Goal: Task Accomplishment & Management: Manage account settings

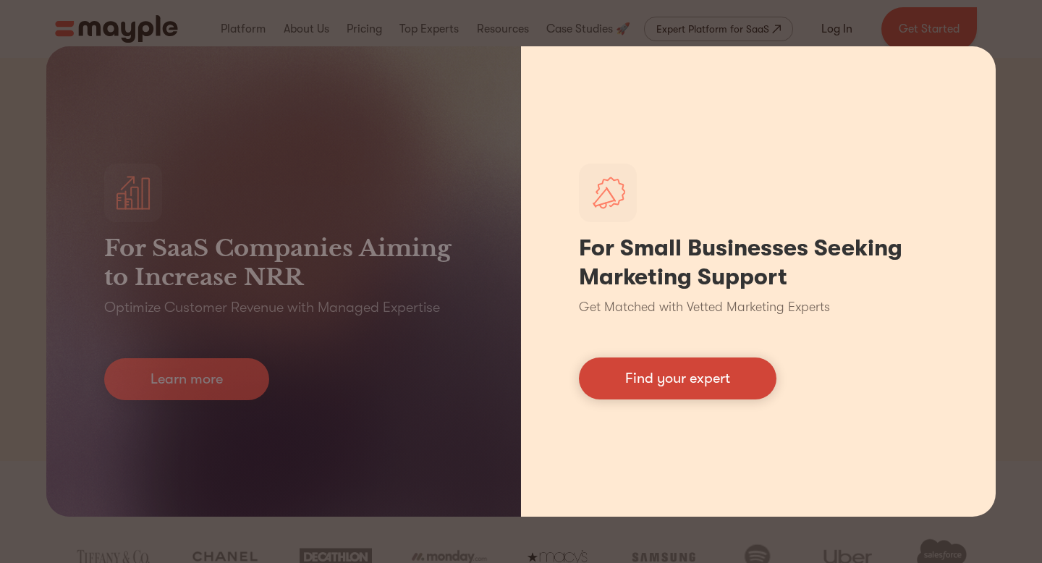
click at [717, 386] on link "Find your expert" at bounding box center [678, 378] width 198 height 42
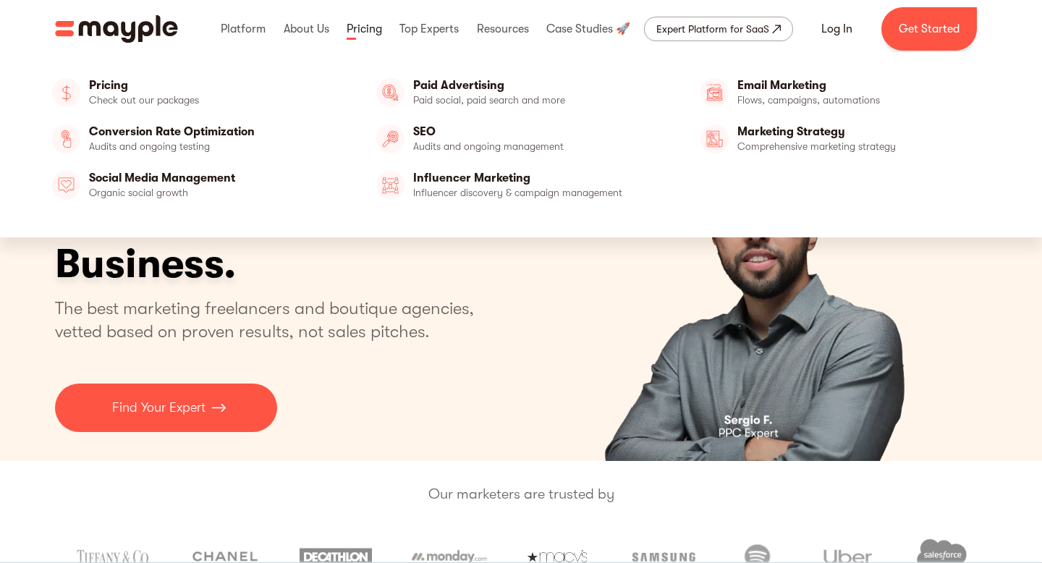
click at [370, 24] on link at bounding box center [364, 29] width 43 height 46
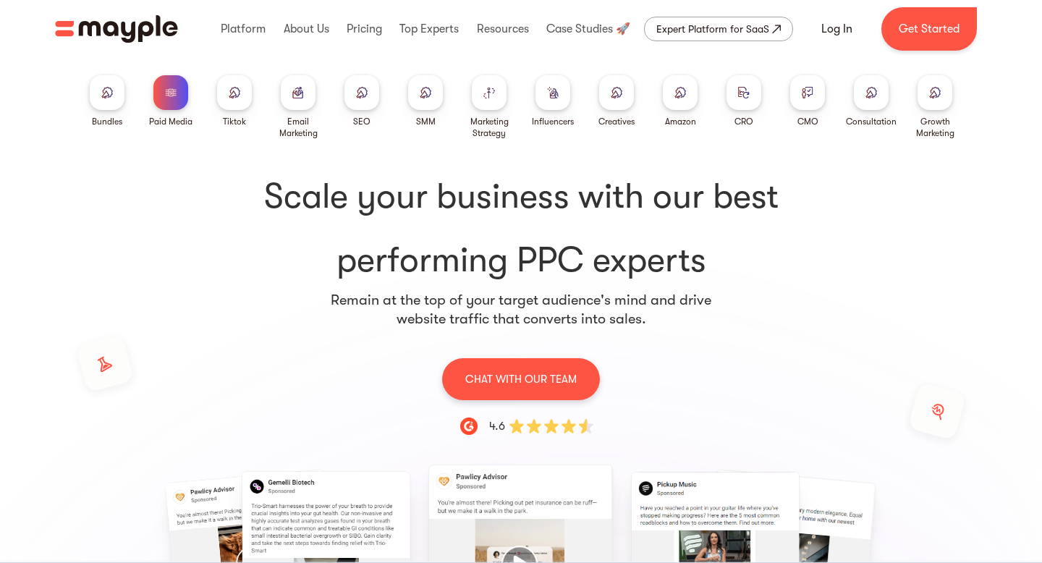
click at [559, 93] on div at bounding box center [552, 92] width 35 height 35
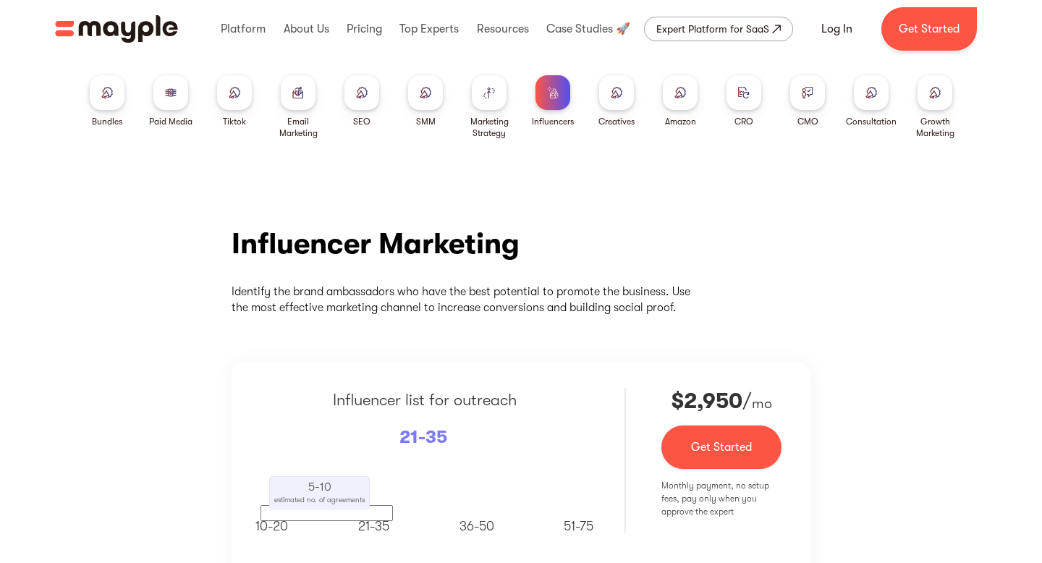
click at [612, 105] on div at bounding box center [616, 92] width 35 height 35
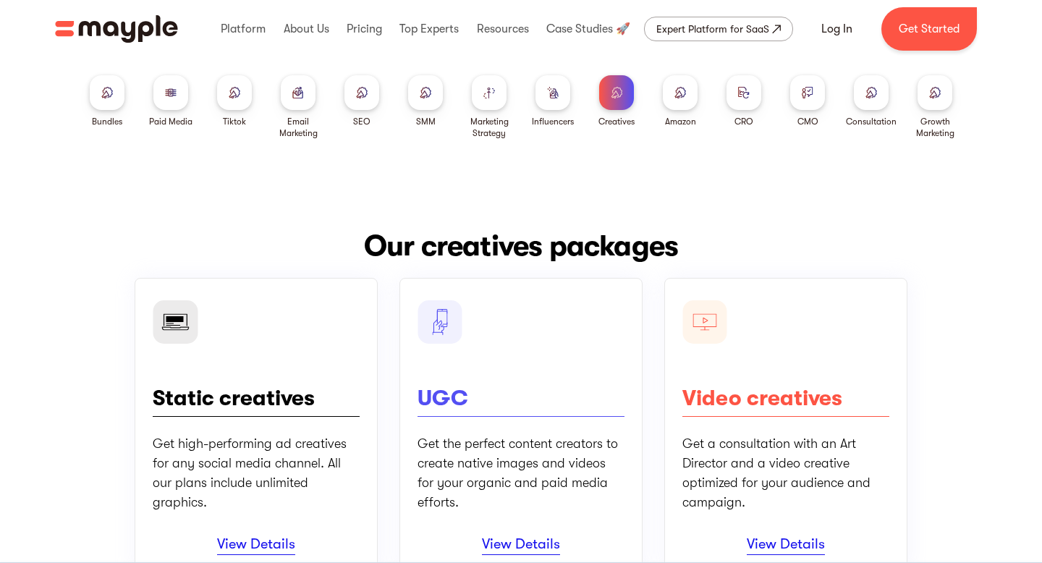
click at [172, 100] on div at bounding box center [170, 92] width 35 height 35
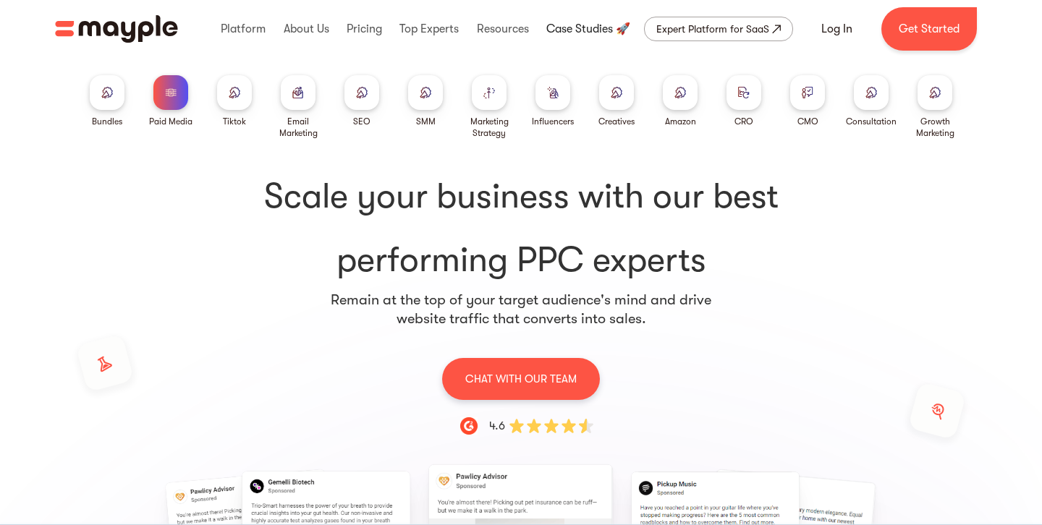
click at [587, 26] on link at bounding box center [588, 29] width 91 height 46
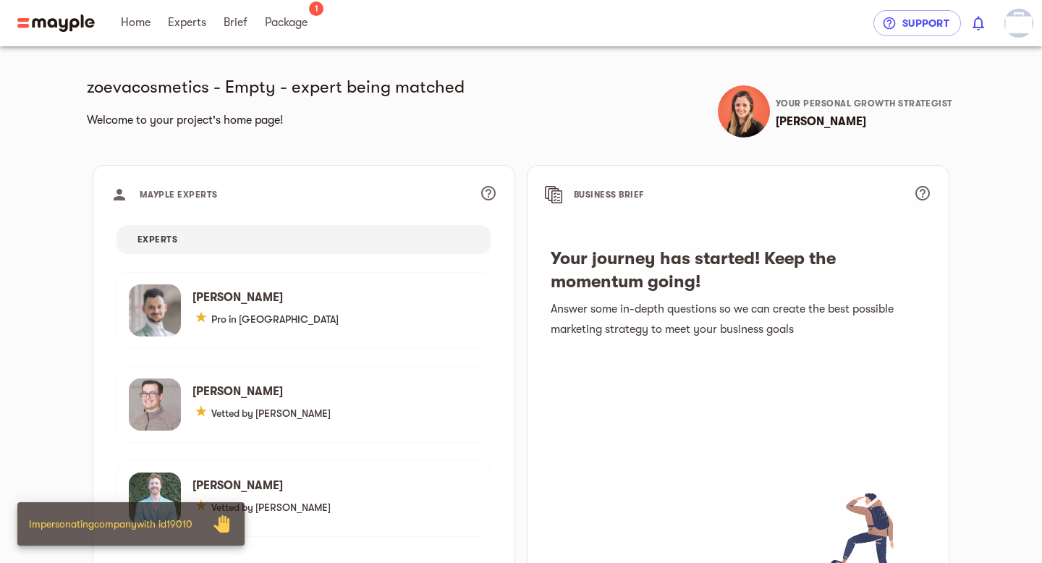
click at [1015, 27] on img "button" at bounding box center [1018, 23] width 29 height 29
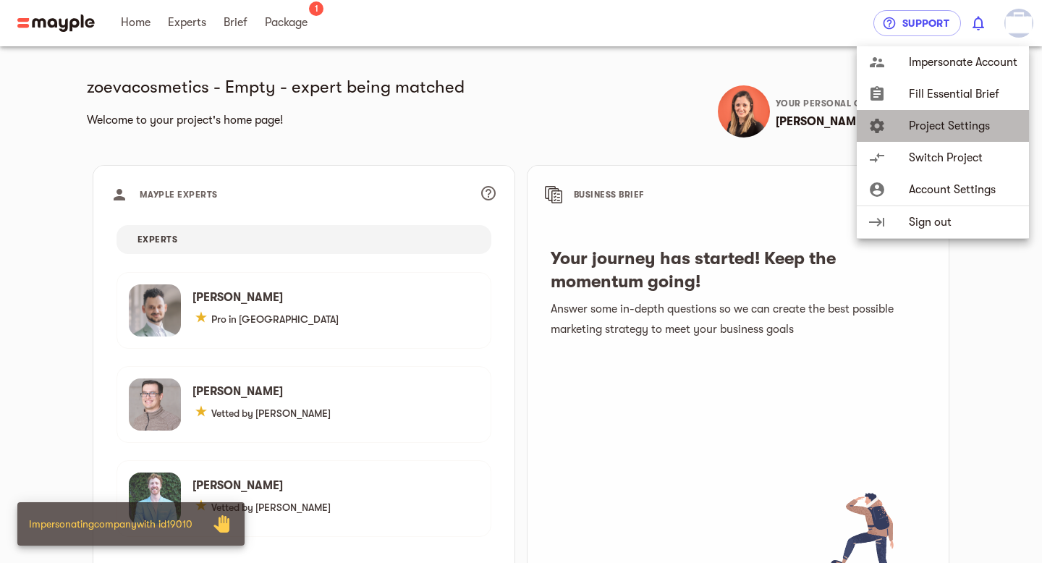
click at [943, 127] on span "Project Settings" at bounding box center [963, 125] width 109 height 17
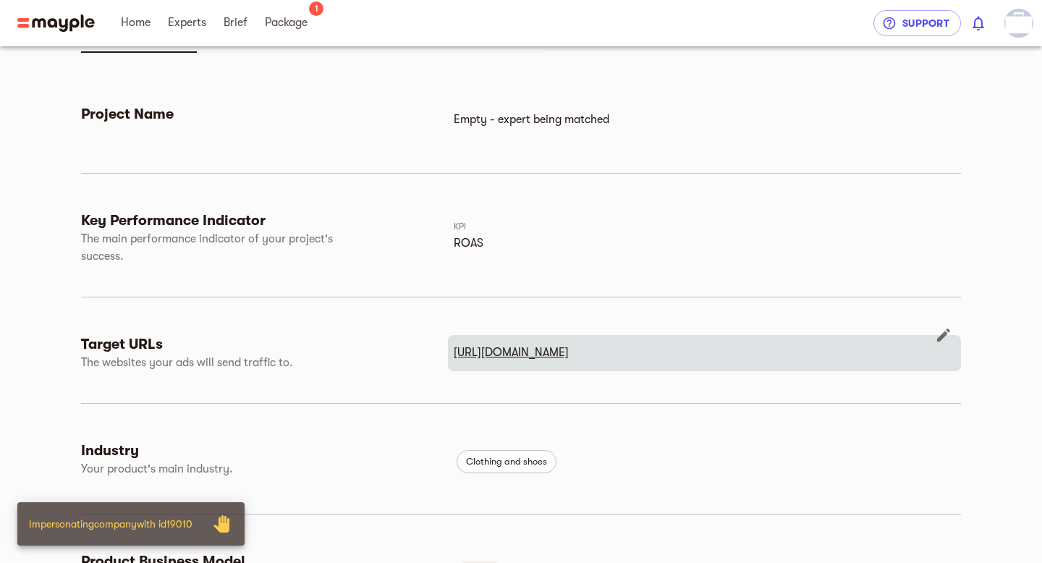
scroll to position [321, 0]
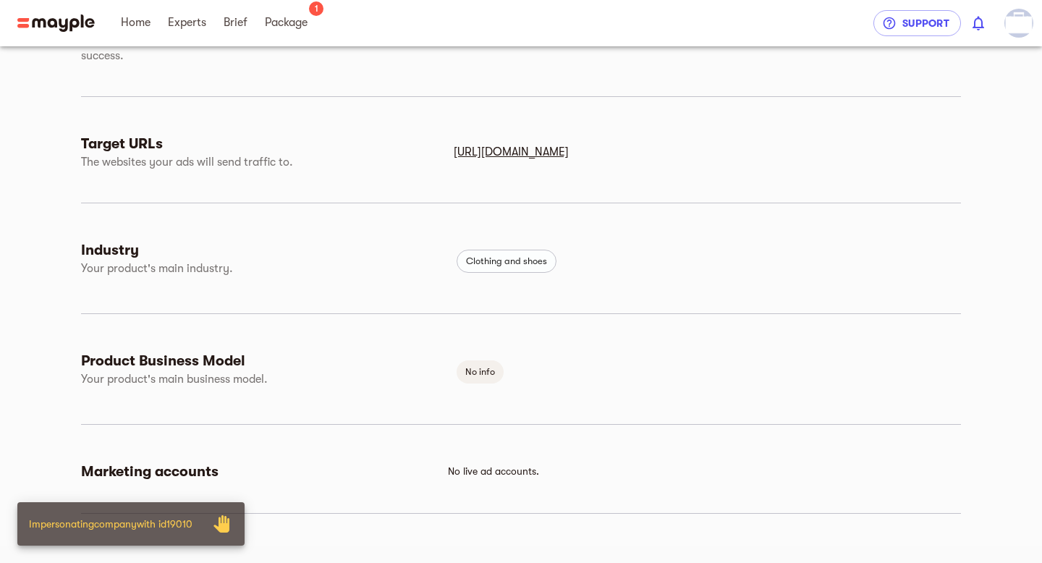
click at [953, 237] on button "button" at bounding box center [943, 241] width 35 height 35
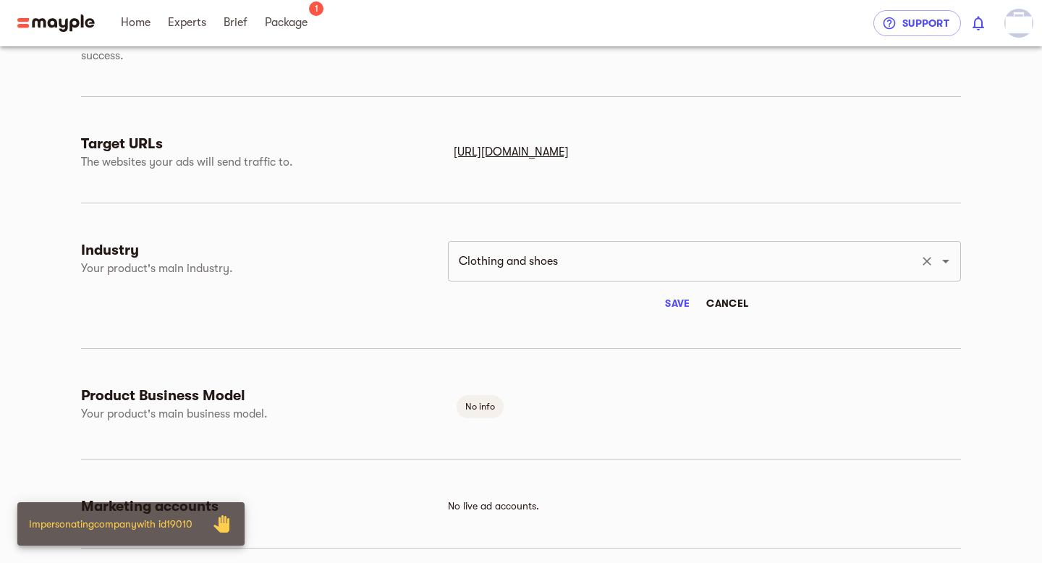
click at [920, 260] on icon "Clear" at bounding box center [927, 261] width 14 height 14
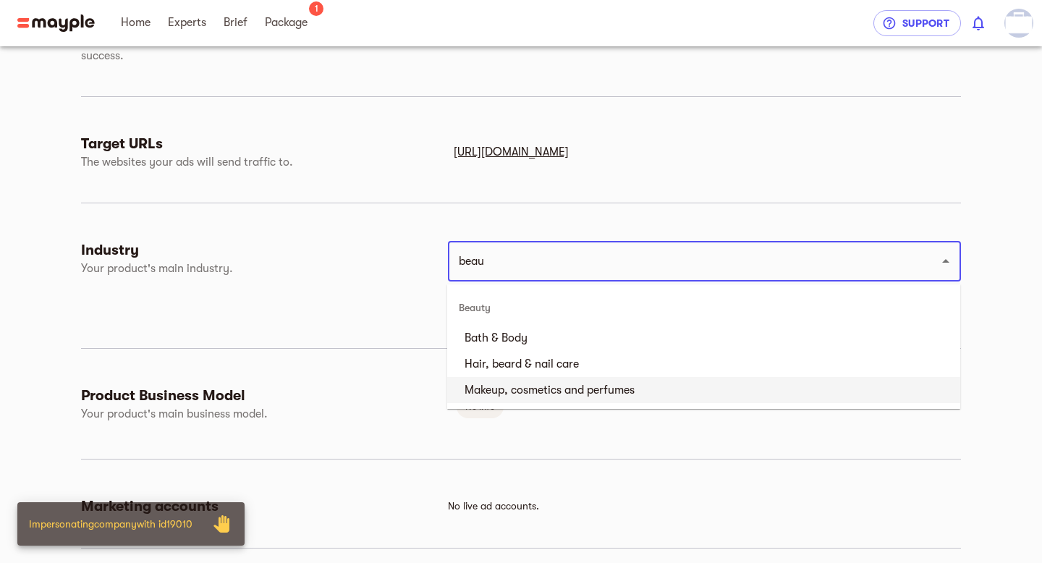
click at [616, 389] on li "Makeup, cosmetics and perfumes" at bounding box center [703, 390] width 513 height 26
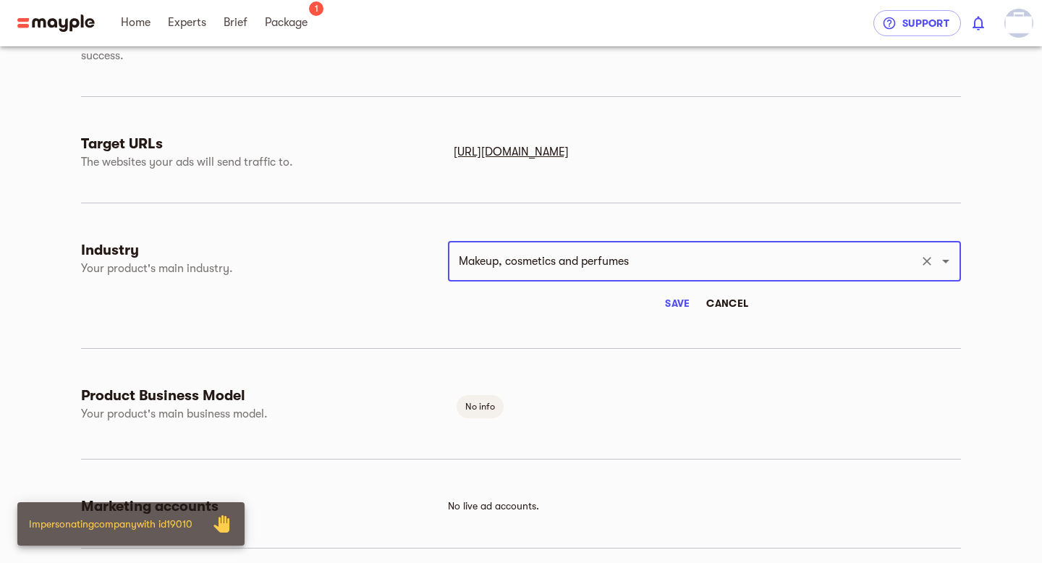
type input "Makeup, cosmetics and perfumes"
drag, startPoint x: 685, startPoint y: 300, endPoint x: 702, endPoint y: 328, distance: 32.8
click at [685, 300] on span "Save" at bounding box center [677, 302] width 35 height 17
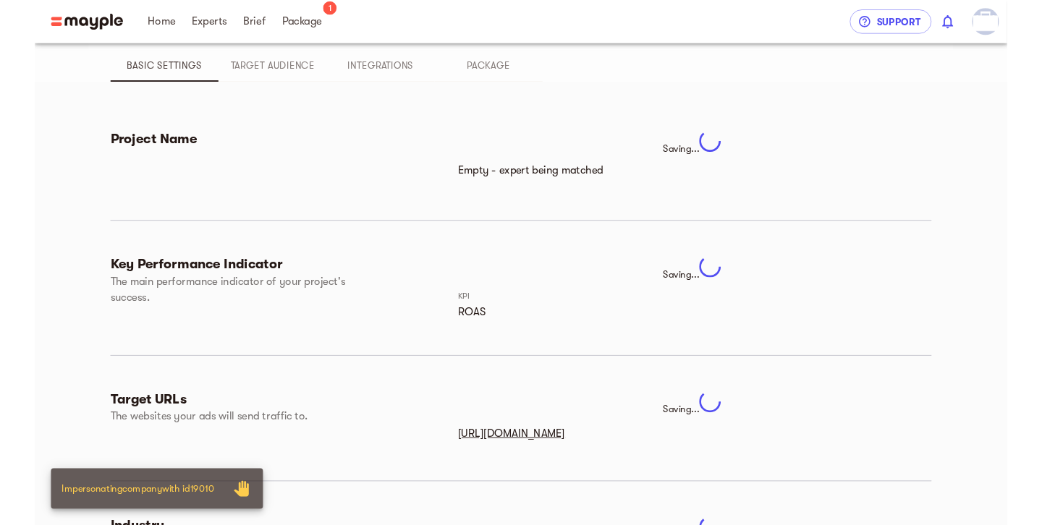
scroll to position [0, 0]
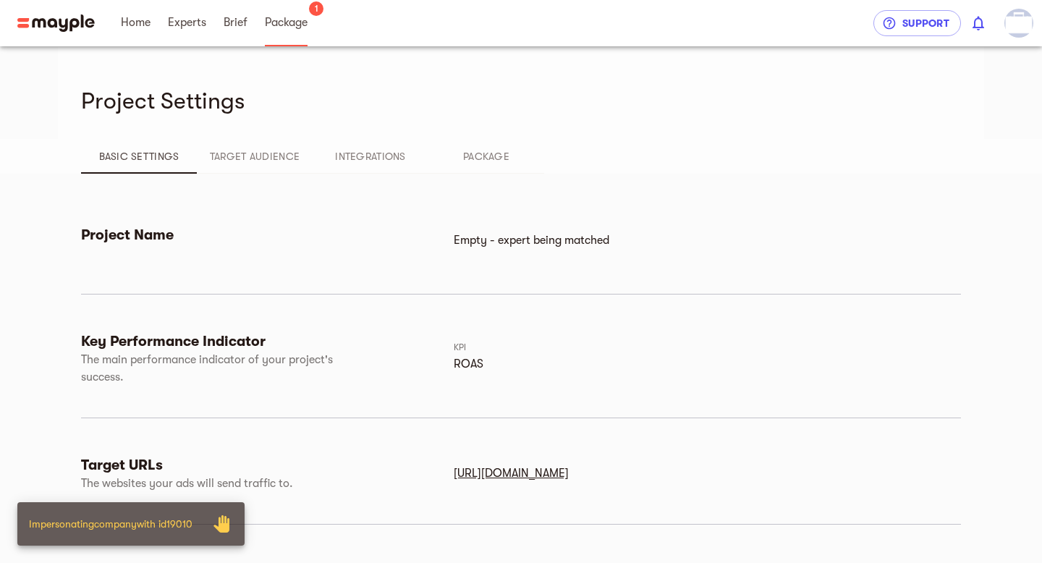
click at [288, 28] on span "Package" at bounding box center [286, 22] width 43 height 17
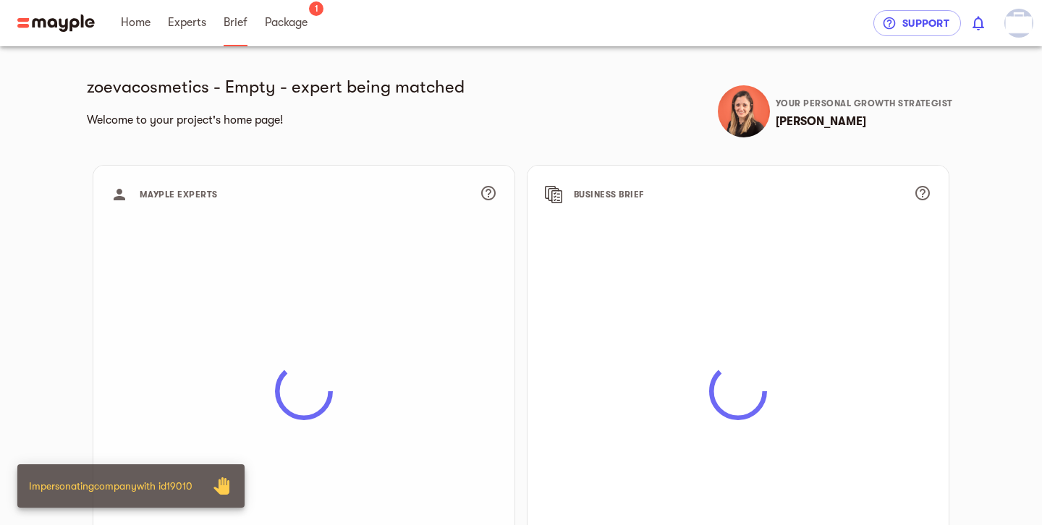
click at [234, 34] on link "Brief" at bounding box center [236, 23] width 24 height 46
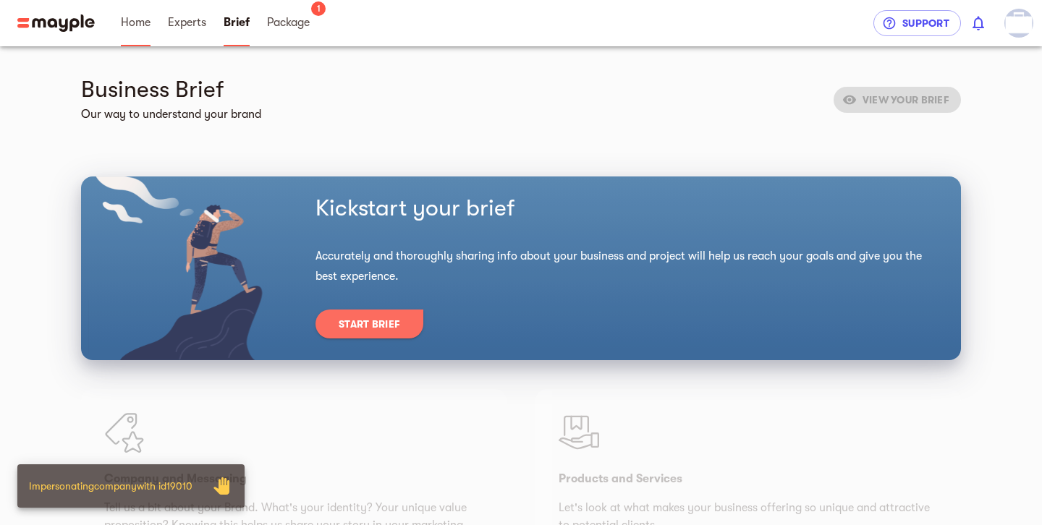
click at [148, 29] on span "Home" at bounding box center [136, 22] width 30 height 17
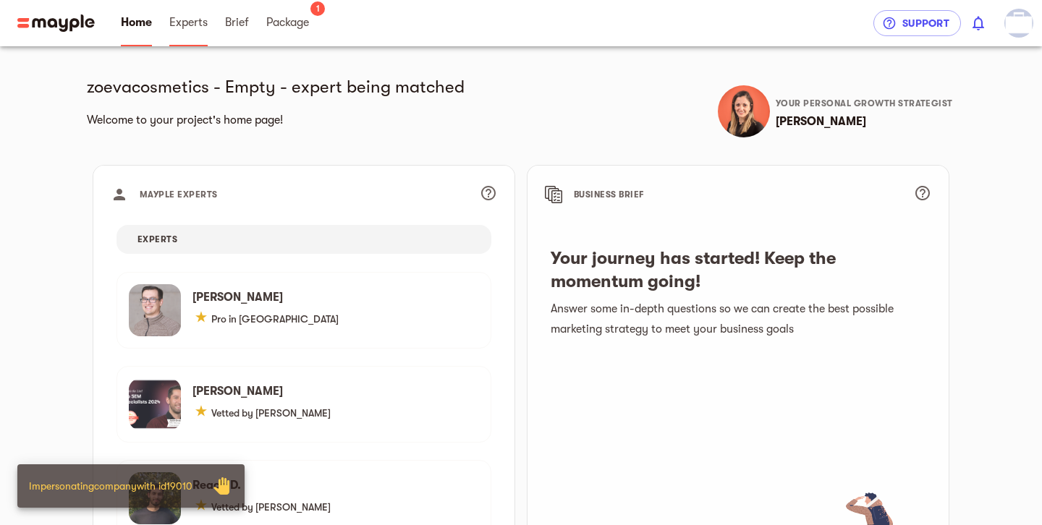
click at [190, 35] on link "Experts" at bounding box center [188, 23] width 38 height 46
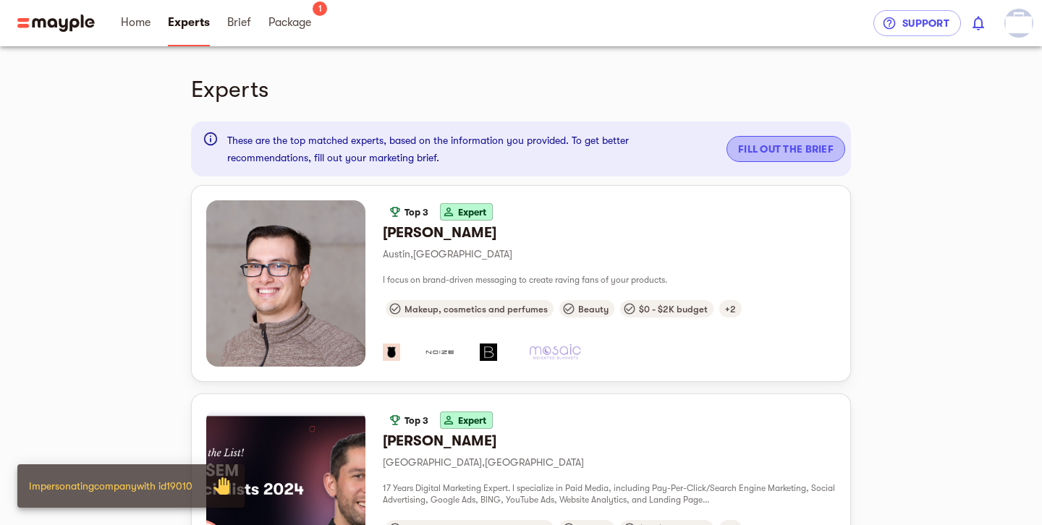
click at [765, 152] on span "Fill out the brief" at bounding box center [785, 148] width 95 height 17
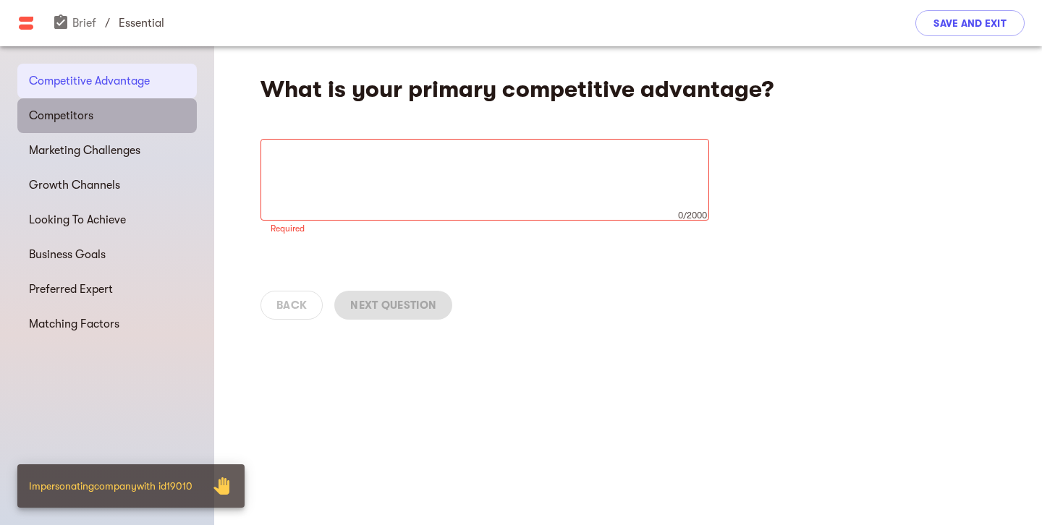
click at [87, 116] on span "Competitors" at bounding box center [107, 115] width 156 height 17
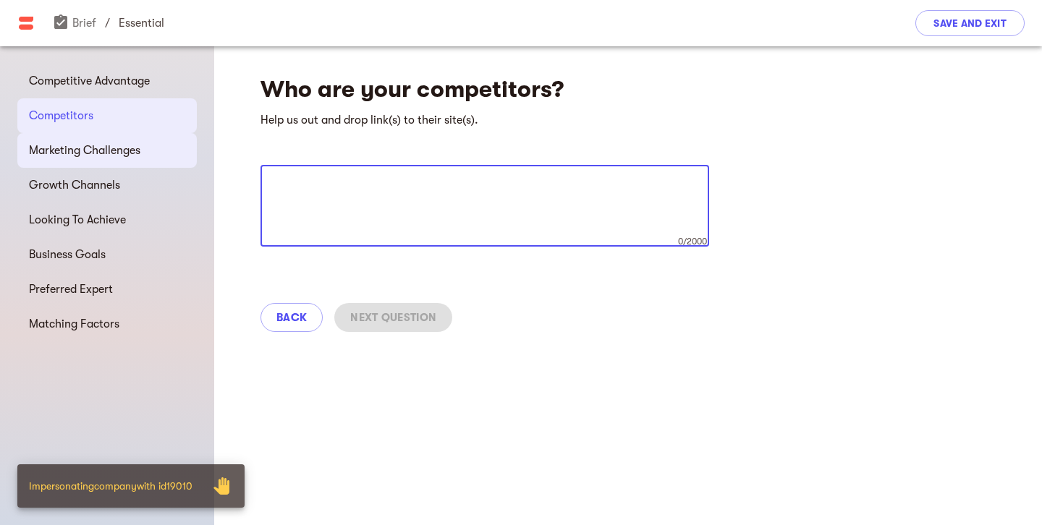
click at [95, 151] on span "Marketing Challenges" at bounding box center [107, 150] width 156 height 17
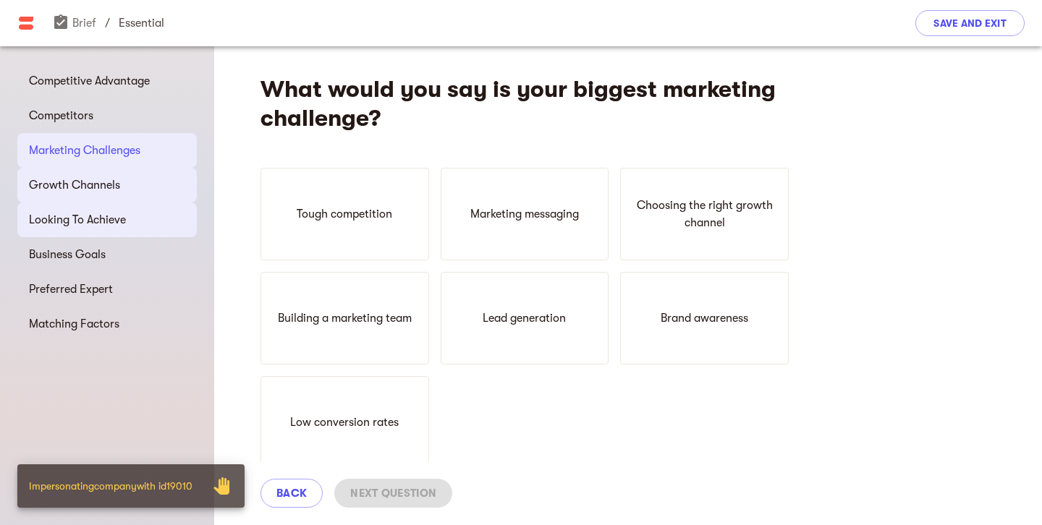
drag, startPoint x: 124, startPoint y: 185, endPoint x: 126, endPoint y: 203, distance: 18.1
click at [124, 185] on span "Growth Channels" at bounding box center [107, 185] width 156 height 17
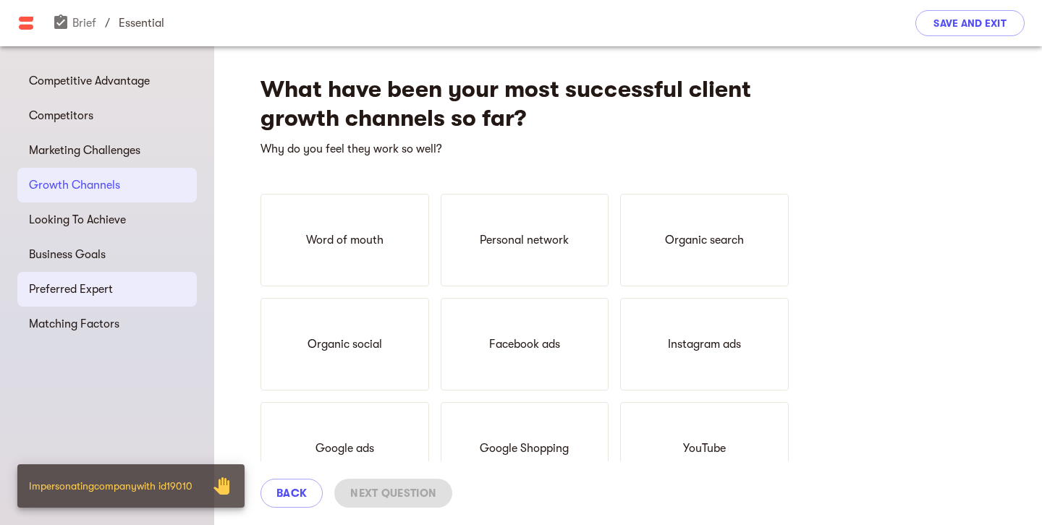
click at [110, 293] on span "Preferred Expert" at bounding box center [107, 289] width 156 height 17
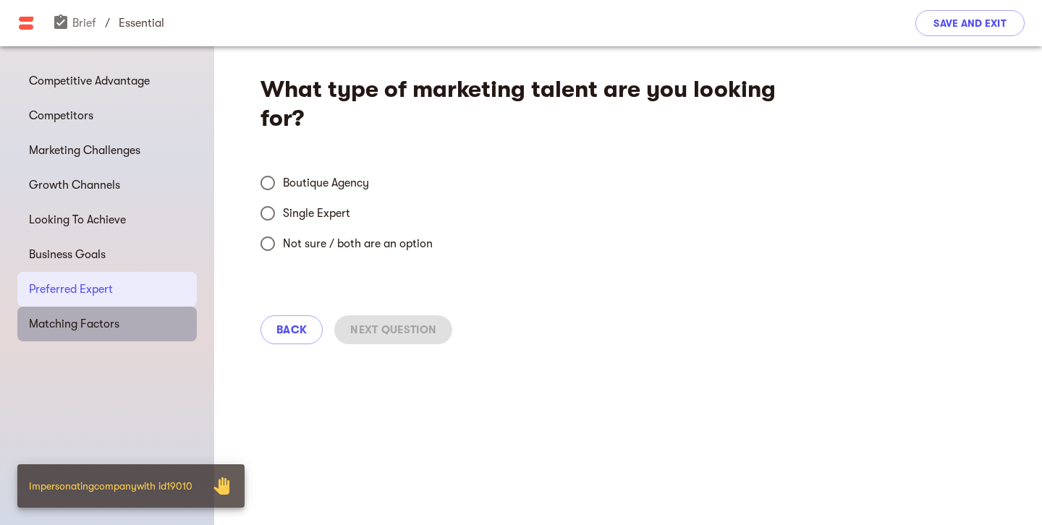
click at [98, 327] on span "Matching Factors" at bounding box center [107, 323] width 156 height 17
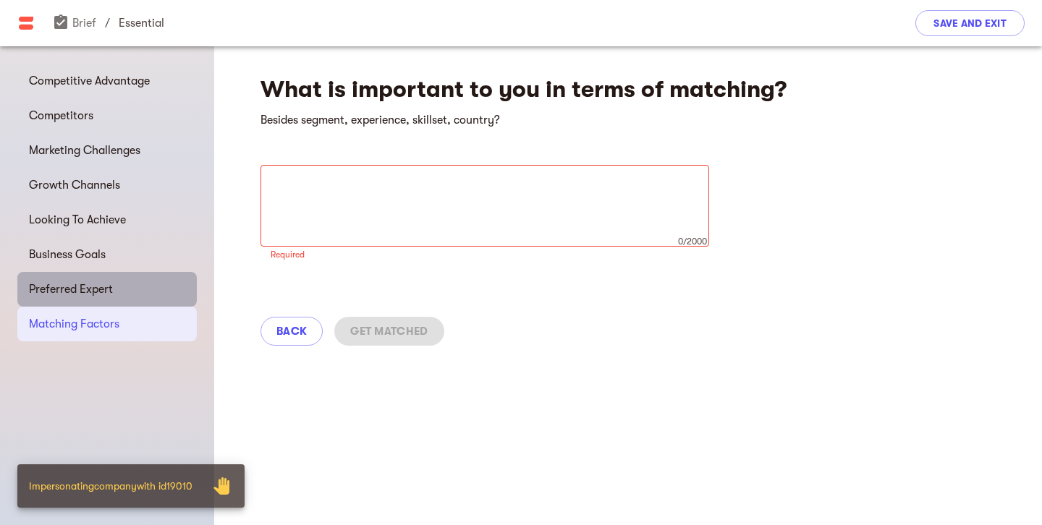
drag, startPoint x: 109, startPoint y: 292, endPoint x: 528, endPoint y: 357, distance: 424.7
click at [109, 292] on span "Preferred Expert" at bounding box center [107, 289] width 156 height 17
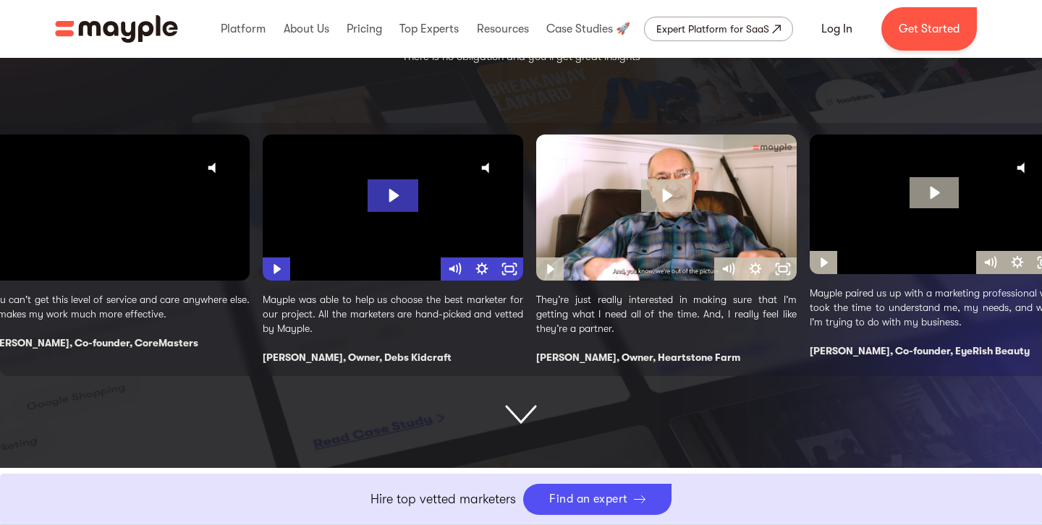
scroll to position [529, 0]
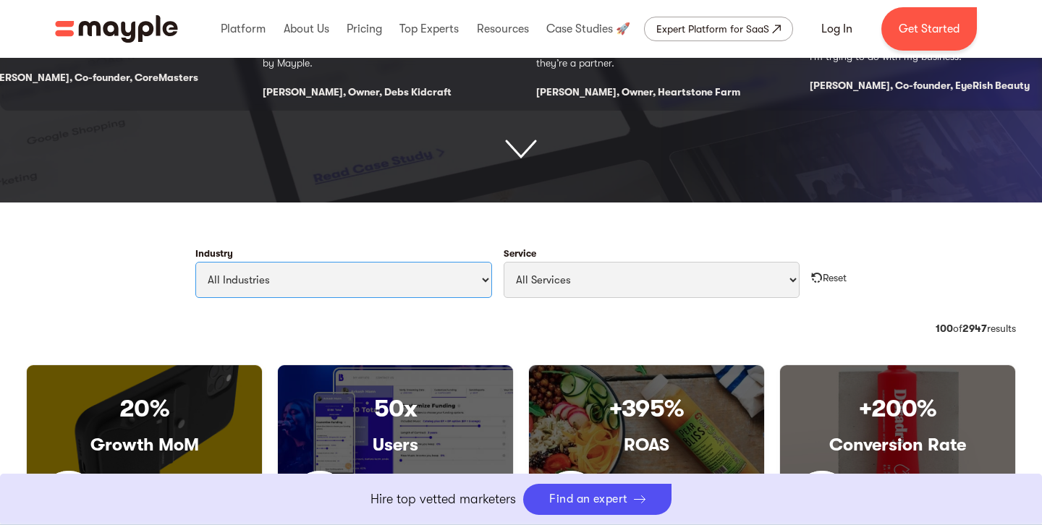
click at [276, 284] on select "All Industries Travel & Leisure Nonprofit & Government Automotive & Transportat…" at bounding box center [343, 280] width 297 height 36
select select "Beauty"
click at [195, 262] on select "All Industries Travel & Leisure Nonprofit & Government Automotive & Transportat…" at bounding box center [343, 280] width 297 height 36
click at [663, 297] on select "All Services Paid Ads Email Marketing SEO CRO Social Media Management Marketing…" at bounding box center [652, 280] width 297 height 36
select select "Paid Ads"
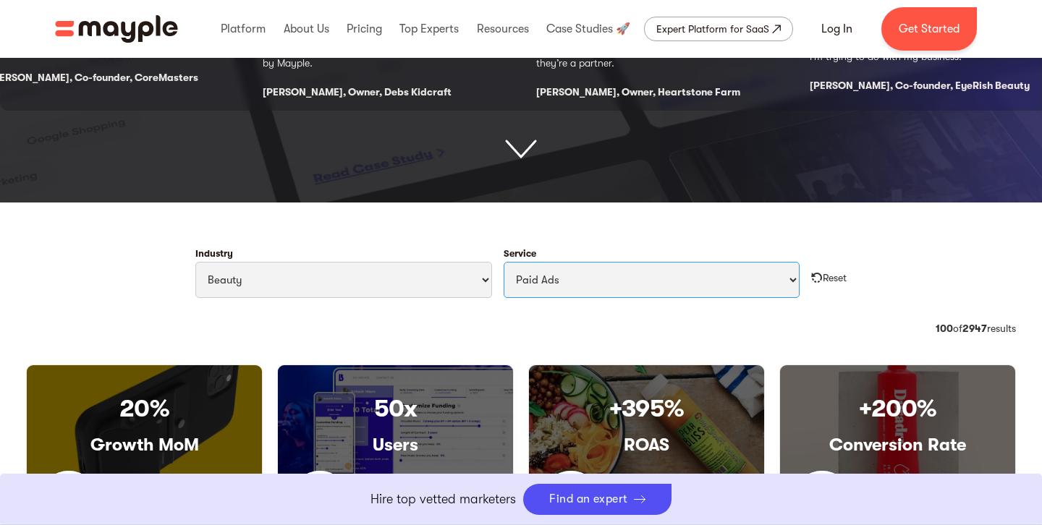
click at [504, 262] on select "All Services Paid Ads Email Marketing SEO CRO Social Media Management Marketing…" at bounding box center [652, 280] width 297 height 36
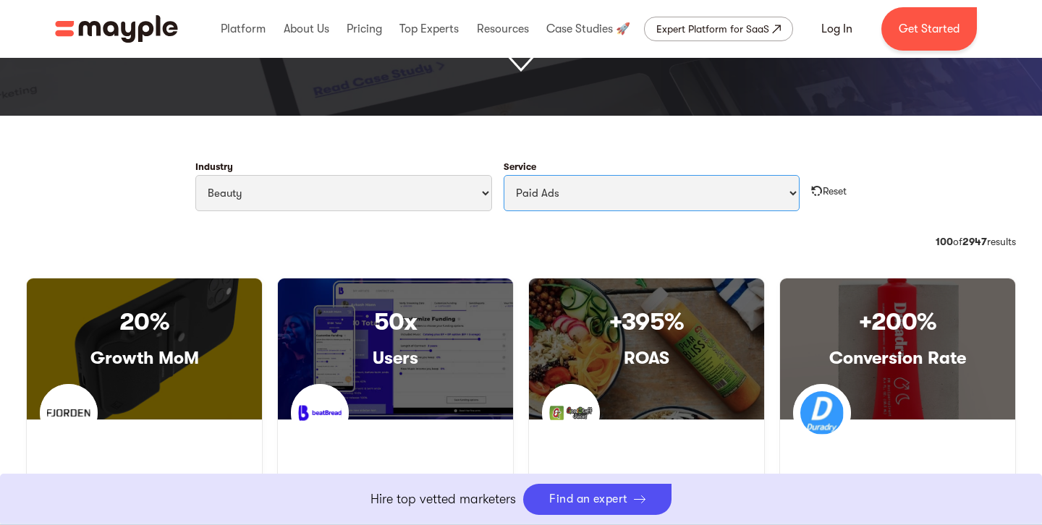
scroll to position [525, 0]
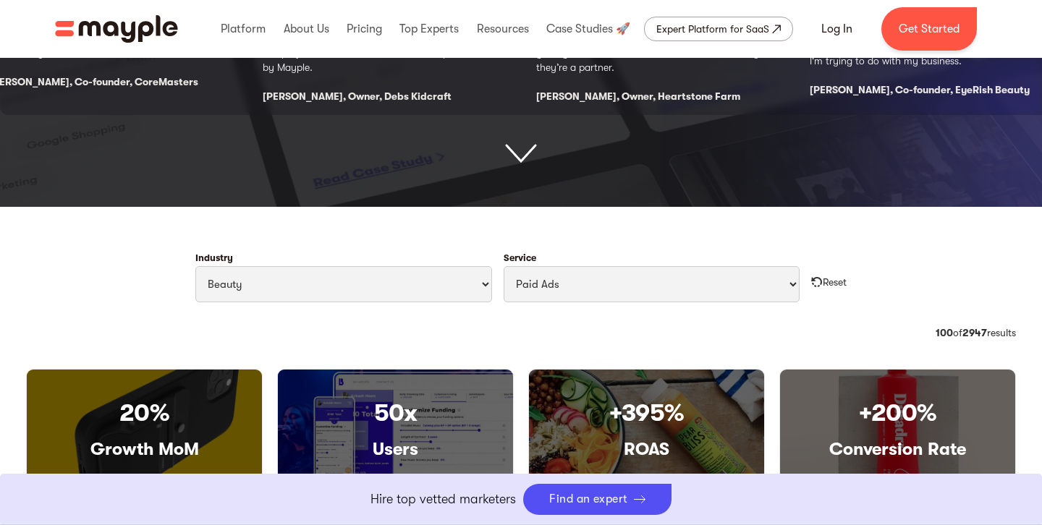
click at [831, 281] on div "Reset" at bounding box center [835, 282] width 24 height 14
click at [381, 292] on select "All Industries Travel & Leisure Nonprofit & Government Automotive & Transportat…" at bounding box center [343, 284] width 297 height 36
click at [195, 266] on select "All Industries Travel & Leisure Nonprofit & Government Automotive & Transportat…" at bounding box center [343, 284] width 297 height 36
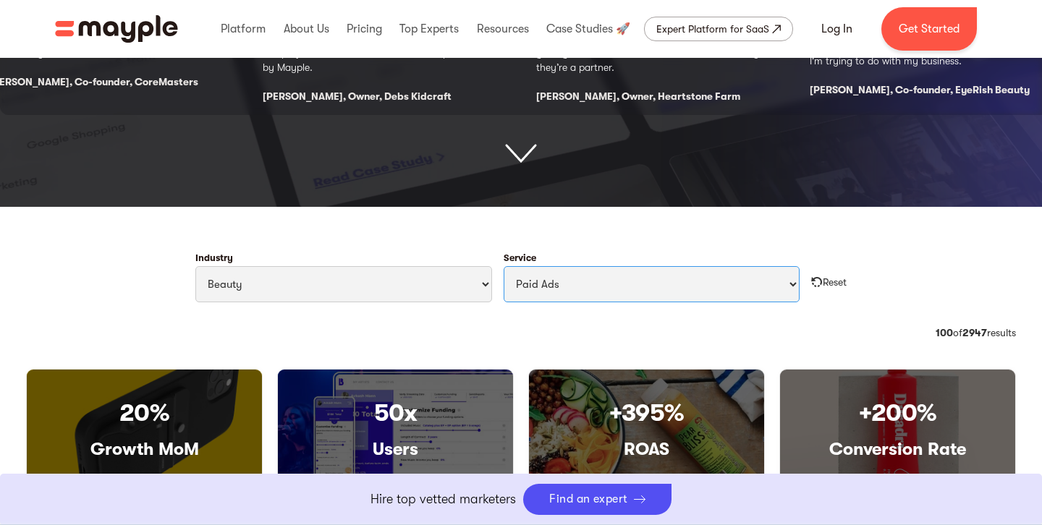
click at [588, 286] on select "All Services Paid Ads Email Marketing SEO CRO Social Media Management Marketing…" at bounding box center [652, 284] width 297 height 36
click at [504, 266] on select "All Services Paid Ads Email Marketing SEO CRO Social Media Management Marketing…" at bounding box center [652, 284] width 297 height 36
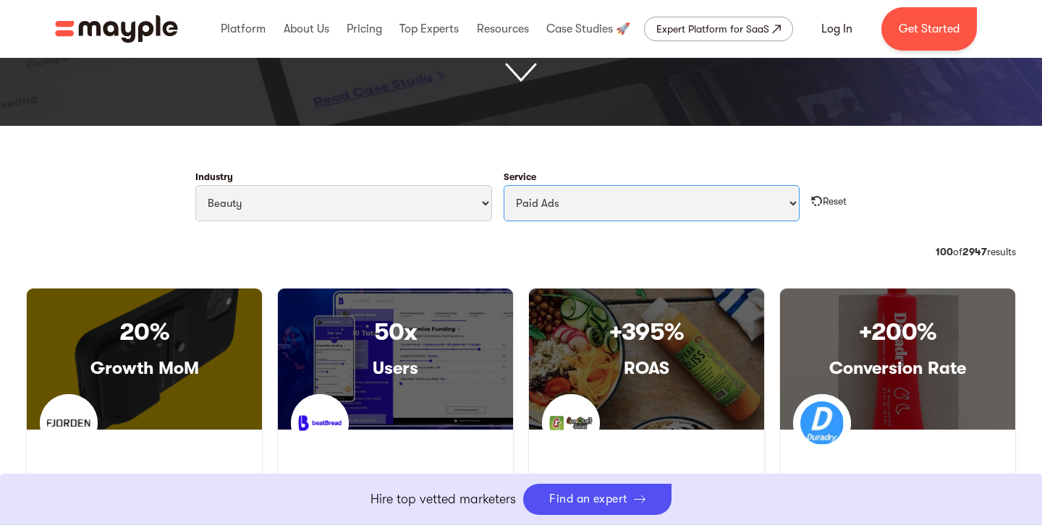
scroll to position [600, 0]
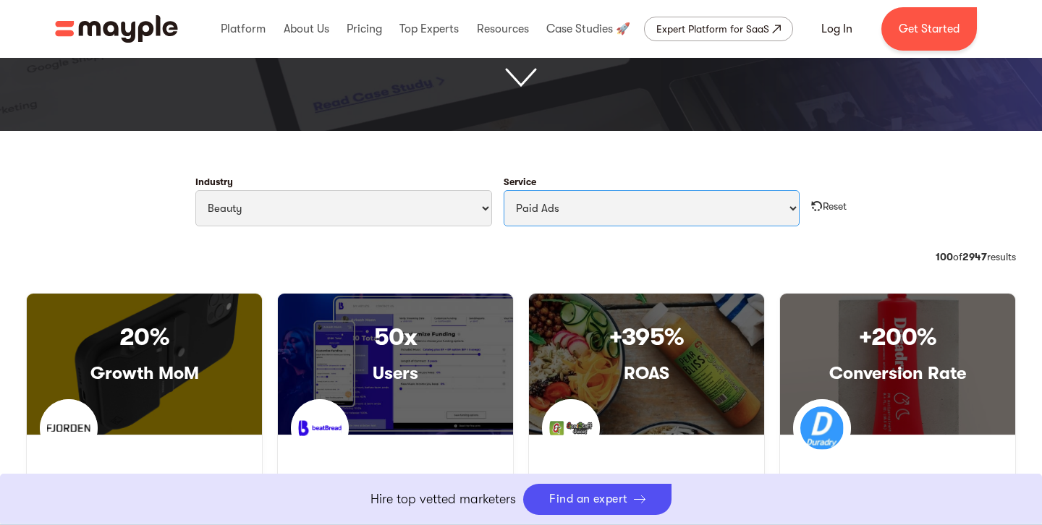
click at [630, 206] on select "All Services Paid Ads Email Marketing SEO CRO Social Media Management Marketing…" at bounding box center [652, 208] width 297 height 36
select select "Filter Cases Form"
click at [504, 190] on select "All Services Paid Ads Email Marketing SEO CRO Social Media Management Marketing…" at bounding box center [652, 208] width 297 height 36
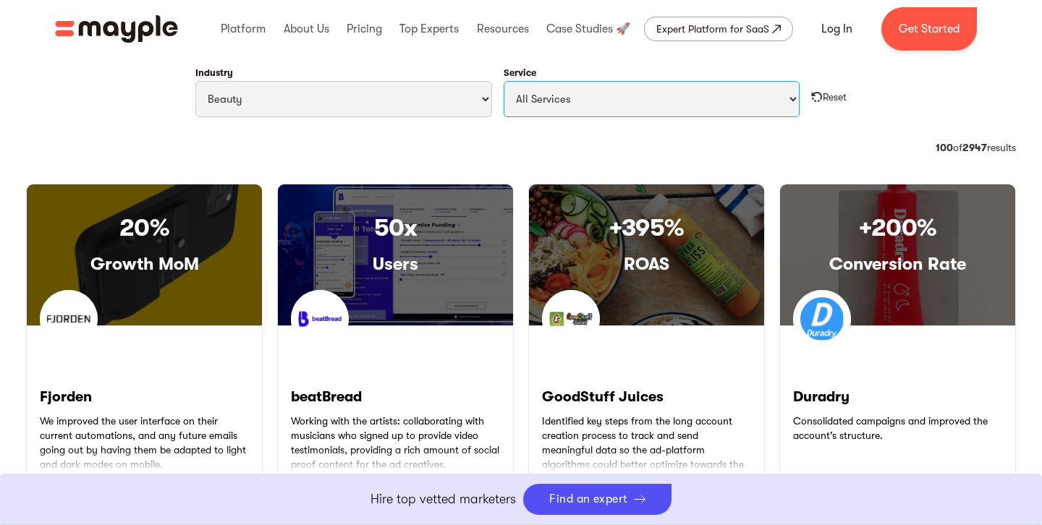
scroll to position [710, 0]
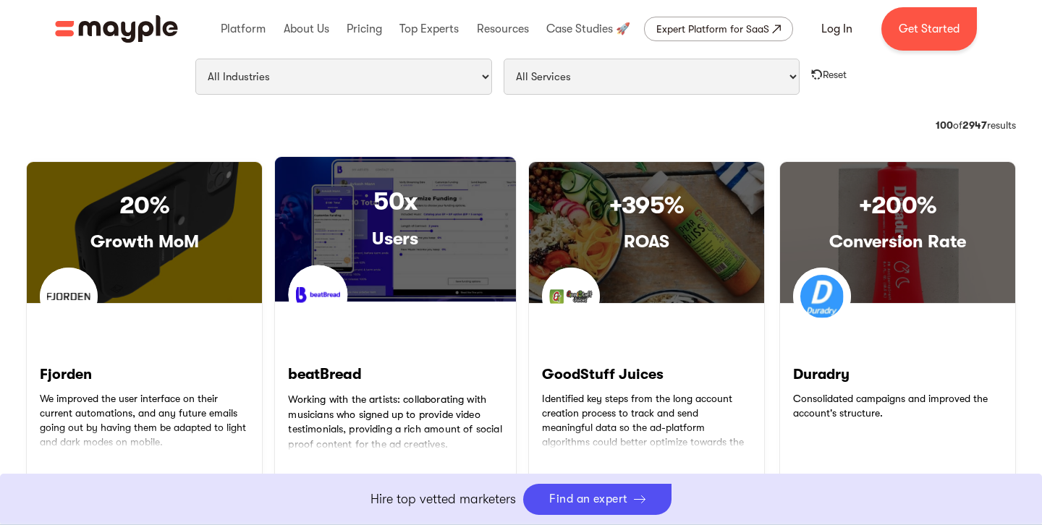
scroll to position [506, 0]
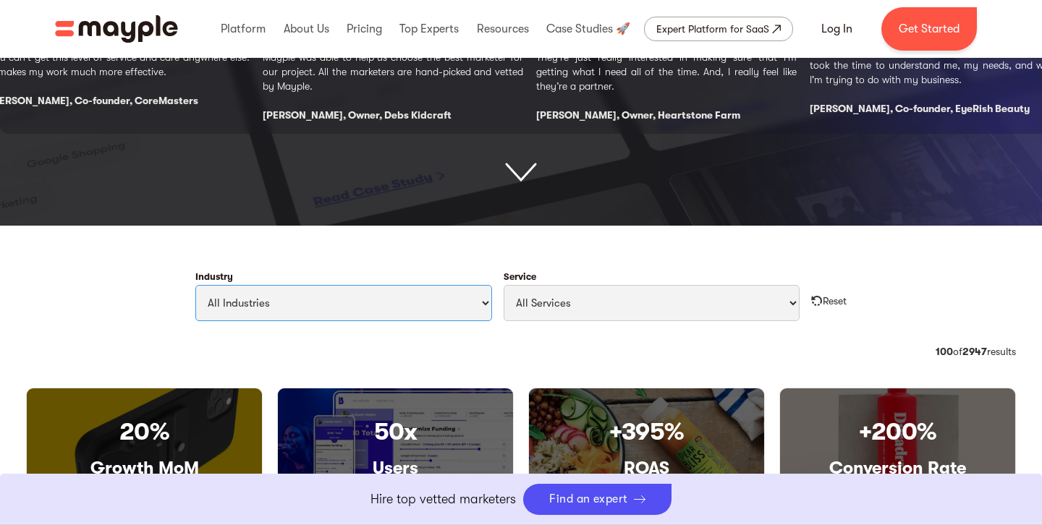
click at [349, 300] on select "All Industries Travel & Leisure Nonprofit & Government Automotive & Transportat…" at bounding box center [343, 303] width 297 height 36
click at [423, 308] on select "All Industries Travel & Leisure Nonprofit & Government Automotive & Transportat…" at bounding box center [343, 303] width 297 height 36
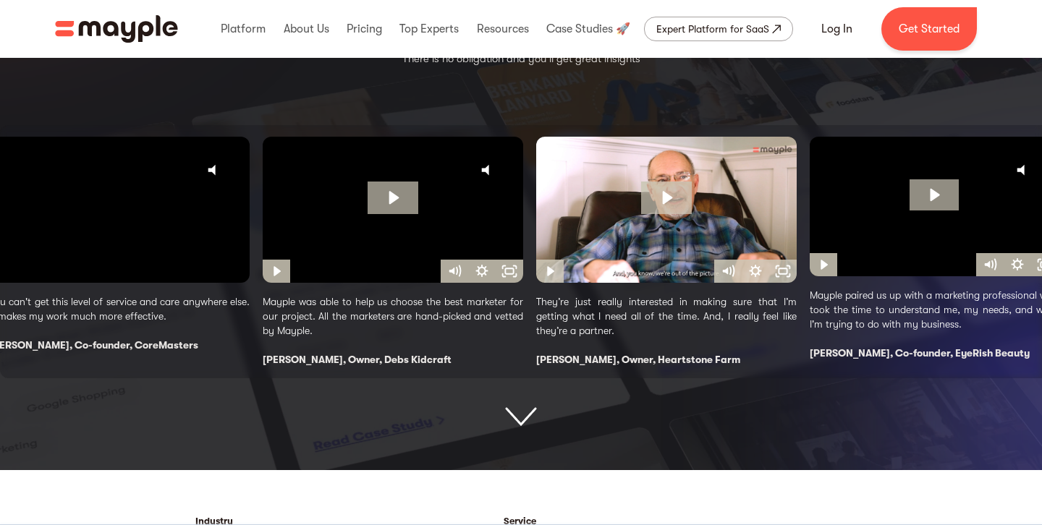
scroll to position [0, 0]
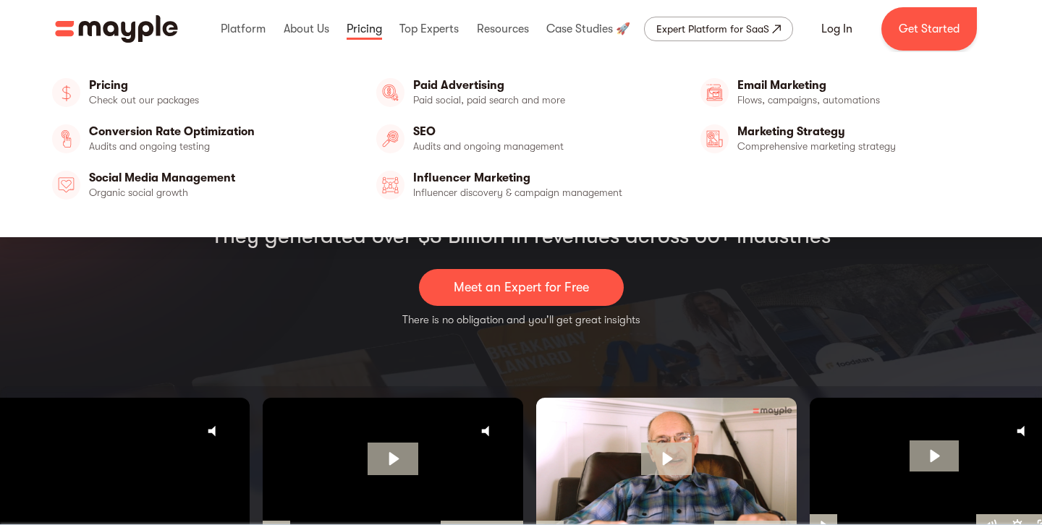
click at [362, 32] on link at bounding box center [364, 29] width 43 height 46
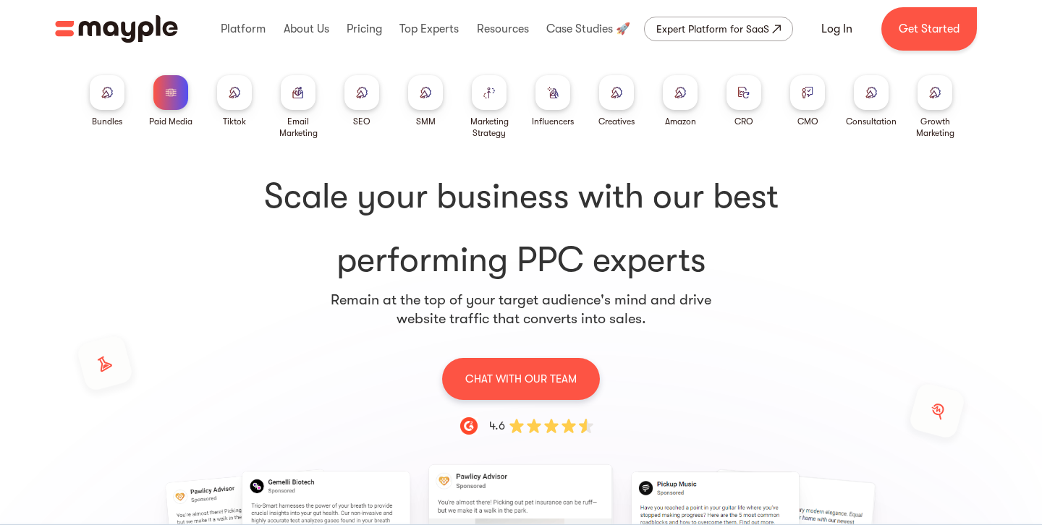
click at [173, 95] on img at bounding box center [171, 92] width 12 height 11
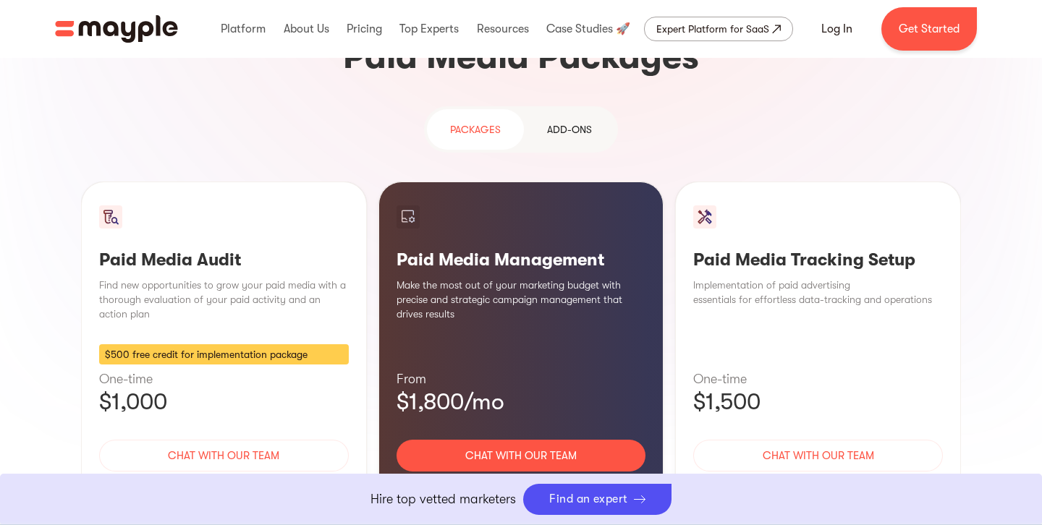
scroll to position [1315, 0]
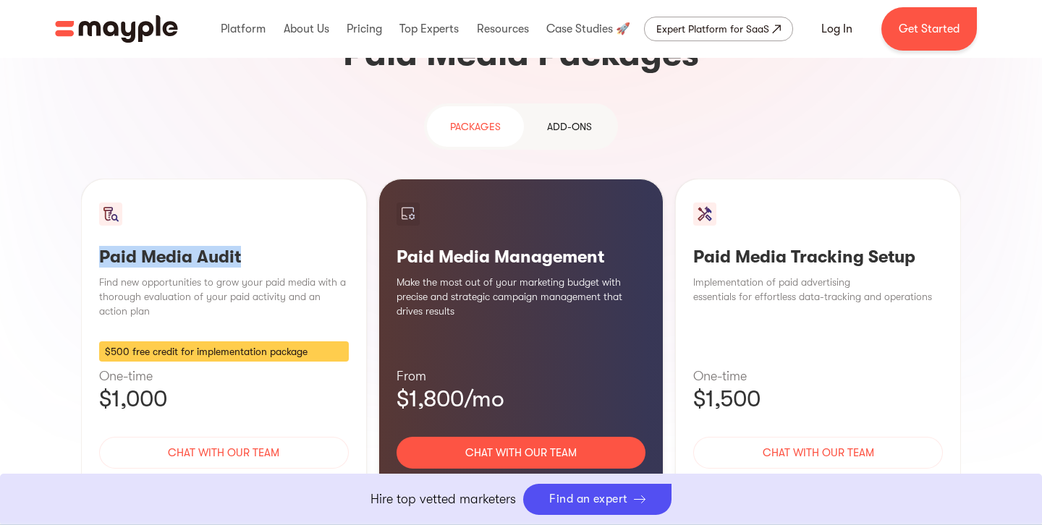
drag, startPoint x: 242, startPoint y: 143, endPoint x: 158, endPoint y: 137, distance: 84.8
click at [92, 179] on div "Paid Media Audit Find new opportunities to grow your paid media with a thorough…" at bounding box center [224, 357] width 286 height 356
click at [687, 179] on div "Paid Media Tracking Setup Implementation of paid advertising essentials for eff…" at bounding box center [818, 357] width 286 height 356
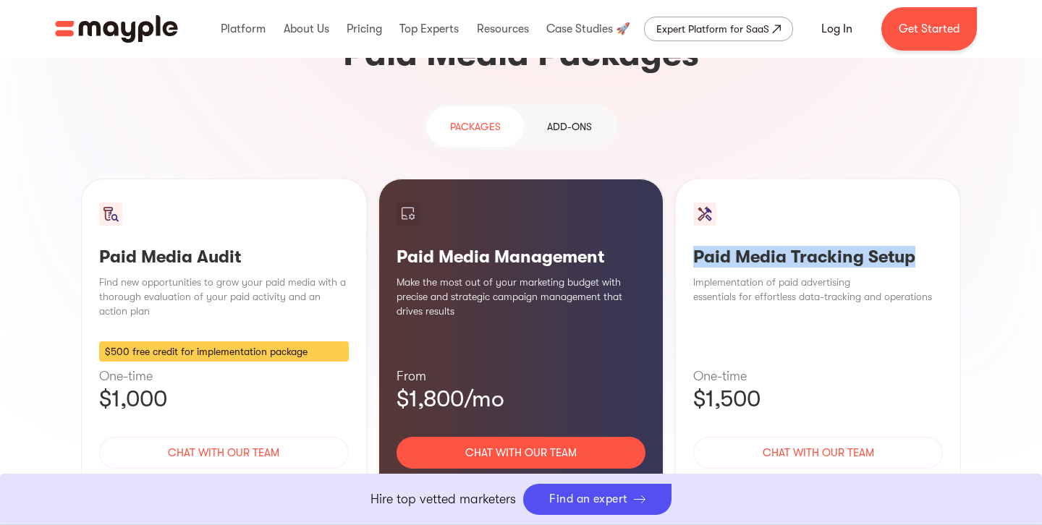
drag, startPoint x: 689, startPoint y: 143, endPoint x: 939, endPoint y: 143, distance: 250.3
click at [939, 179] on div "Paid Media Tracking Setup Implementation of paid advertising essentials for eff…" at bounding box center [818, 357] width 286 height 356
click at [939, 246] on h3 "Paid Media Tracking Setup" at bounding box center [818, 257] width 250 height 22
drag, startPoint x: 696, startPoint y: 265, endPoint x: 711, endPoint y: 268, distance: 15.5
click at [677, 264] on div "Paid Media Tracking Setup Implementation of paid advertising essentials for eff…" at bounding box center [818, 357] width 286 height 356
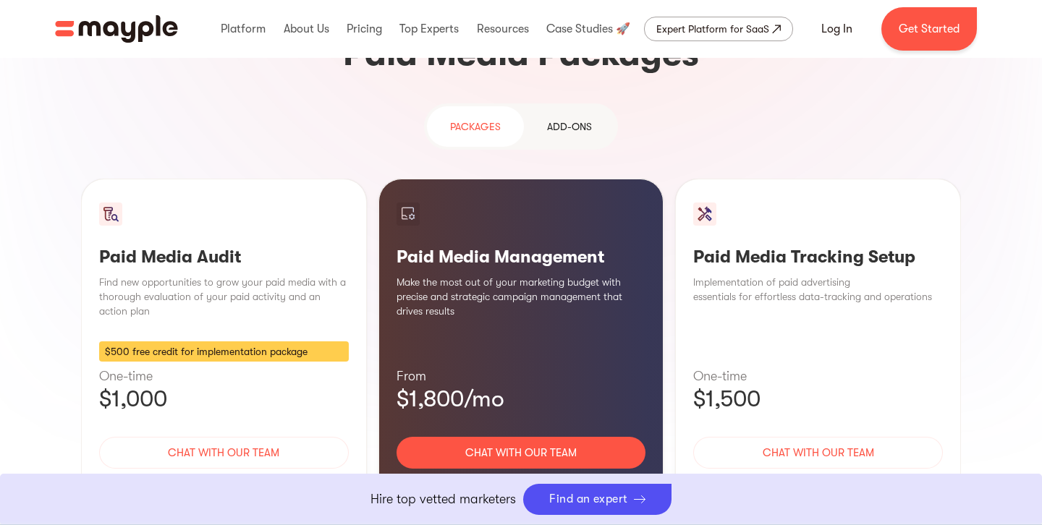
click at [711, 368] on p "One-time" at bounding box center [818, 376] width 250 height 17
click at [122, 368] on p "One-time" at bounding box center [224, 376] width 250 height 17
click at [121, 368] on p "One-time" at bounding box center [224, 376] width 250 height 17
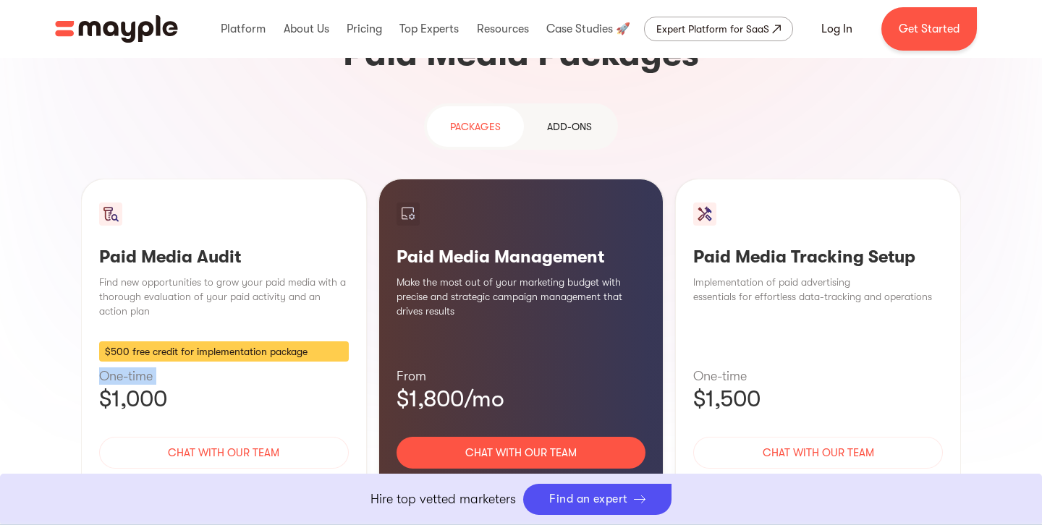
click at [121, 368] on p "One-time" at bounding box center [224, 376] width 250 height 17
click at [668, 184] on div "Paid Media Audit Find new opportunities to grow your paid media with a thorough…" at bounding box center [521, 357] width 880 height 356
click at [511, 480] on div "Learn More" at bounding box center [521, 495] width 250 height 30
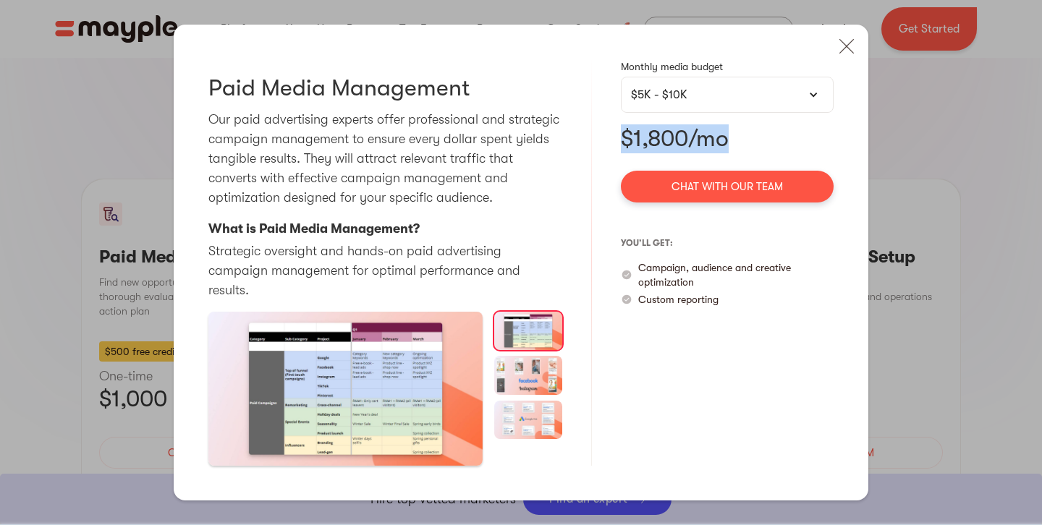
drag, startPoint x: 743, startPoint y: 153, endPoint x: 608, endPoint y: 149, distance: 134.6
click at [608, 149] on div "Paid Media Management Our paid advertising experts offer professional and strat…" at bounding box center [521, 263] width 695 height 476
click at [691, 103] on div "$5K - $10K" at bounding box center [727, 94] width 192 height 17
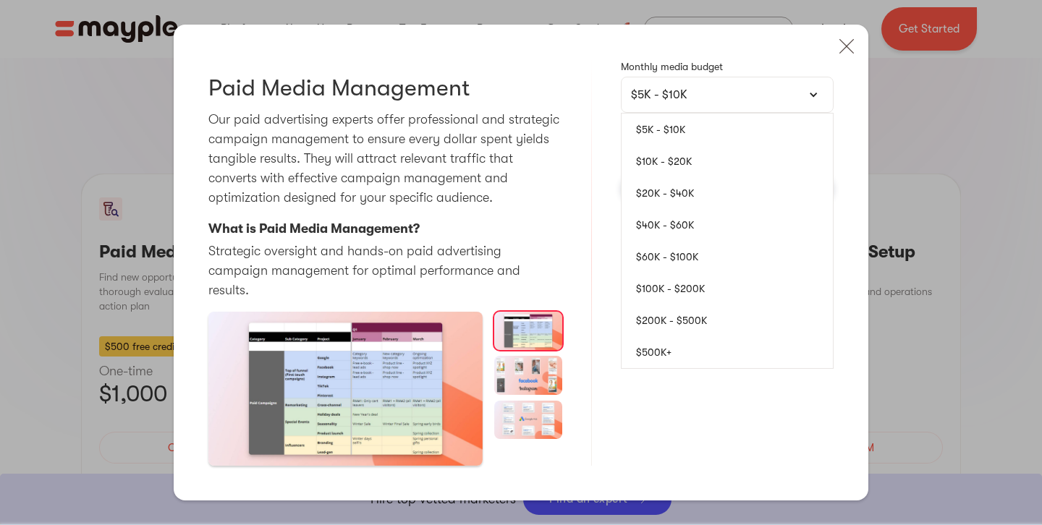
scroll to position [1333, 0]
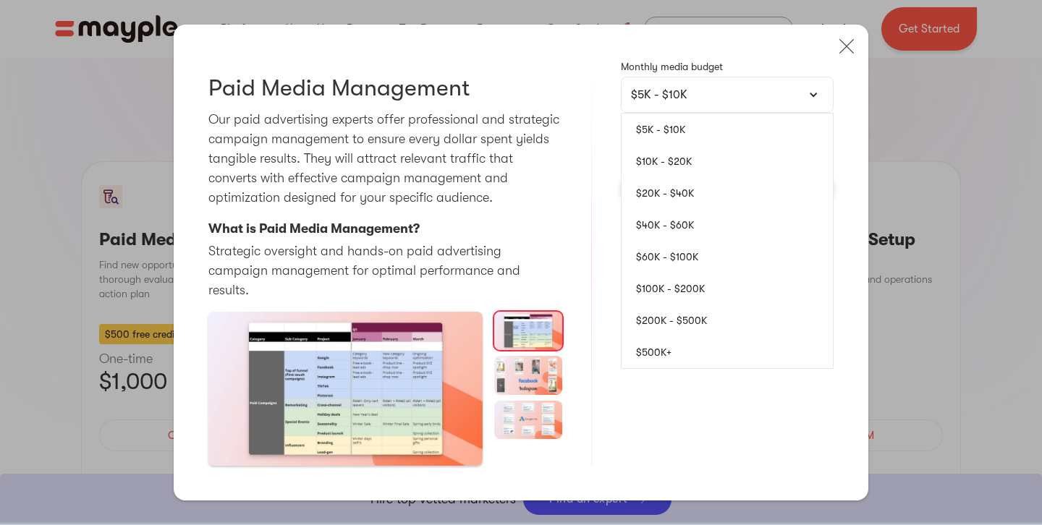
click at [652, 141] on link "$5K - $10K" at bounding box center [726, 130] width 211 height 32
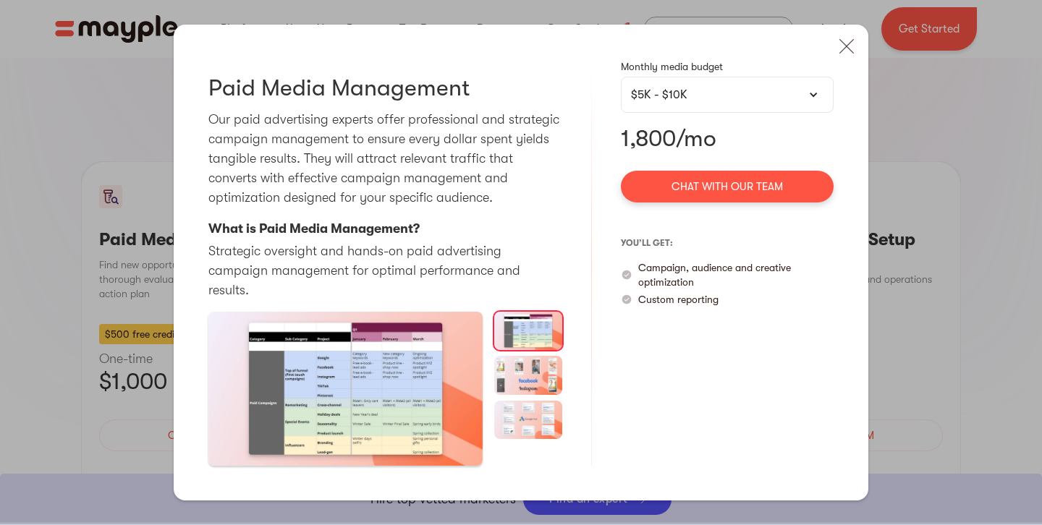
click at [734, 103] on div "$5K - $10K" at bounding box center [727, 94] width 192 height 17
click at [715, 103] on div "$5K - $10K" at bounding box center [727, 94] width 192 height 17
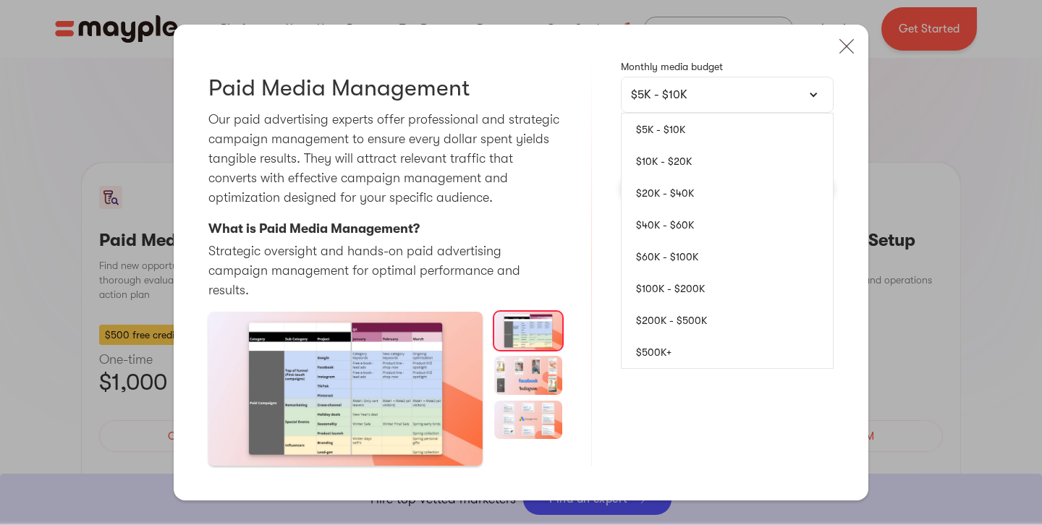
click at [667, 173] on link "$10K - $20K" at bounding box center [726, 161] width 211 height 32
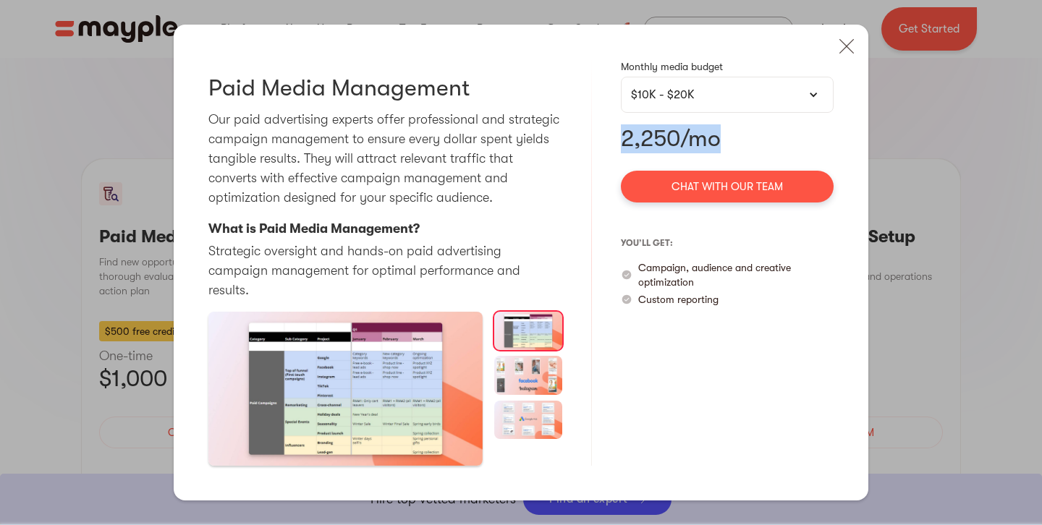
drag, startPoint x: 647, startPoint y: 151, endPoint x: 794, endPoint y: 161, distance: 147.2
click at [794, 161] on div "Paid Media Management Our paid advertising experts offer professional and strat…" at bounding box center [521, 263] width 695 height 476
drag, startPoint x: 724, startPoint y: 101, endPoint x: 710, endPoint y: 125, distance: 28.2
click at [724, 101] on div "$10K - $20K" at bounding box center [727, 94] width 192 height 17
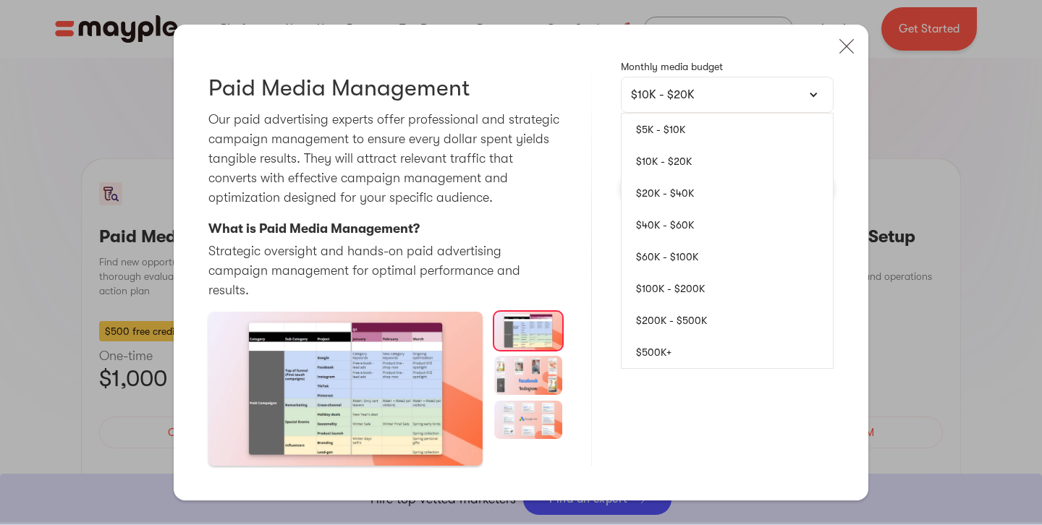
click at [680, 198] on link "$20K - $40K" at bounding box center [726, 193] width 211 height 32
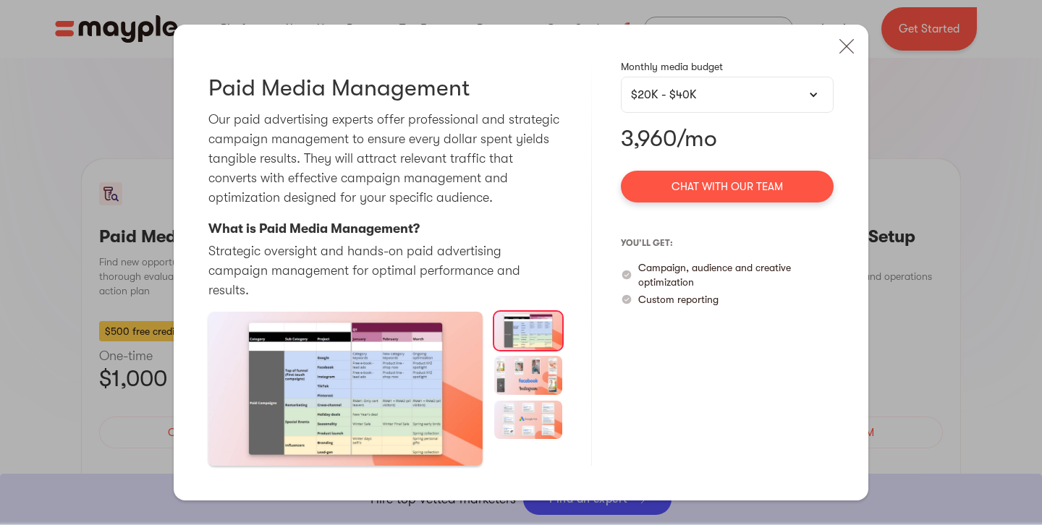
click at [745, 103] on div "$20K - $40K" at bounding box center [727, 94] width 192 height 17
click at [684, 103] on div "$20K - $40K" at bounding box center [727, 94] width 192 height 17
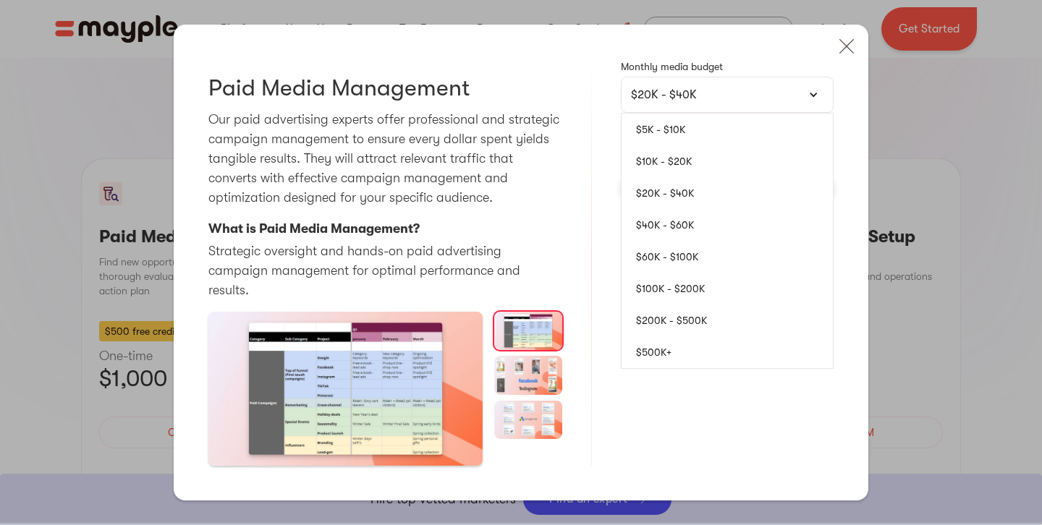
click at [689, 135] on link "$5K - $10K" at bounding box center [726, 130] width 211 height 32
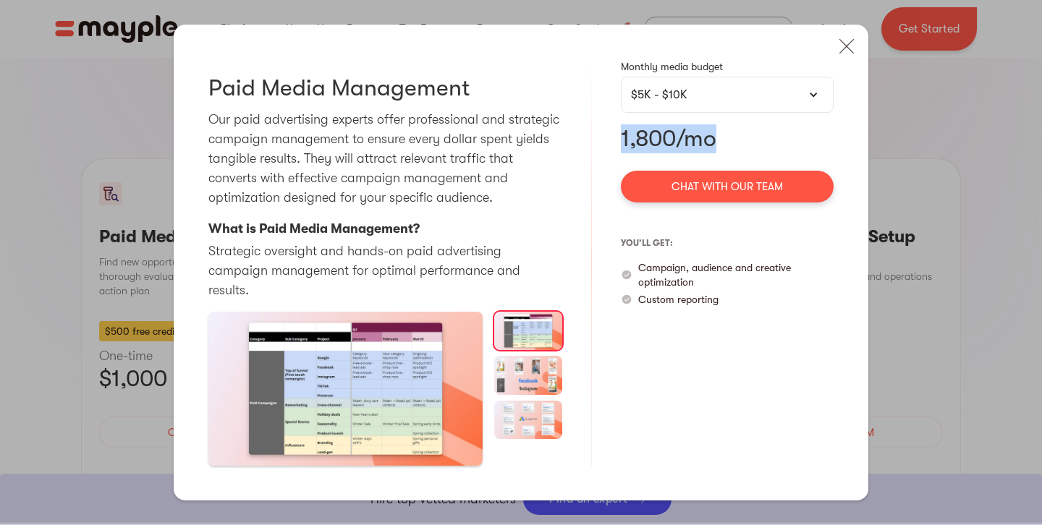
drag, startPoint x: 708, startPoint y: 153, endPoint x: 608, endPoint y: 142, distance: 101.2
click at [608, 142] on div "Paid Media Management Our paid advertising experts offer professional and strat…" at bounding box center [521, 263] width 695 height 476
drag, startPoint x: 608, startPoint y: 117, endPoint x: 639, endPoint y: 106, distance: 32.9
click at [609, 116] on div "Paid Media Management Our paid advertising experts offer professional and strat…" at bounding box center [521, 263] width 695 height 476
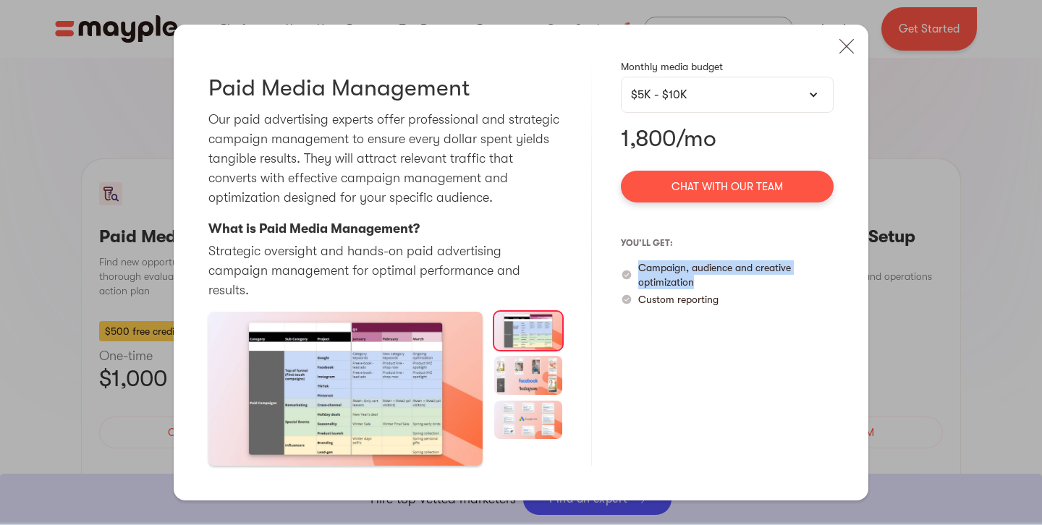
drag, startPoint x: 693, startPoint y: 291, endPoint x: 637, endPoint y: 277, distance: 58.1
click at [637, 277] on div "Campaign, audience and creative optimization" at bounding box center [727, 274] width 213 height 29
click at [730, 301] on div "you’ll get: Campaign, audience and creative optimization Custom reporting" at bounding box center [727, 269] width 213 height 75
drag, startPoint x: 723, startPoint y: 310, endPoint x: 636, endPoint y: 305, distance: 87.6
click at [636, 305] on div "Custom reporting" at bounding box center [727, 299] width 213 height 14
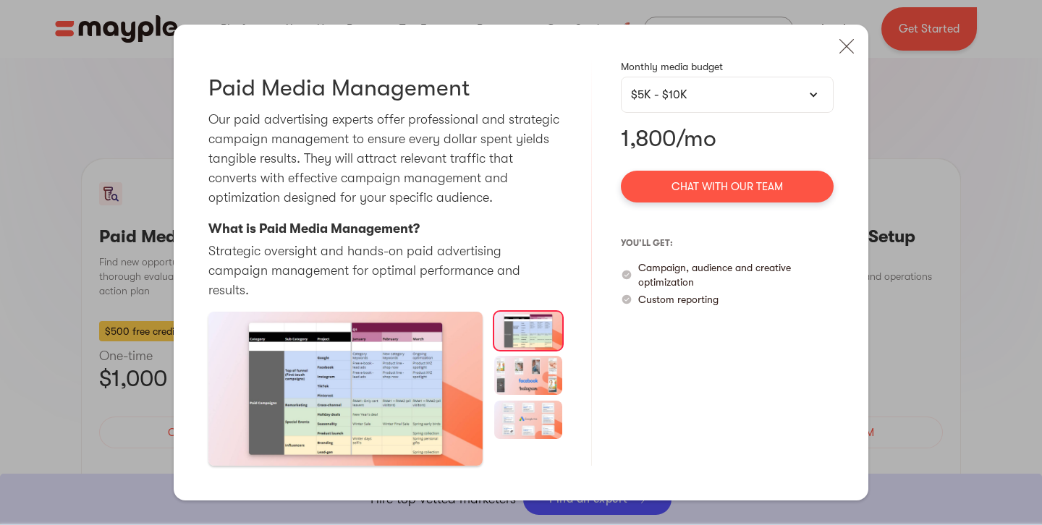
click at [784, 255] on p "you’ll get:" at bounding box center [727, 243] width 213 height 23
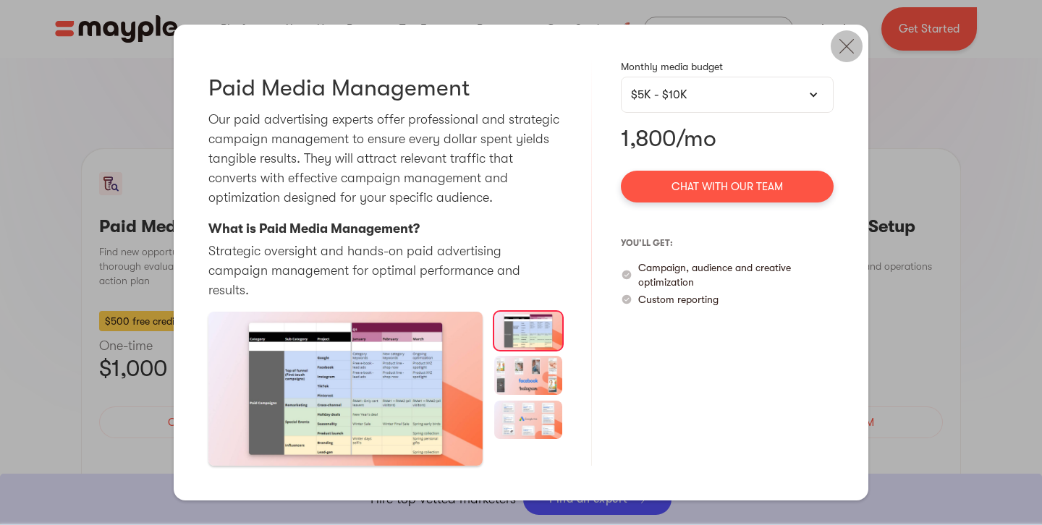
scroll to position [1347, 0]
click at [852, 62] on img at bounding box center [847, 46] width 32 height 32
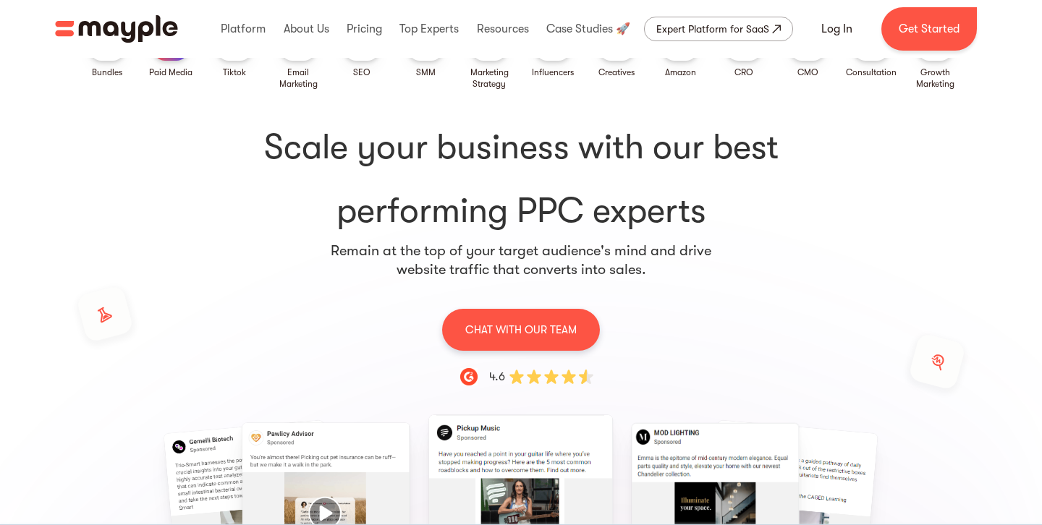
scroll to position [0, 0]
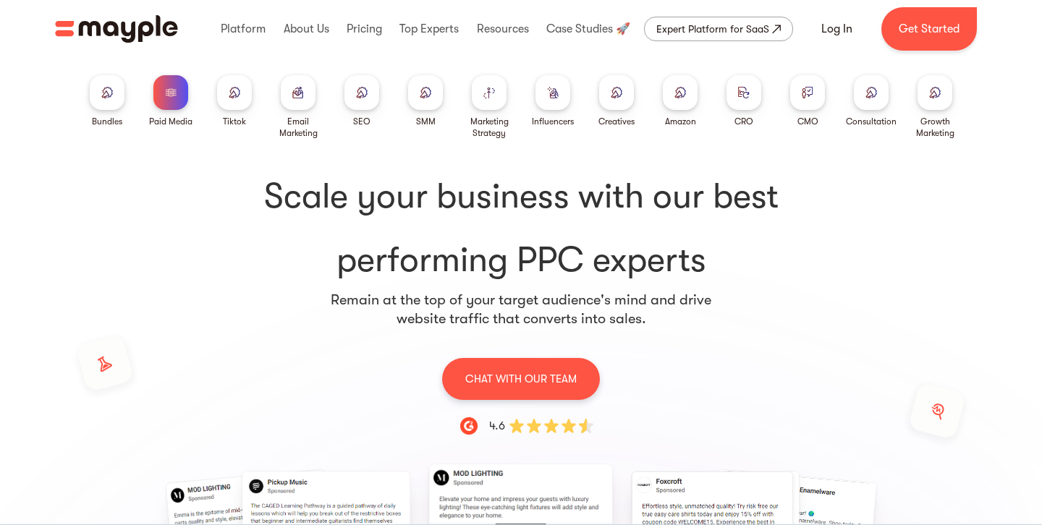
click at [304, 109] on div at bounding box center [298, 92] width 35 height 35
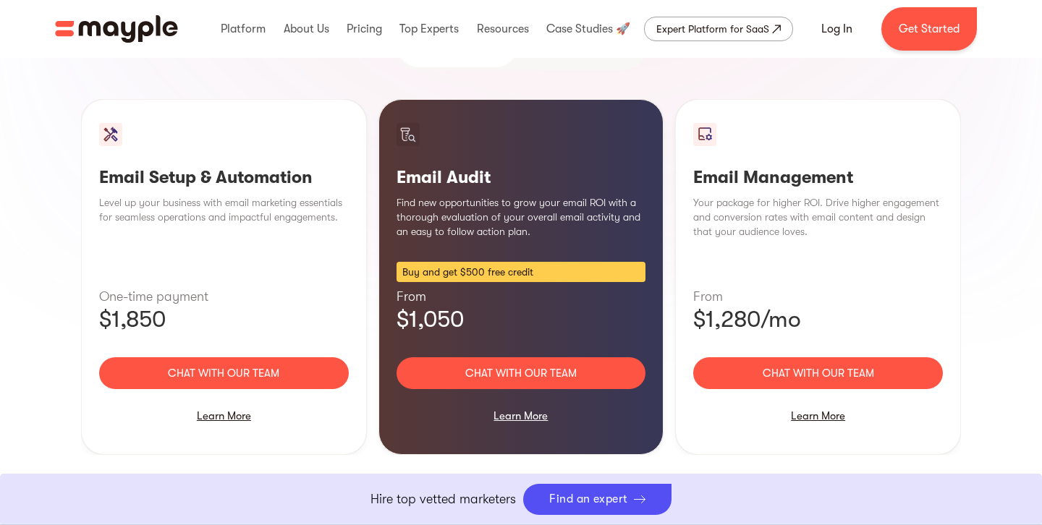
scroll to position [1438, 0]
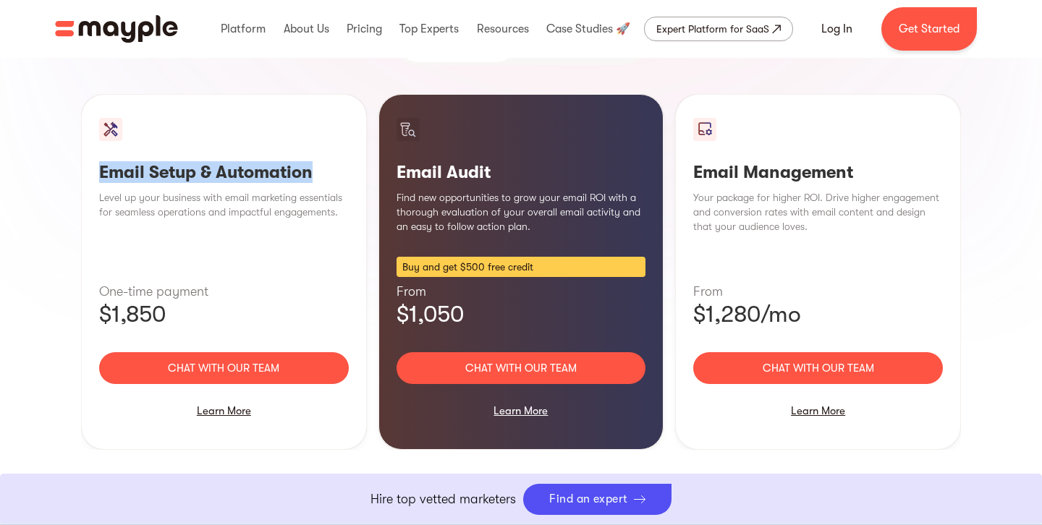
drag, startPoint x: 331, startPoint y: 145, endPoint x: 92, endPoint y: 144, distance: 239.5
click at [92, 144] on div "Email Setup & Automation Level up your business with email marketing essentials…" at bounding box center [224, 272] width 286 height 356
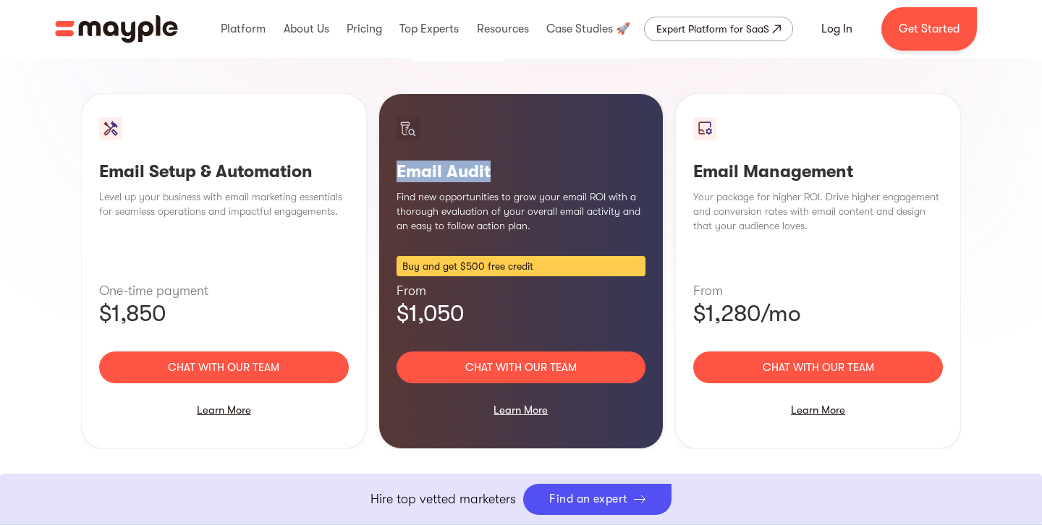
drag, startPoint x: 520, startPoint y: 143, endPoint x: 387, endPoint y: 145, distance: 133.1
click at [386, 145] on div "Email Audit Find new opportunities to grow your email ROI with a thorough evalu…" at bounding box center [521, 271] width 286 height 356
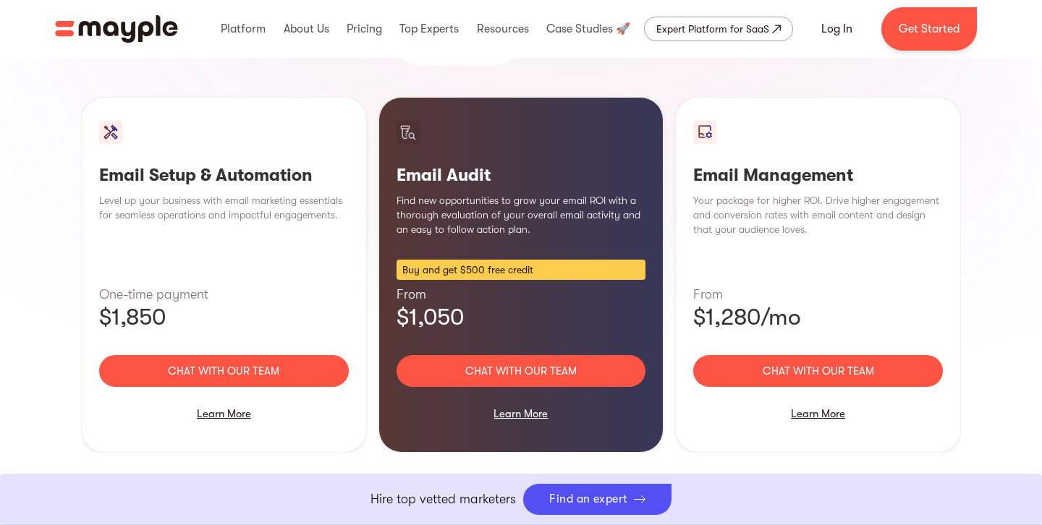
click at [368, 235] on div "Email Setup & Automation Level up your business with email marketing essentials…" at bounding box center [521, 275] width 880 height 356
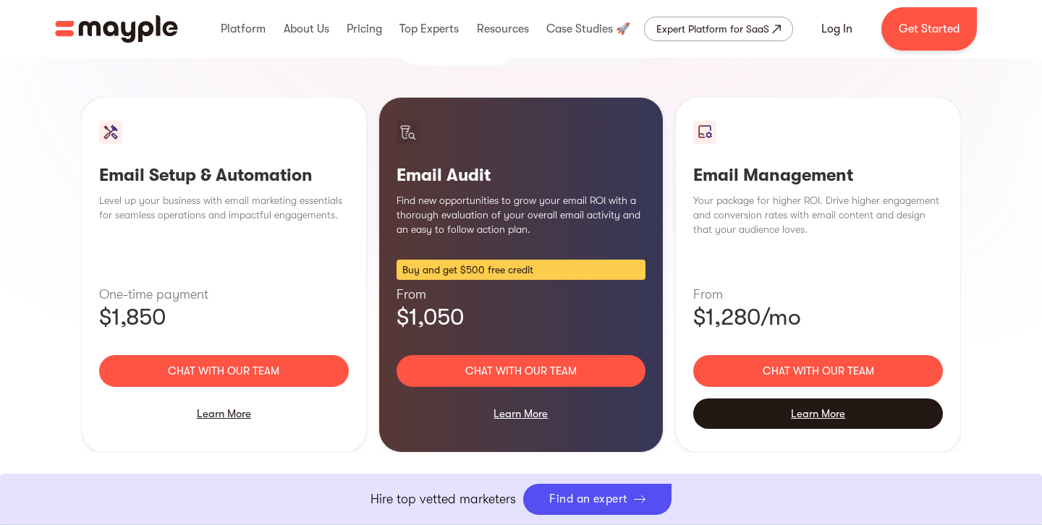
click at [809, 399] on div "Learn More" at bounding box center [818, 414] width 250 height 30
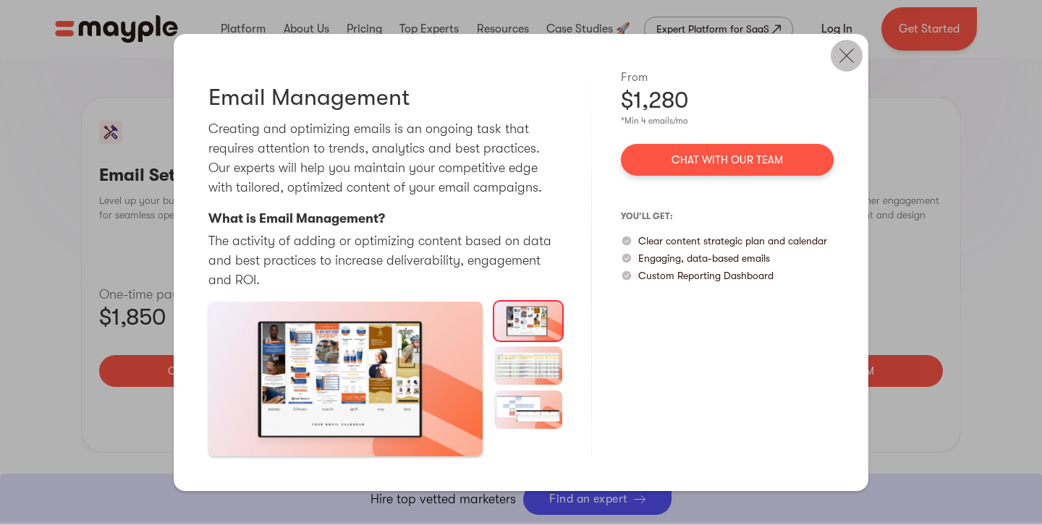
click at [831, 67] on img at bounding box center [847, 56] width 32 height 32
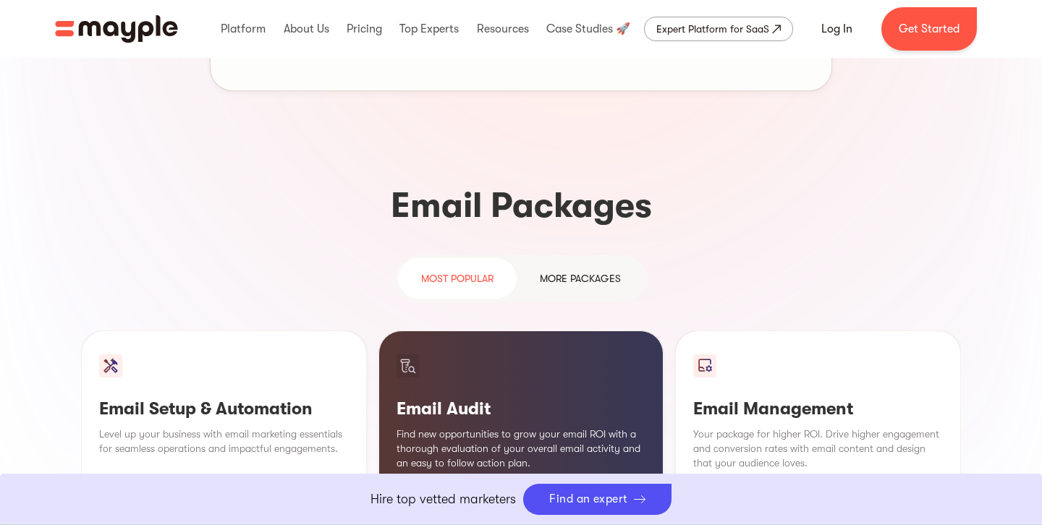
scroll to position [1196, 0]
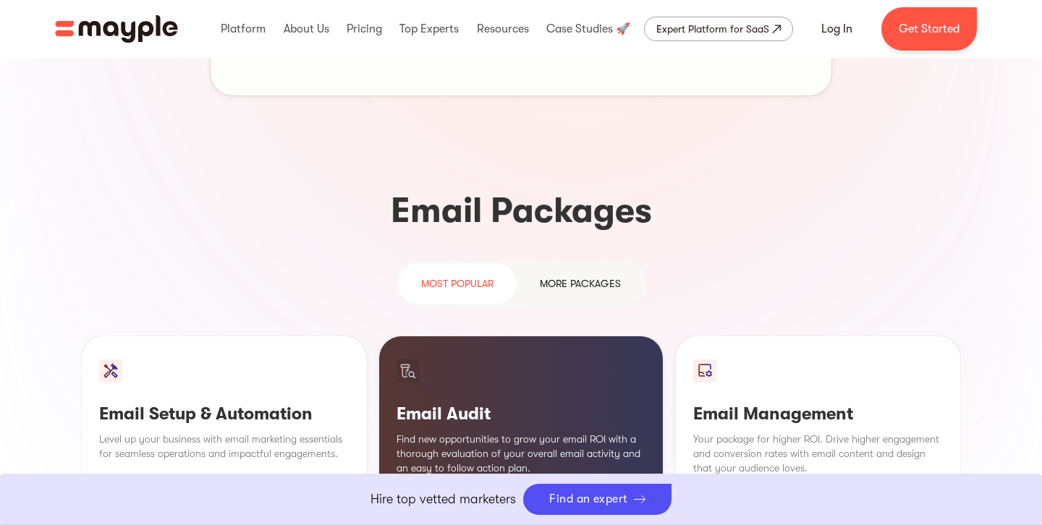
drag, startPoint x: 583, startPoint y: 250, endPoint x: 471, endPoint y: 299, distance: 122.2
click at [582, 275] on div "more packages" at bounding box center [580, 283] width 81 height 17
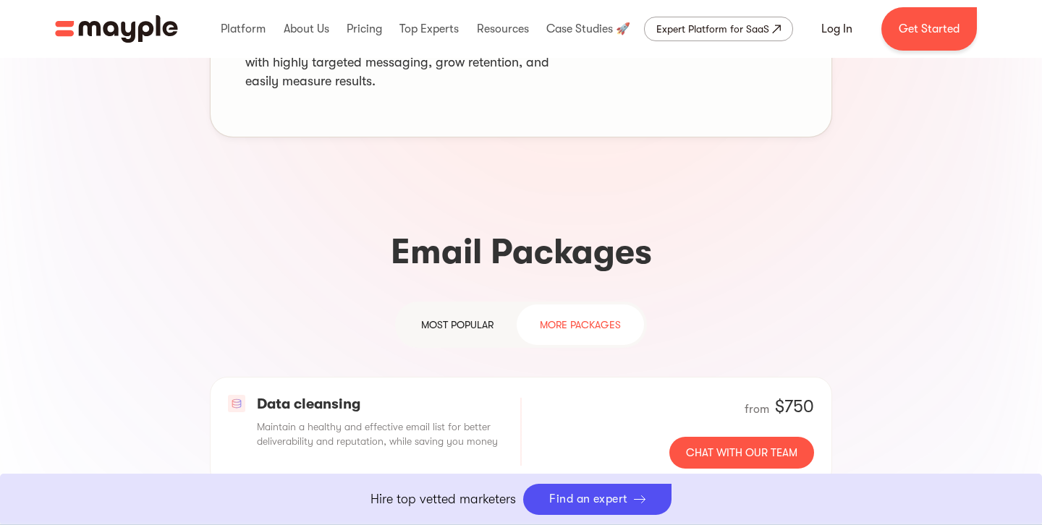
scroll to position [1150, 0]
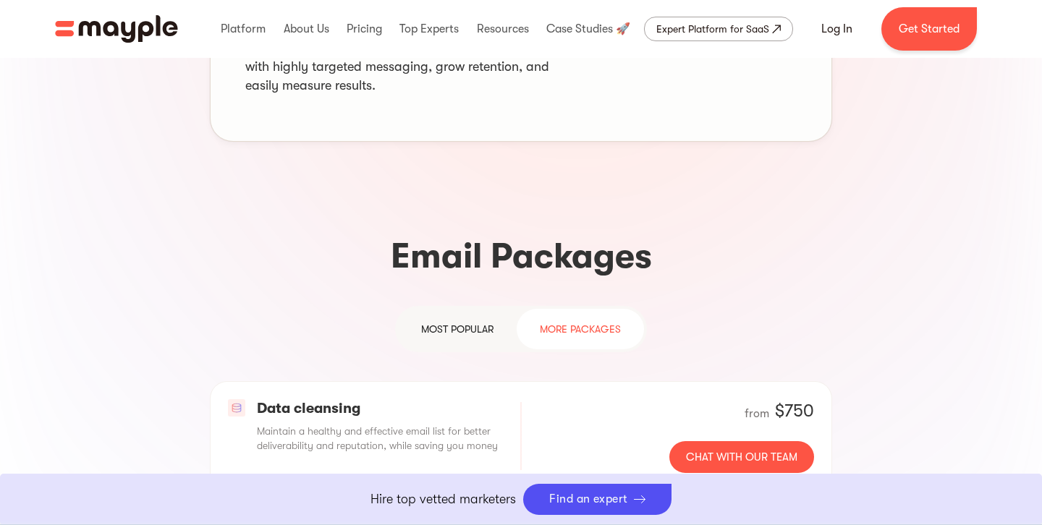
click at [469, 320] on div "most popular" at bounding box center [457, 328] width 72 height 17
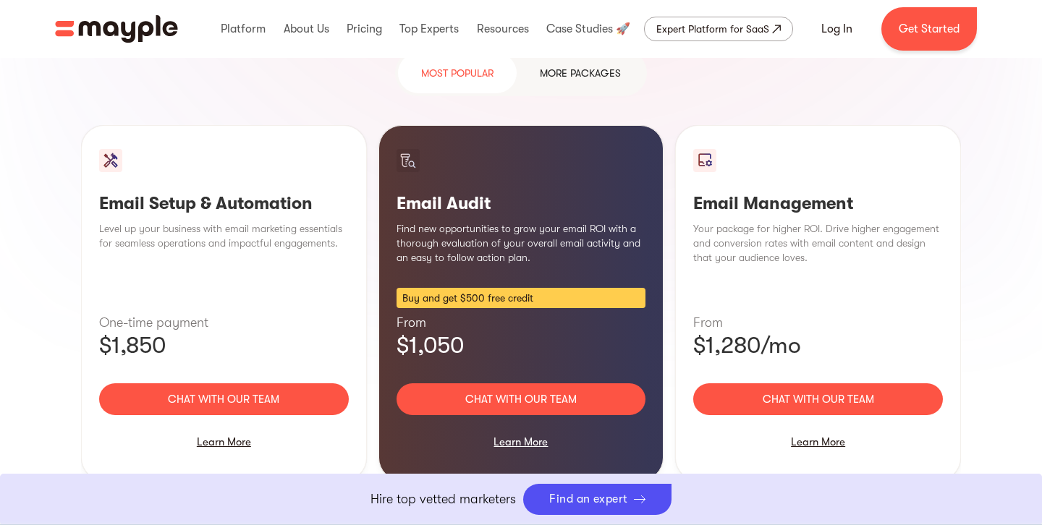
scroll to position [1404, 0]
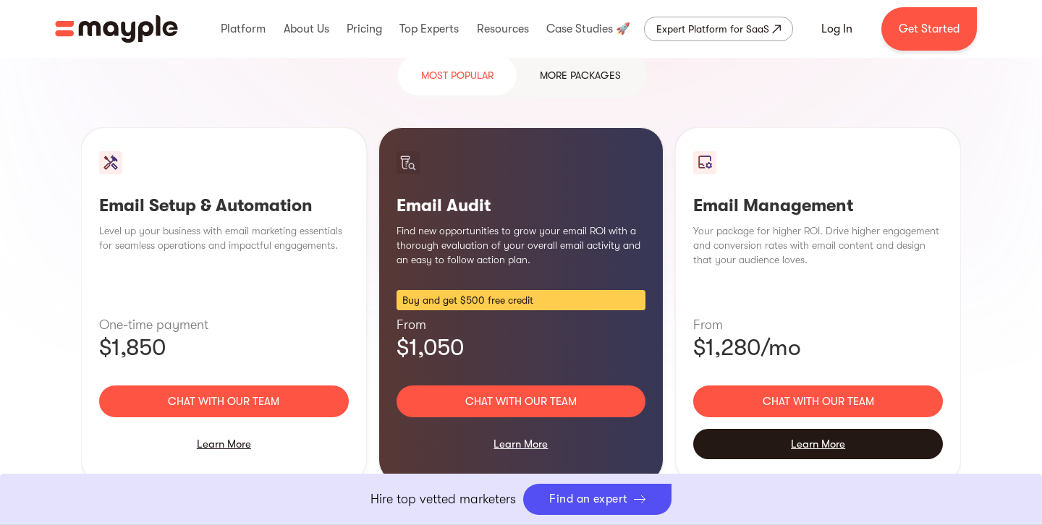
click at [811, 409] on iframe "Chat Widget" at bounding box center [926, 447] width 231 height 156
click at [793, 429] on div "Learn More" at bounding box center [818, 444] width 250 height 30
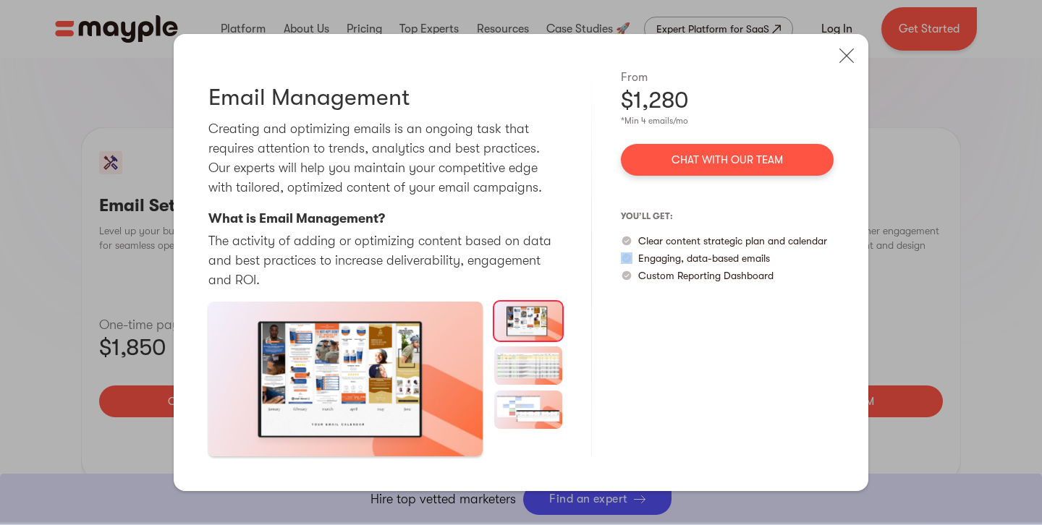
drag, startPoint x: 833, startPoint y: 241, endPoint x: 642, endPoint y: 261, distance: 192.1
click at [642, 261] on div "Email Management Creating and optimizing emails is an ongoing task that require…" at bounding box center [521, 262] width 695 height 457
click at [664, 261] on p "Engaging, data-based emails" at bounding box center [704, 258] width 132 height 14
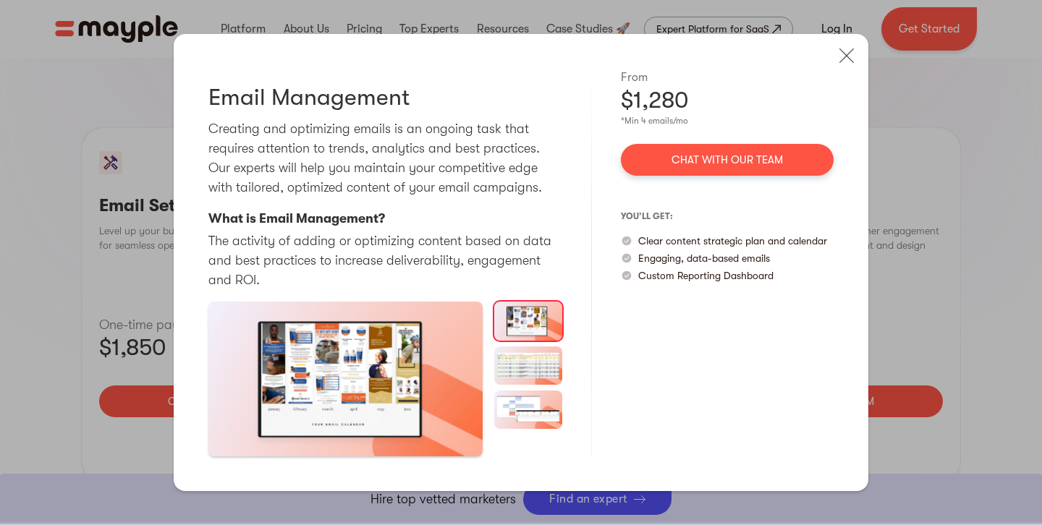
click at [671, 238] on p "Clear content strategic plan and calendar" at bounding box center [732, 241] width 189 height 14
click at [846, 63] on img at bounding box center [847, 56] width 32 height 32
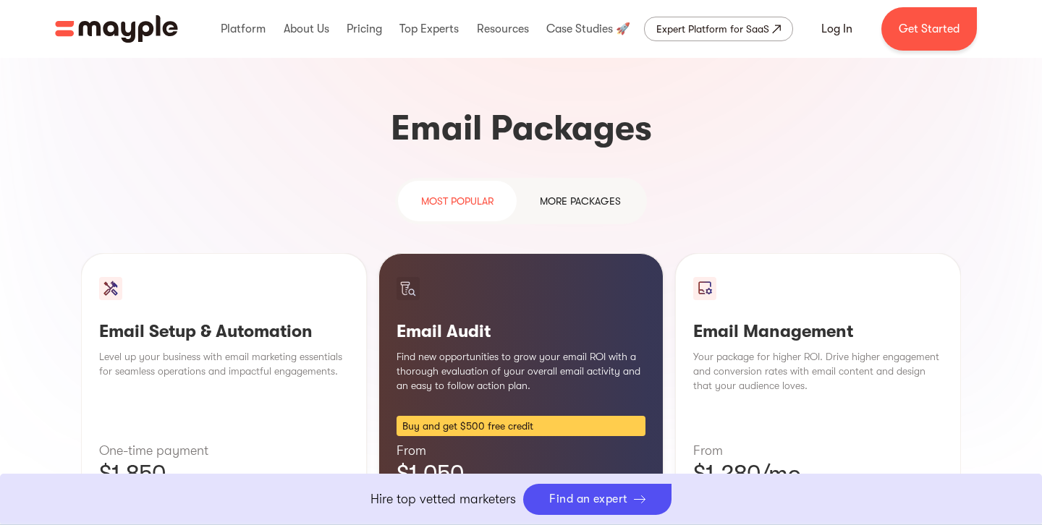
scroll to position [1280, 0]
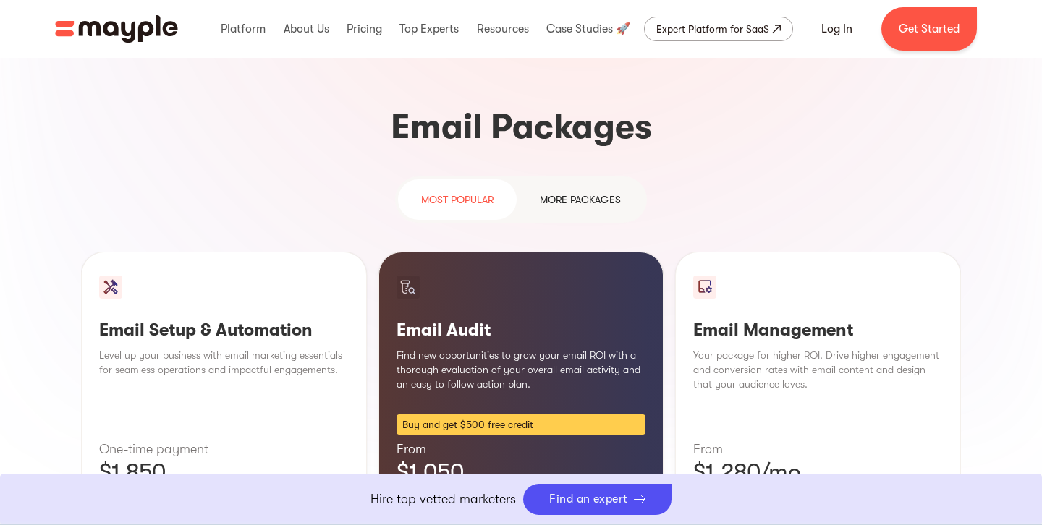
click at [615, 181] on link "more packages" at bounding box center [580, 199] width 127 height 41
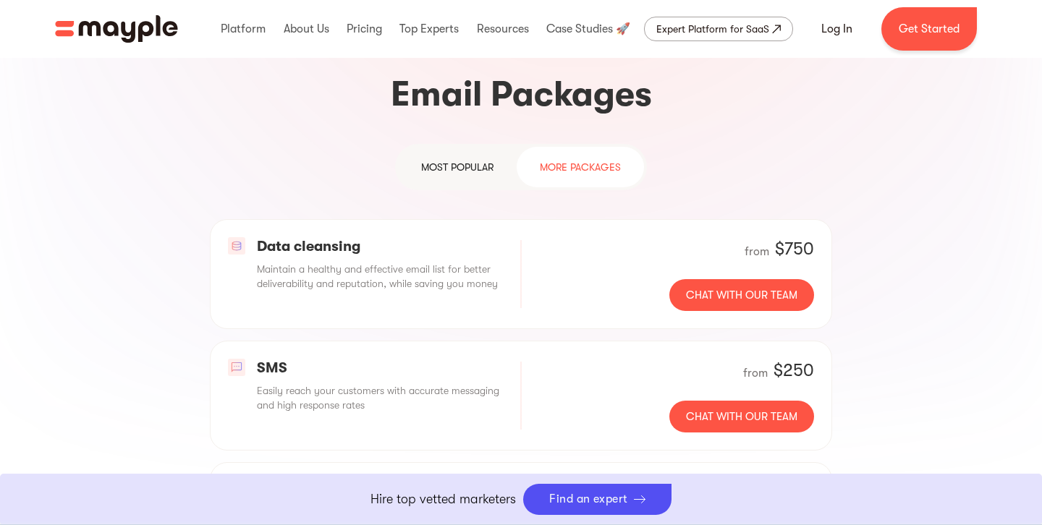
scroll to position [1315, 0]
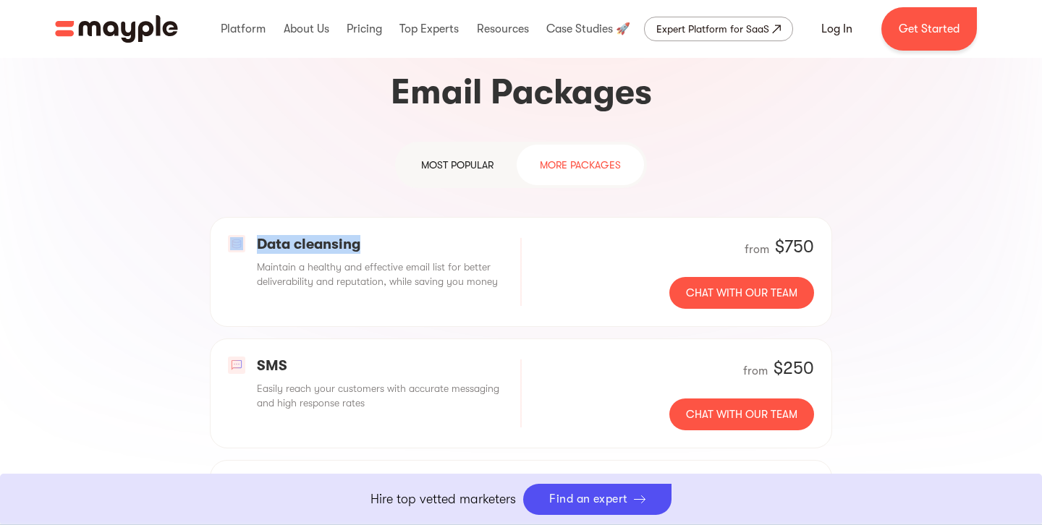
drag, startPoint x: 269, startPoint y: 212, endPoint x: 330, endPoint y: 216, distance: 60.9
click at [205, 217] on div "Data cleansing Maintain a healthy and effective email list for better deliverab…" at bounding box center [521, 393] width 880 height 353
drag, startPoint x: 922, startPoint y: 204, endPoint x: 445, endPoint y: 309, distance: 488.9
click at [921, 217] on div "Data cleansing Maintain a healthy and effective email list for better deliverab…" at bounding box center [521, 393] width 880 height 353
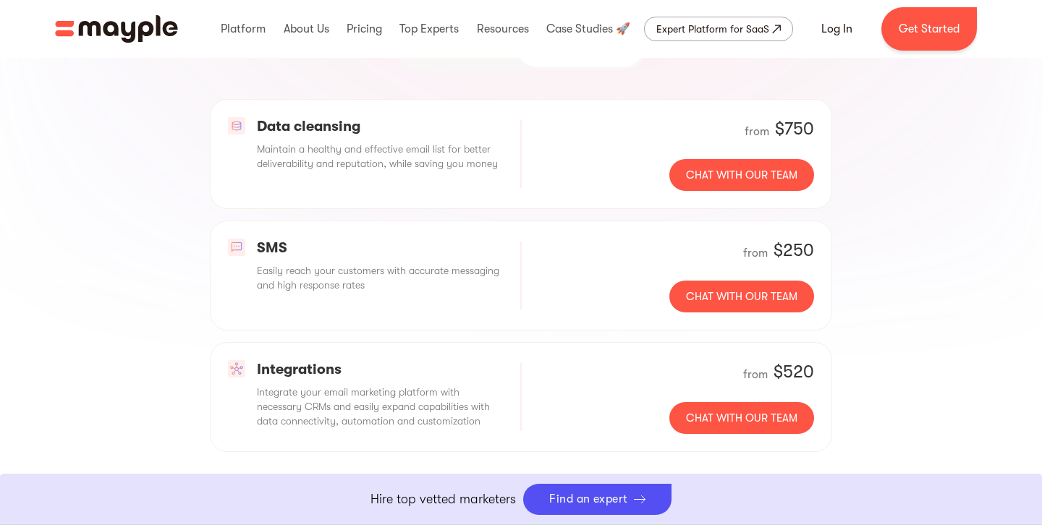
scroll to position [1436, 0]
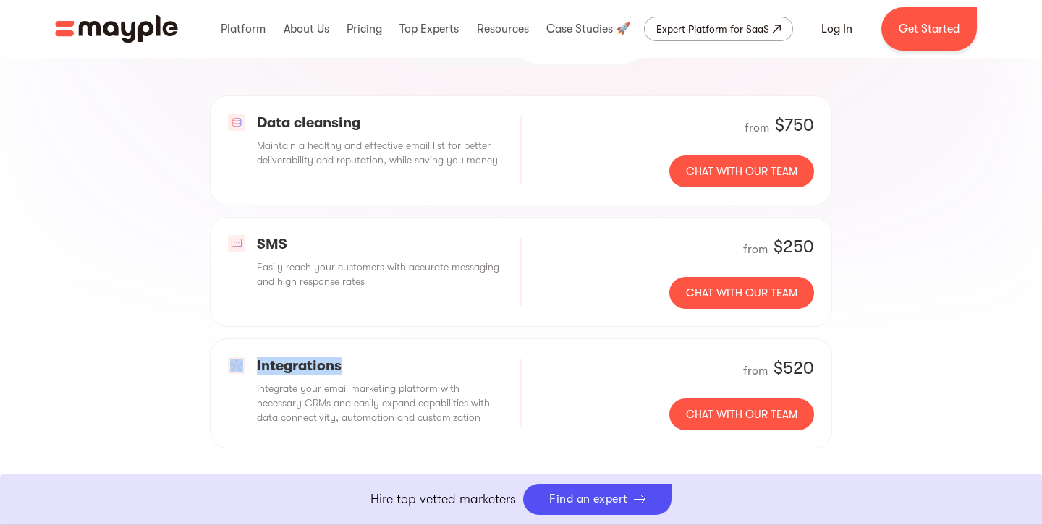
drag, startPoint x: 365, startPoint y: 337, endPoint x: 178, endPoint y: 337, distance: 187.4
click at [178, 337] on div "Data cleansing Maintain a healthy and effective email list for better deliverab…" at bounding box center [521, 271] width 880 height 353
click at [137, 365] on div "Data cleansing Maintain a healthy and effective email list for better deliverab…" at bounding box center [521, 271] width 880 height 353
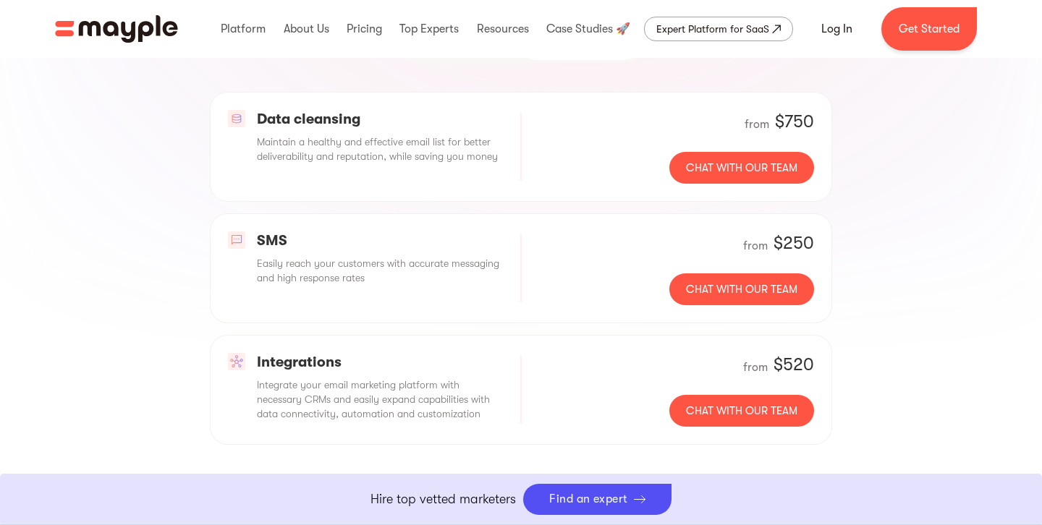
scroll to position [1439, 0]
drag, startPoint x: 314, startPoint y: 205, endPoint x: 250, endPoint y: 207, distance: 63.7
click at [250, 232] on div "SMS Easily reach your customers with accurate messaging and high response rates" at bounding box center [365, 259] width 275 height 54
click at [479, 266] on div "SMS Easily reach your customers with accurate messaging and high response rates…" at bounding box center [521, 269] width 622 height 110
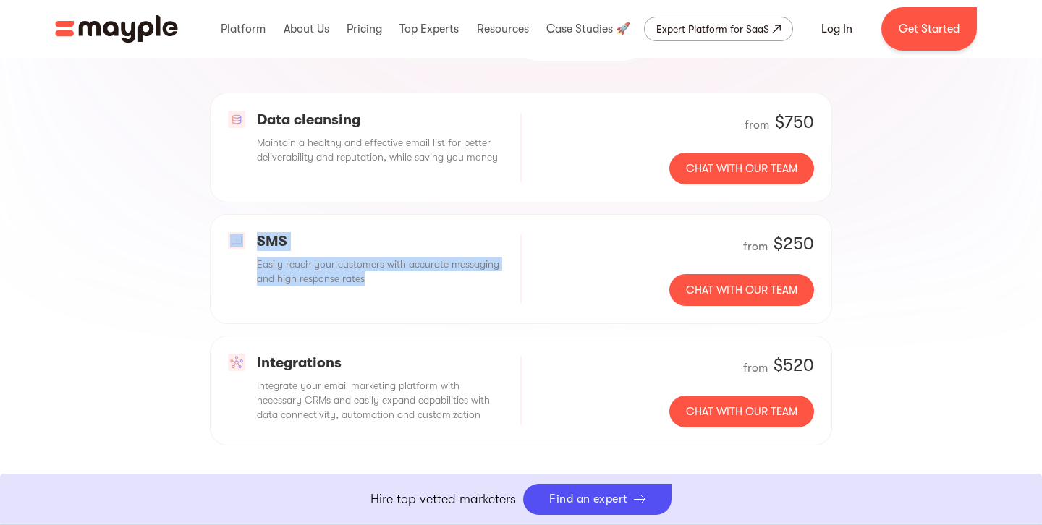
drag, startPoint x: 339, startPoint y: 273, endPoint x: 257, endPoint y: 202, distance: 108.8
click at [240, 214] on div "SMS Easily reach your customers with accurate messaging and high response rates…" at bounding box center [521, 269] width 622 height 110
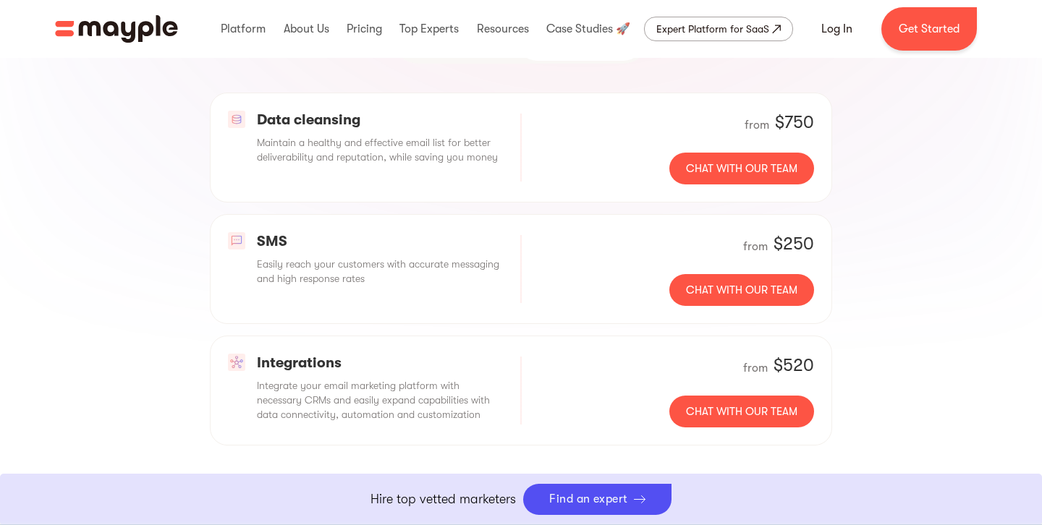
drag, startPoint x: 1014, startPoint y: 240, endPoint x: 638, endPoint y: 297, distance: 380.4
click at [1013, 240] on section "Email marketing: Unparalleled Return on Investment The average email marketing …" at bounding box center [521, 145] width 1042 height 1296
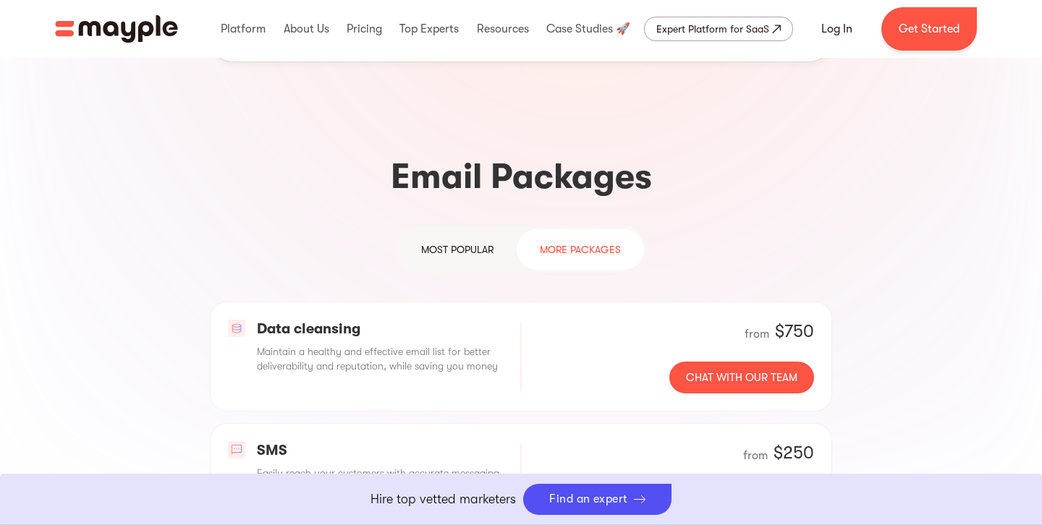
scroll to position [1214, 0]
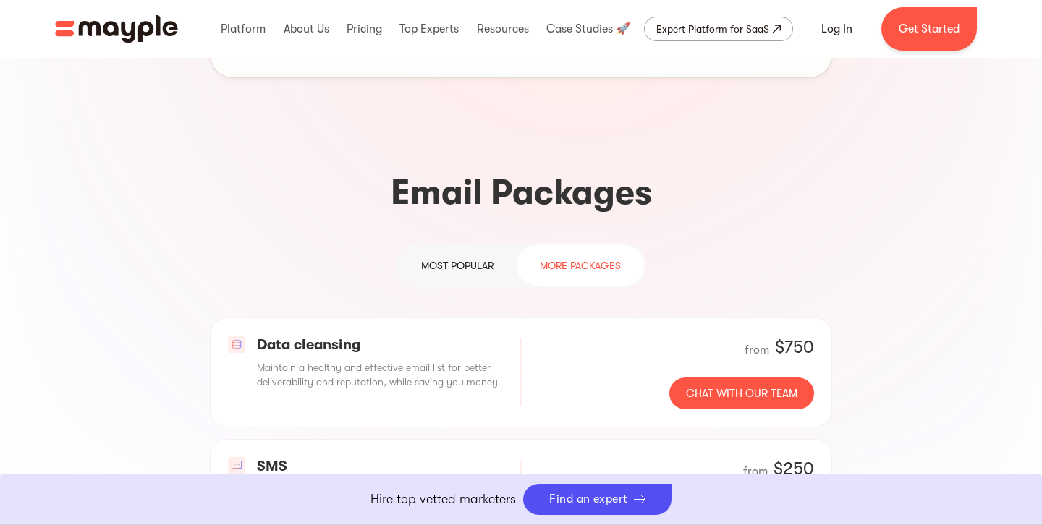
click at [478, 257] on div "most popular" at bounding box center [457, 265] width 72 height 17
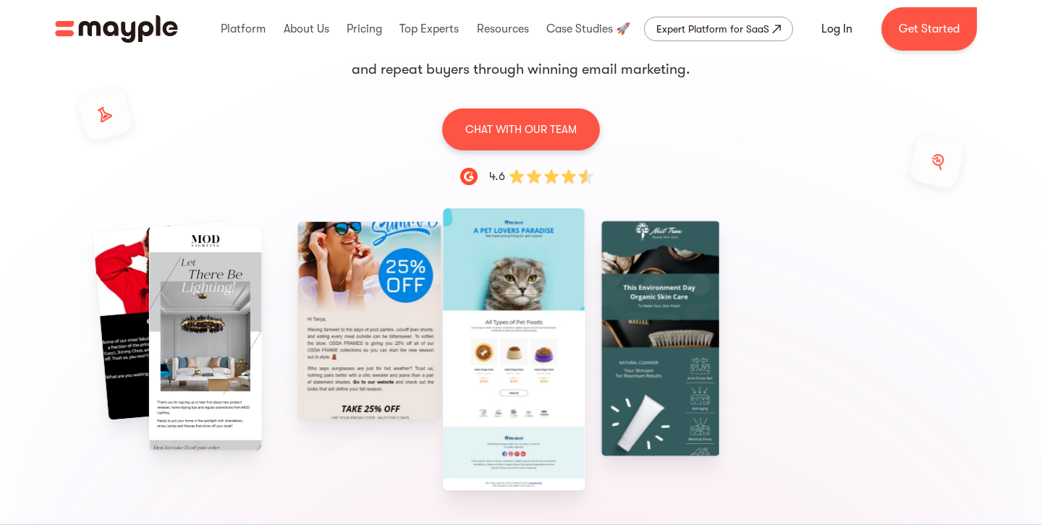
scroll to position [0, 0]
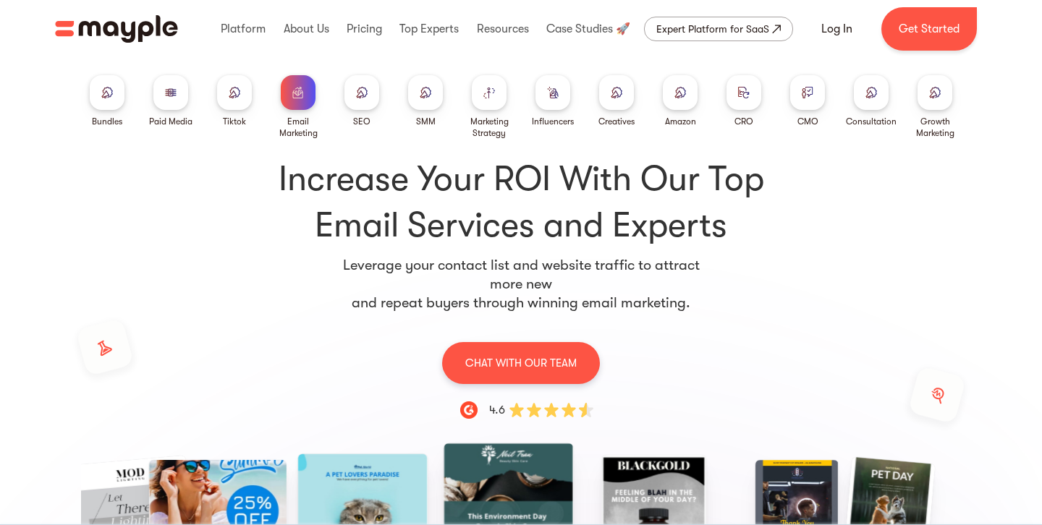
click at [628, 106] on div at bounding box center [616, 92] width 35 height 35
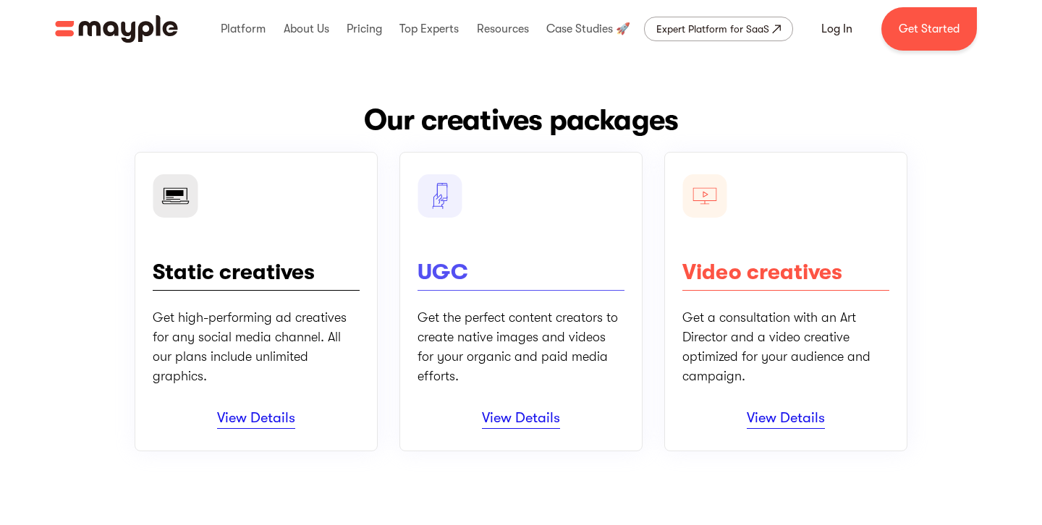
scroll to position [143, 0]
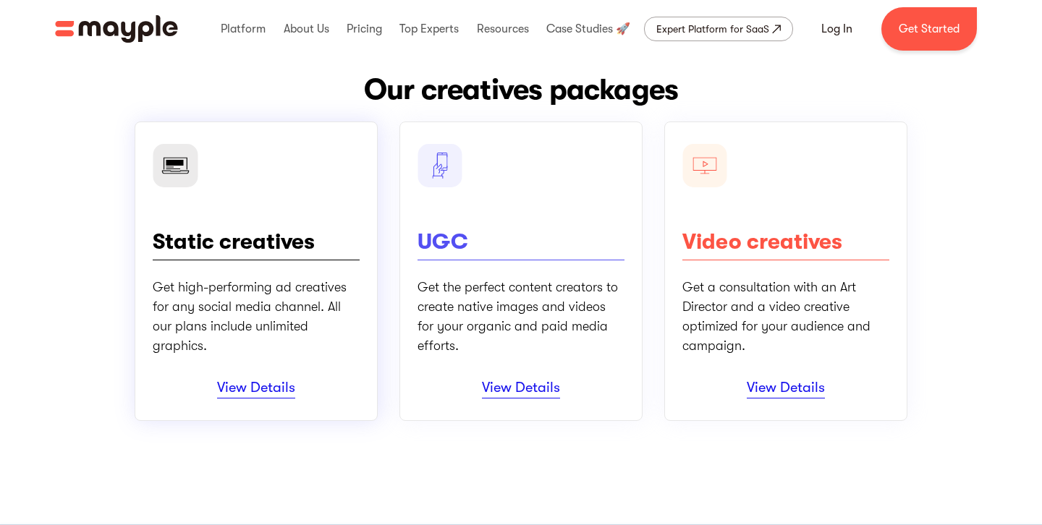
click at [274, 412] on div "Static creatives Get high-performing ad creatives for any social media channel.…" at bounding box center [256, 272] width 243 height 300
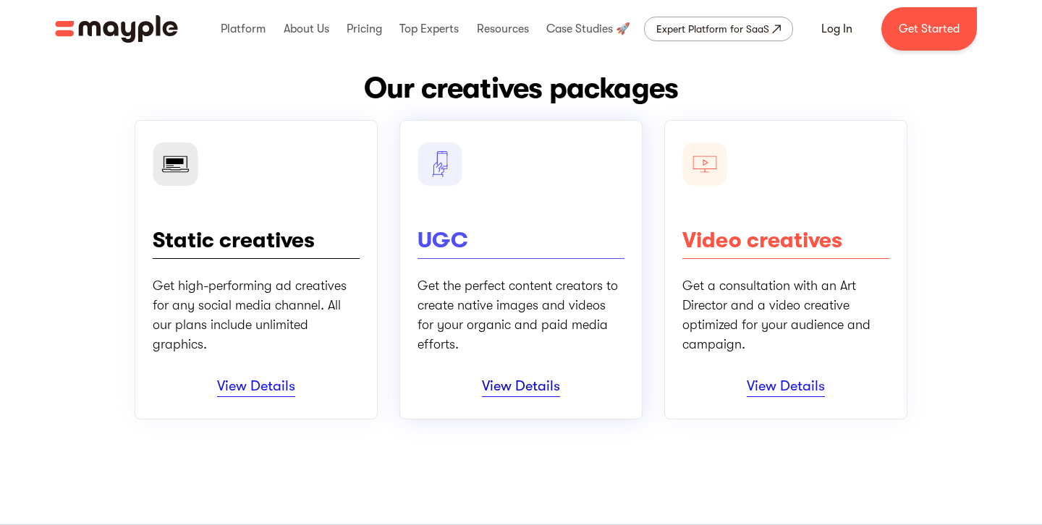
click at [530, 386] on link "View Details" at bounding box center [521, 388] width 78 height 20
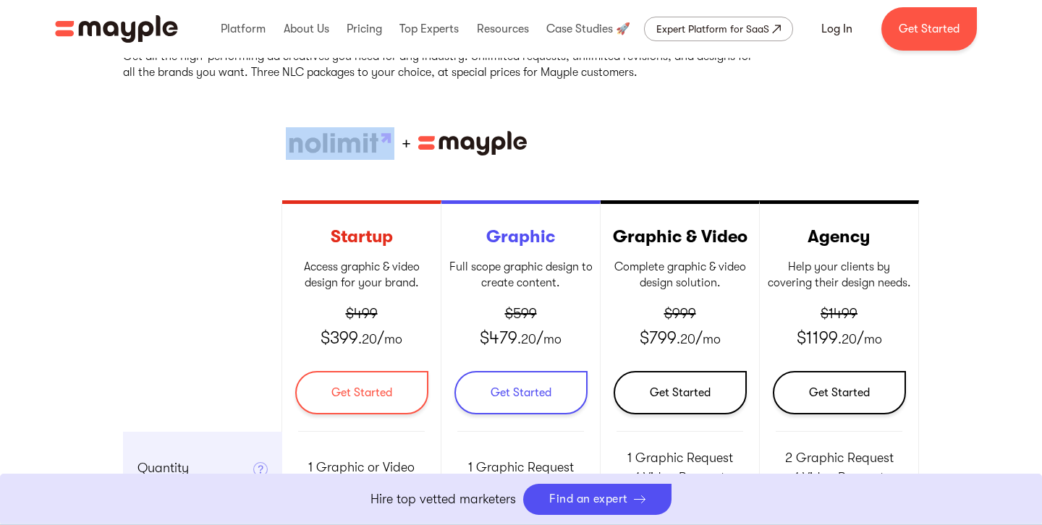
drag, startPoint x: 279, startPoint y: 141, endPoint x: 402, endPoint y: 144, distance: 123.7
click at [402, 144] on div "+" at bounding box center [521, 143] width 796 height 33
click at [83, 229] on div "Back to packages Creatives Package Get all the high-performing ad creatives you…" at bounding box center [521, 277] width 1042 height 773
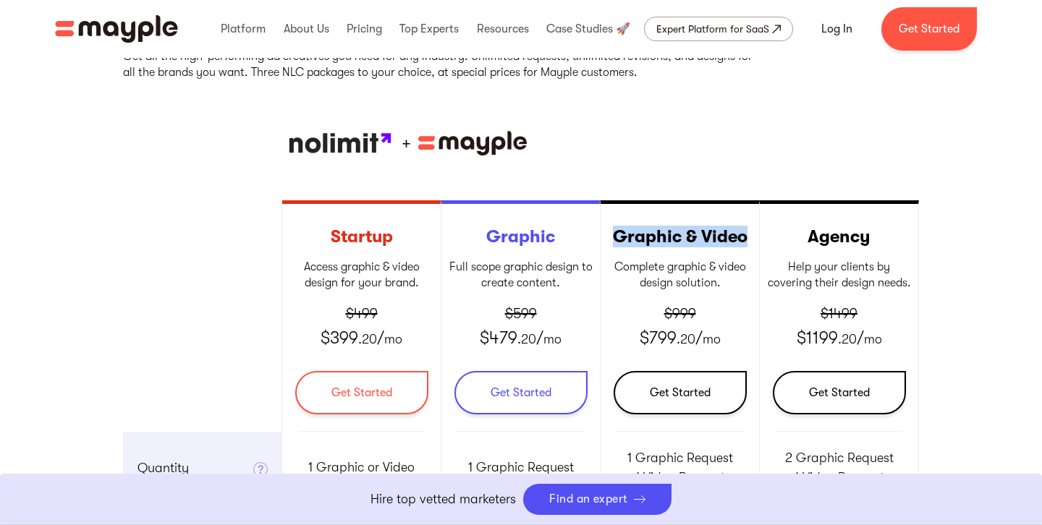
drag, startPoint x: 618, startPoint y: 235, endPoint x: 815, endPoint y: 116, distance: 230.8
click at [746, 229] on h3 "Graphic & Video" at bounding box center [679, 237] width 158 height 22
click at [815, 116] on div "Back to packages Creatives Package Get all the high-performing ad creatives you…" at bounding box center [521, 295] width 796 height 722
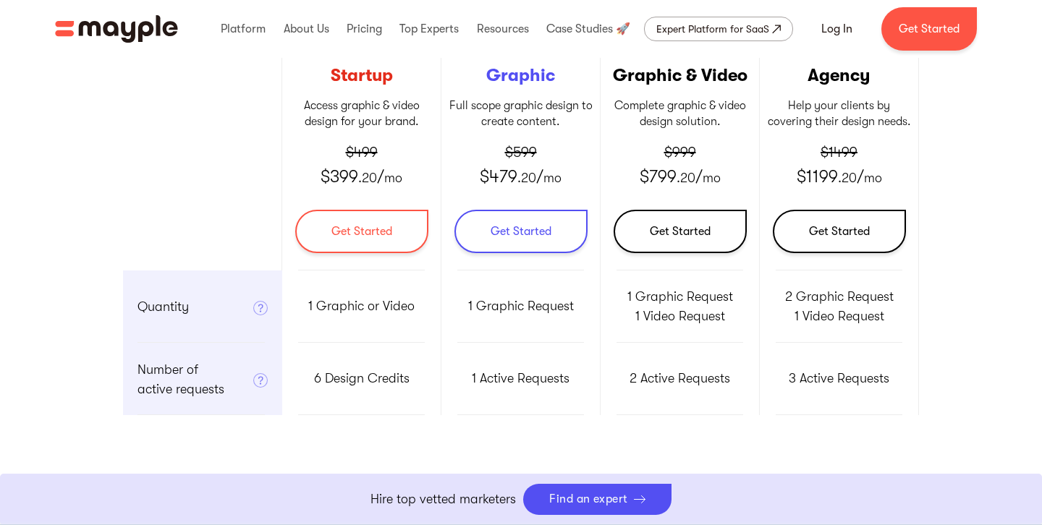
scroll to position [589, 0]
click at [915, 79] on h3 "Agency" at bounding box center [839, 76] width 158 height 22
drag, startPoint x: 955, startPoint y: 160, endPoint x: 842, endPoint y: 171, distance: 113.5
click at [951, 160] on div "Back to packages Creatives Package Get all the high-performing ad creatives you…" at bounding box center [521, 116] width 1042 height 773
drag, startPoint x: 787, startPoint y: 182, endPoint x: 893, endPoint y: 179, distance: 105.7
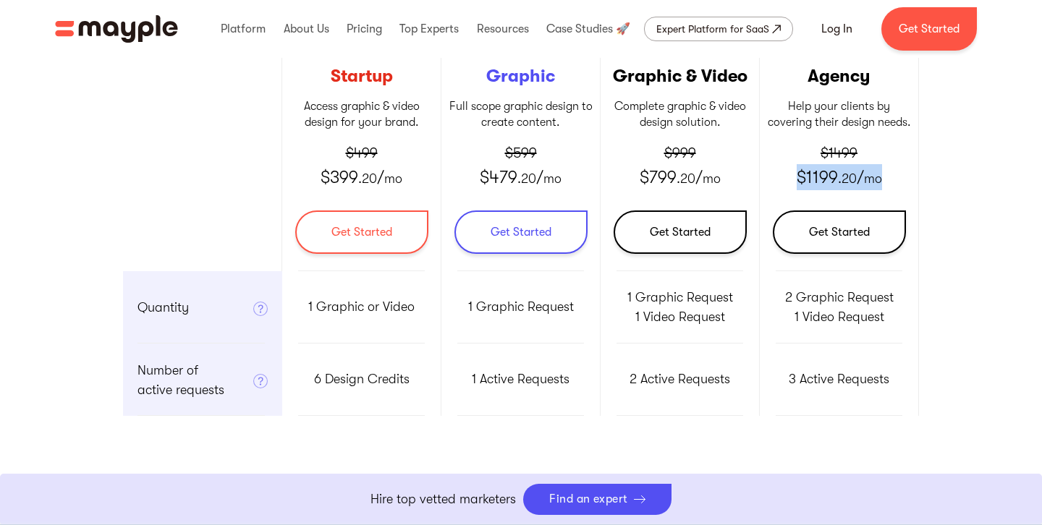
click at [893, 179] on div "Agency Help your clients by covering their design needs. $1499 $1199 .20 / mo G…" at bounding box center [839, 156] width 159 height 232
drag, startPoint x: 779, startPoint y: 298, endPoint x: 920, endPoint y: 293, distance: 141.2
click at [920, 293] on div "Back to packages Creatives Package Get all the high-performing ad creatives you…" at bounding box center [521, 116] width 1042 height 773
drag, startPoint x: 799, startPoint y: 323, endPoint x: 898, endPoint y: 317, distance: 99.3
click at [898, 317] on div "2 Graphic Request 1 Video Request" at bounding box center [839, 307] width 159 height 72
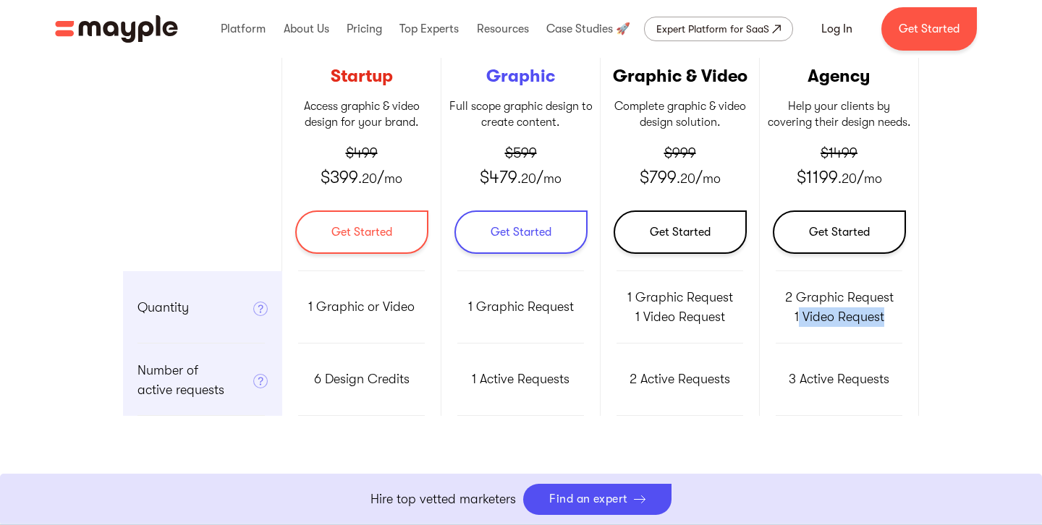
click at [967, 325] on div "Back to packages Creatives Package Get all the high-performing ad creatives you…" at bounding box center [521, 116] width 1042 height 773
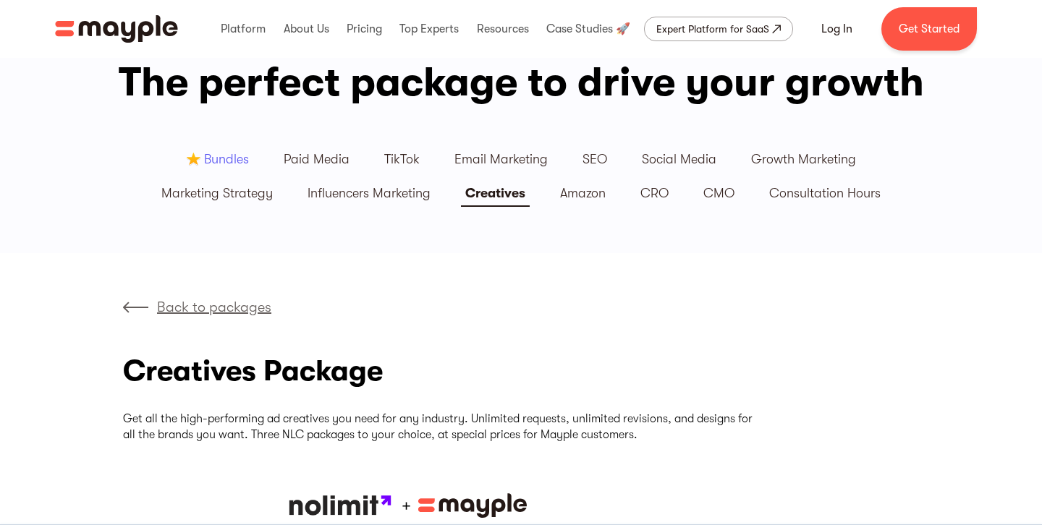
scroll to position [0, 0]
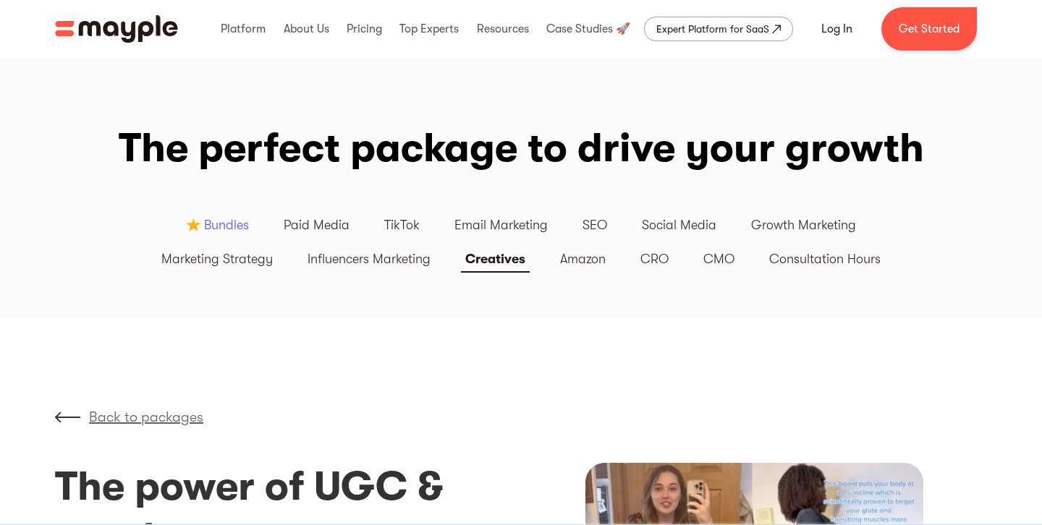
scroll to position [4, 0]
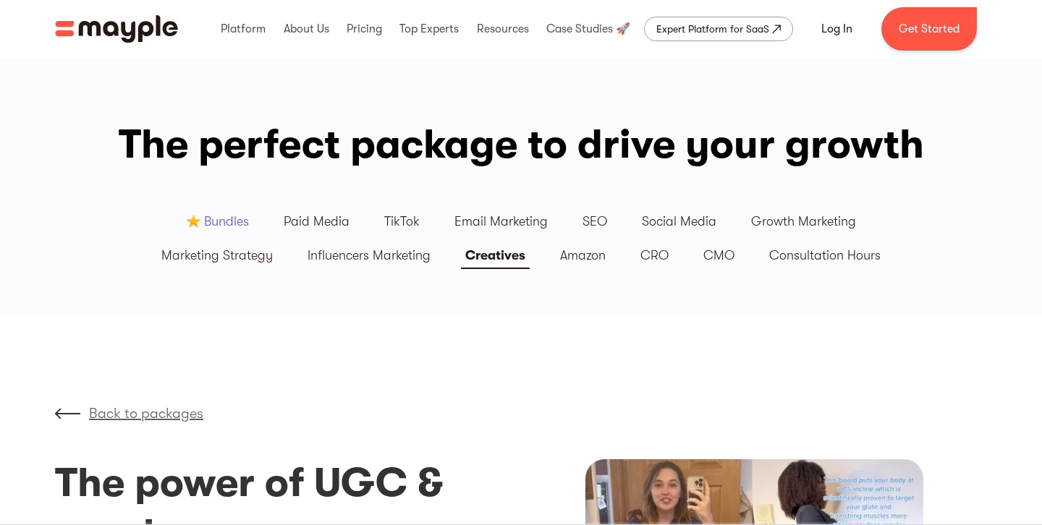
click at [219, 229] on link "Bundles" at bounding box center [218, 222] width 98 height 34
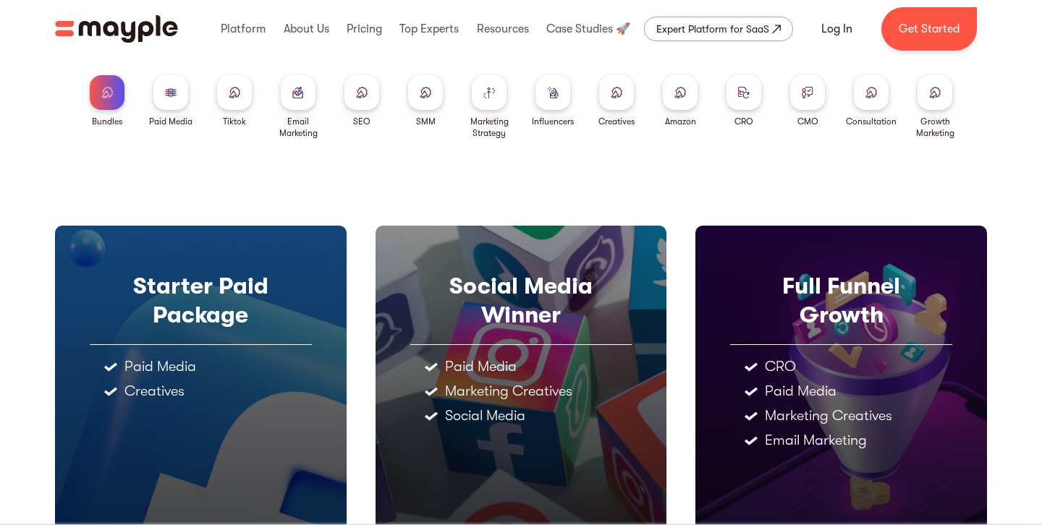
click at [185, 99] on div at bounding box center [170, 92] width 35 height 35
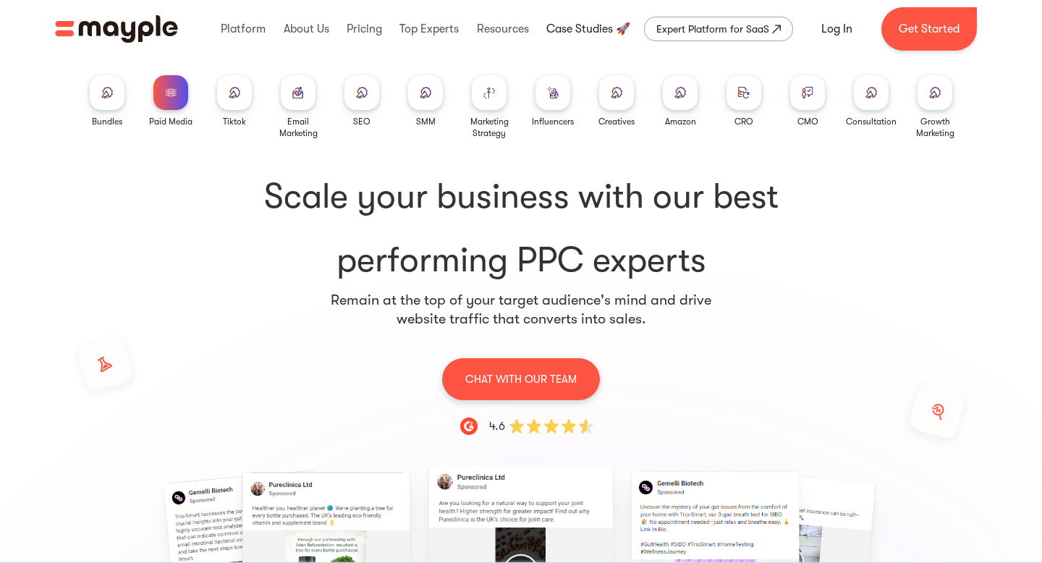
click at [580, 31] on link at bounding box center [588, 29] width 91 height 46
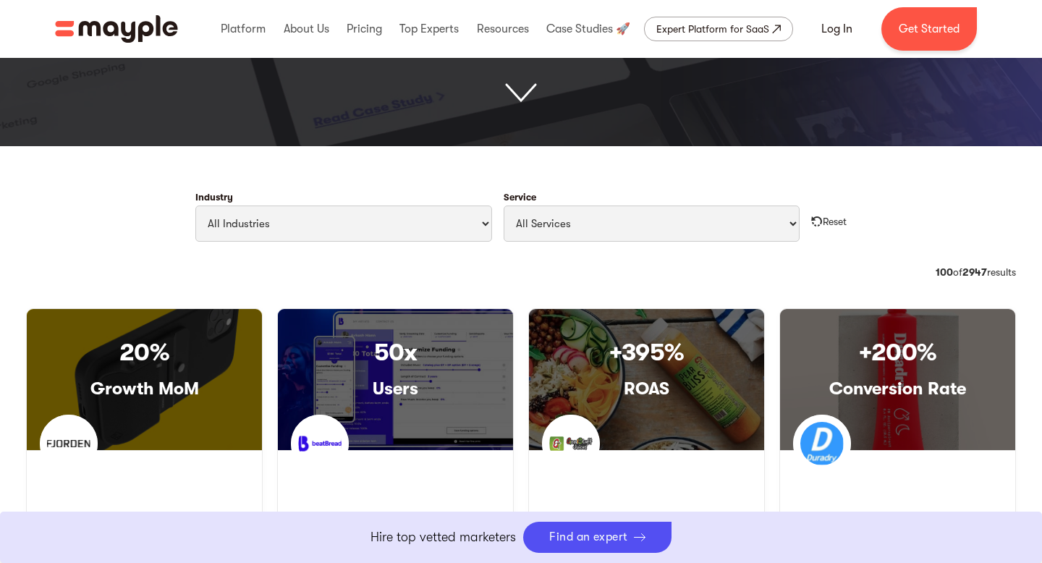
click at [603, 264] on div "Industry All Industries Travel & Leisure Nonprofit & Government Automotive & Tr…" at bounding box center [520, 223] width 1013 height 84
click at [614, 241] on select "All Services Paid Ads Email Marketing SEO CRO Social Media Management Marketing…" at bounding box center [652, 223] width 297 height 36
select select "Email Marketing"
click at [504, 205] on select "All Services Paid Ads Email Marketing SEO CRO Social Media Management Marketing…" at bounding box center [652, 223] width 297 height 36
click at [462, 220] on select "All Industries Travel & Leisure Nonprofit & Government Automotive & Transportat…" at bounding box center [343, 223] width 297 height 36
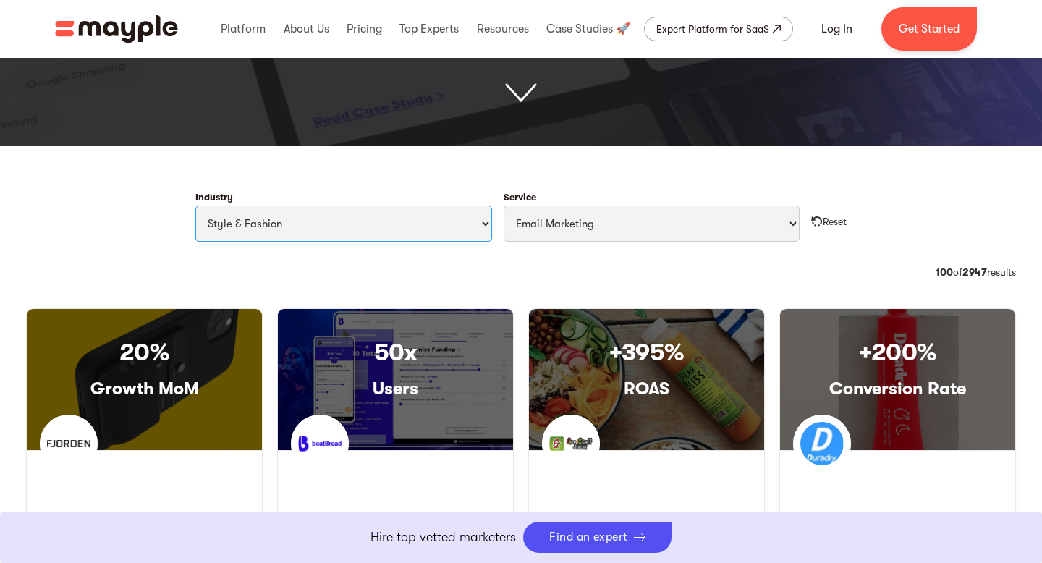
click at [195, 205] on select "All Industries Travel & Leisure Nonprofit & Government Automotive & Transportat…" at bounding box center [343, 223] width 297 height 36
click at [517, 300] on div "Category: CPO 36 of 1424 results 100 of 2947 results" at bounding box center [520, 286] width 1013 height 43
click at [545, 296] on div "Category: CPO 36 of 1424 results 100 of 2947 results" at bounding box center [521, 281] width 990 height 32
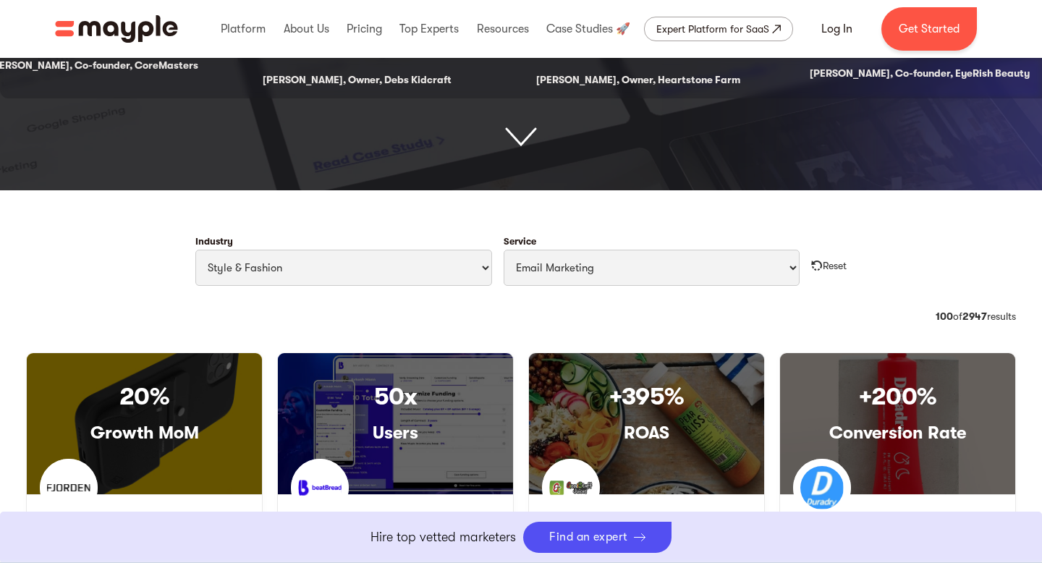
scroll to position [624, 0]
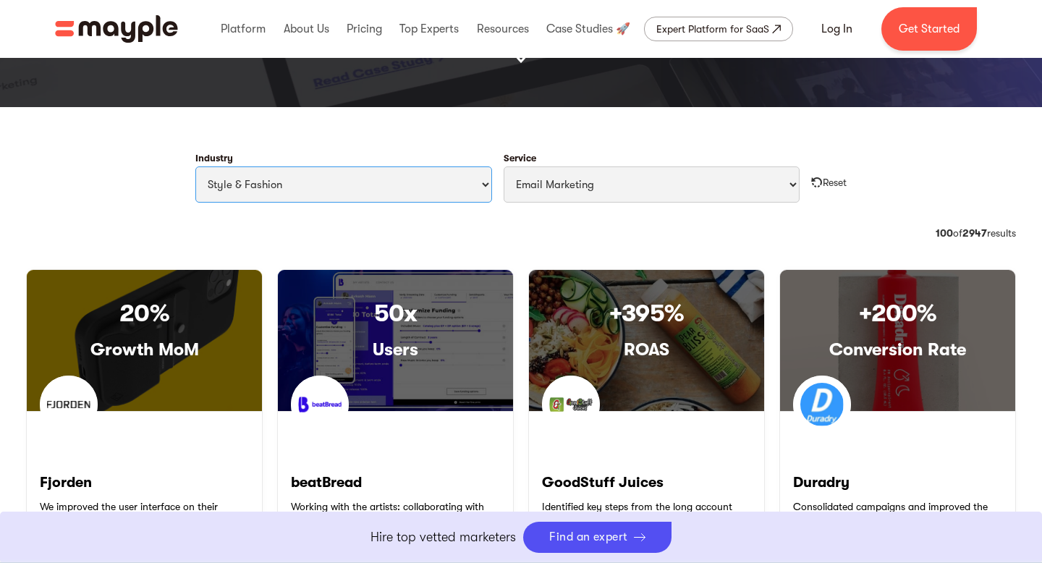
click at [328, 182] on select "All Industries Travel & Leisure Nonprofit & Government Automotive & Transportat…" at bounding box center [343, 184] width 297 height 36
select select "Finance"
click at [195, 166] on select "All Industries Travel & Leisure Nonprofit & Government Automotive & Transportat…" at bounding box center [343, 184] width 297 height 36
click at [834, 176] on div "Reset" at bounding box center [835, 182] width 24 height 14
click at [716, 184] on select "All Services Paid Ads Email Marketing SEO CRO Social Media Management Marketing…" at bounding box center [652, 184] width 297 height 36
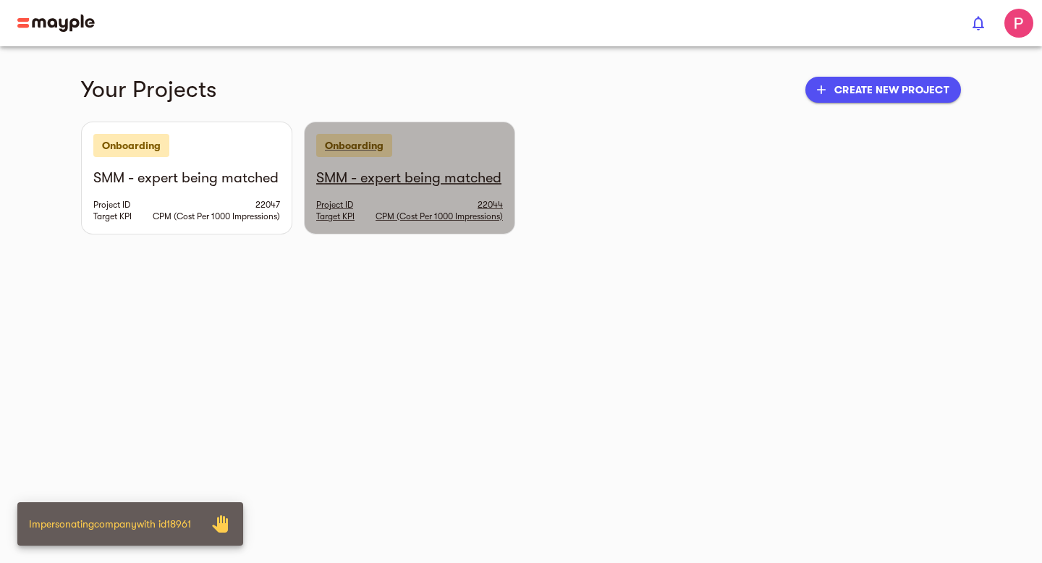
click at [407, 179] on h6 "SMM - expert being matched" at bounding box center [409, 178] width 187 height 19
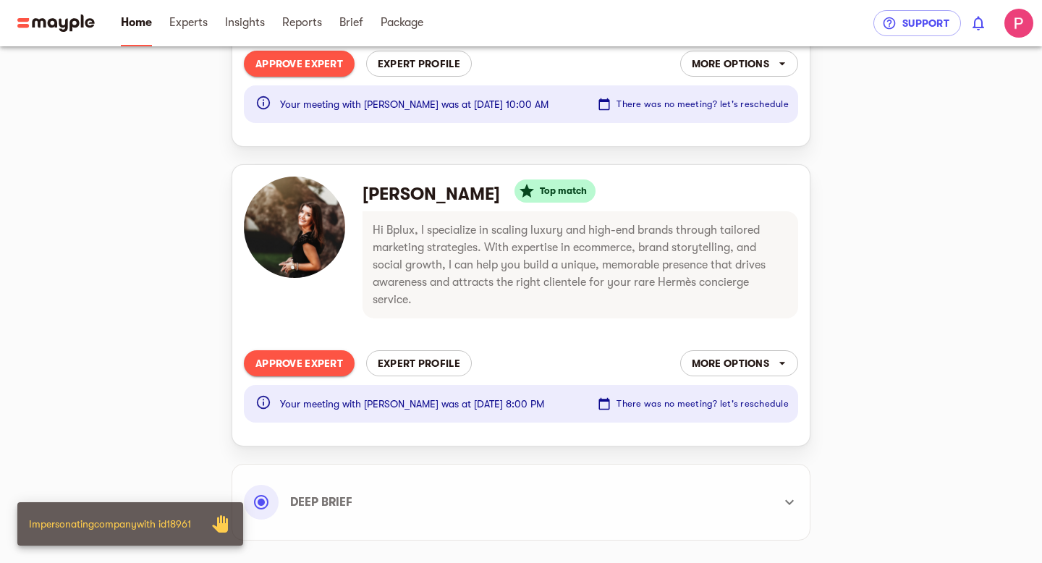
scroll to position [384, 0]
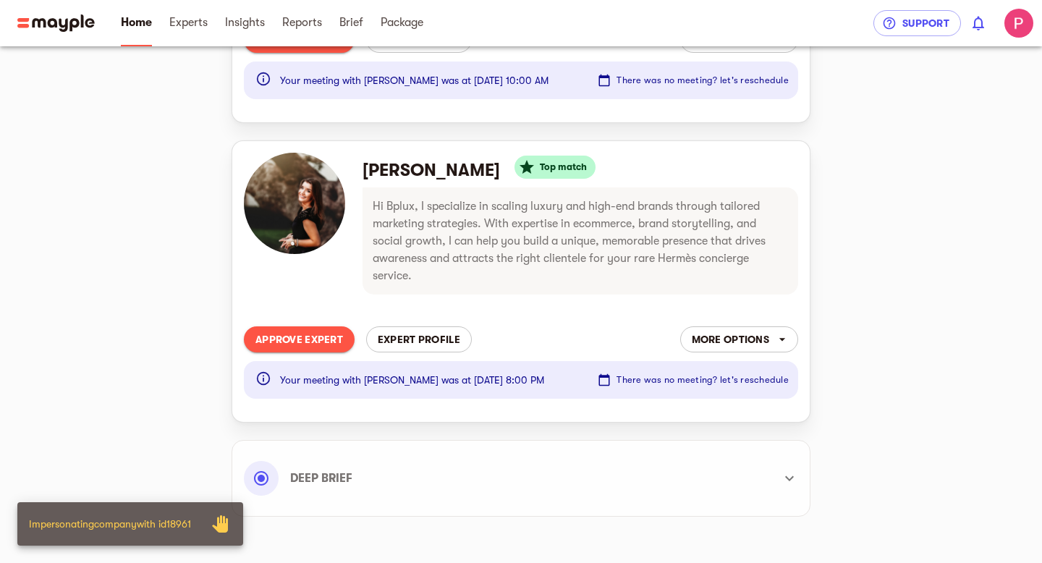
click at [323, 341] on span "Approve Expert" at bounding box center [299, 339] width 88 height 17
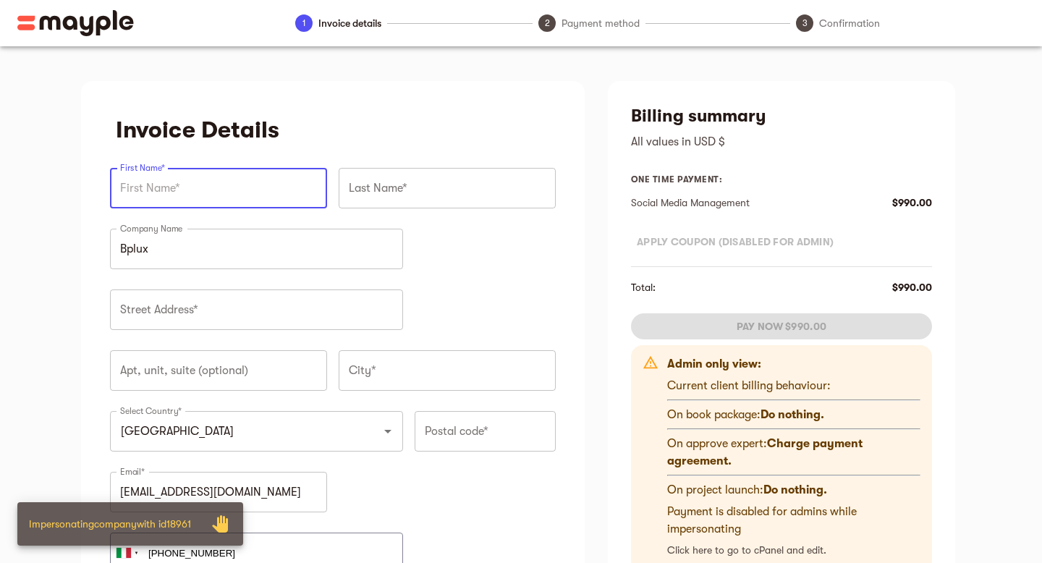
type input "351 593 4828"
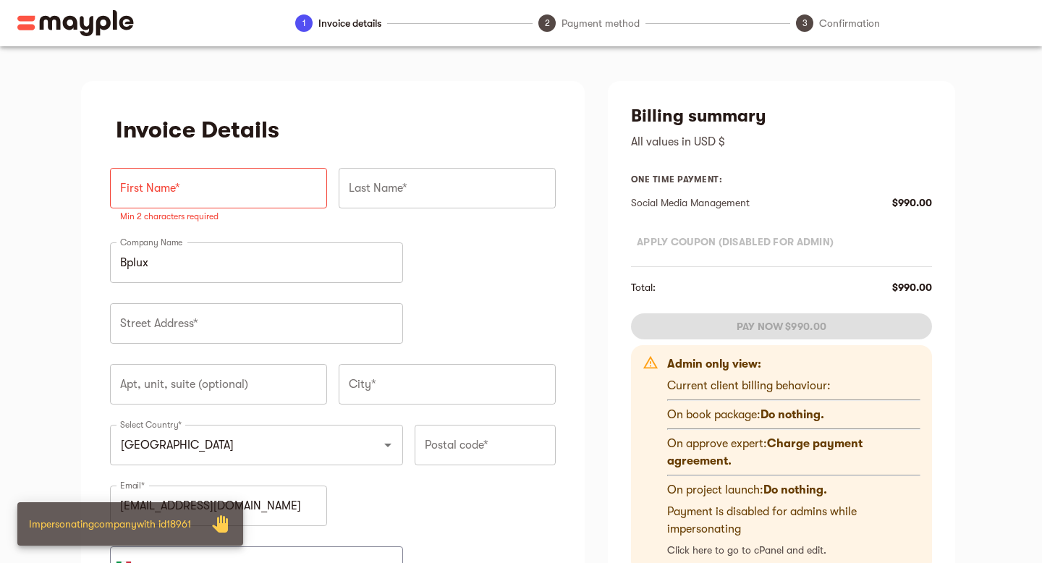
scroll to position [17, 0]
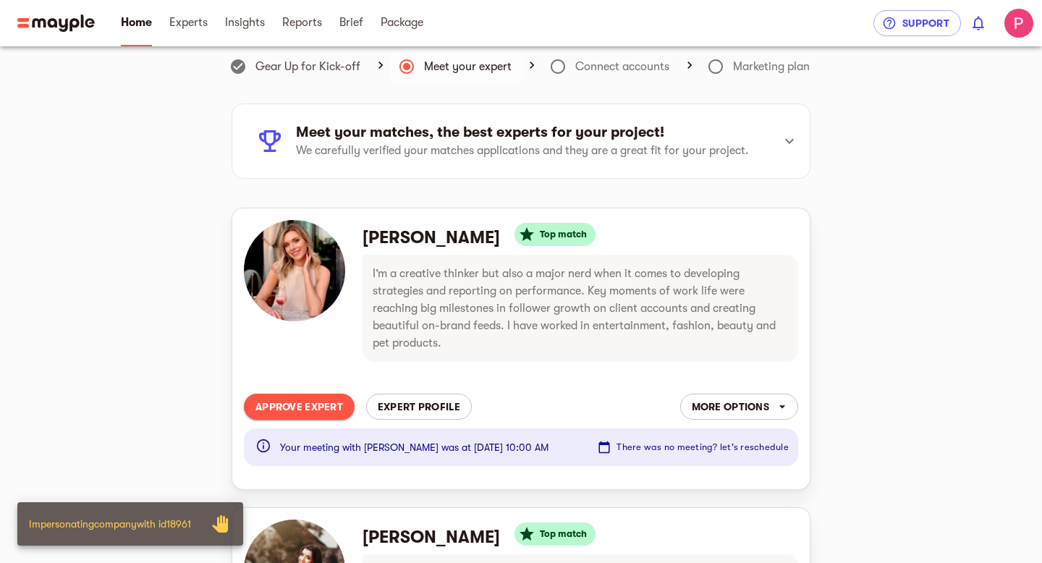
click at [771, 406] on span "More options" at bounding box center [739, 406] width 95 height 17
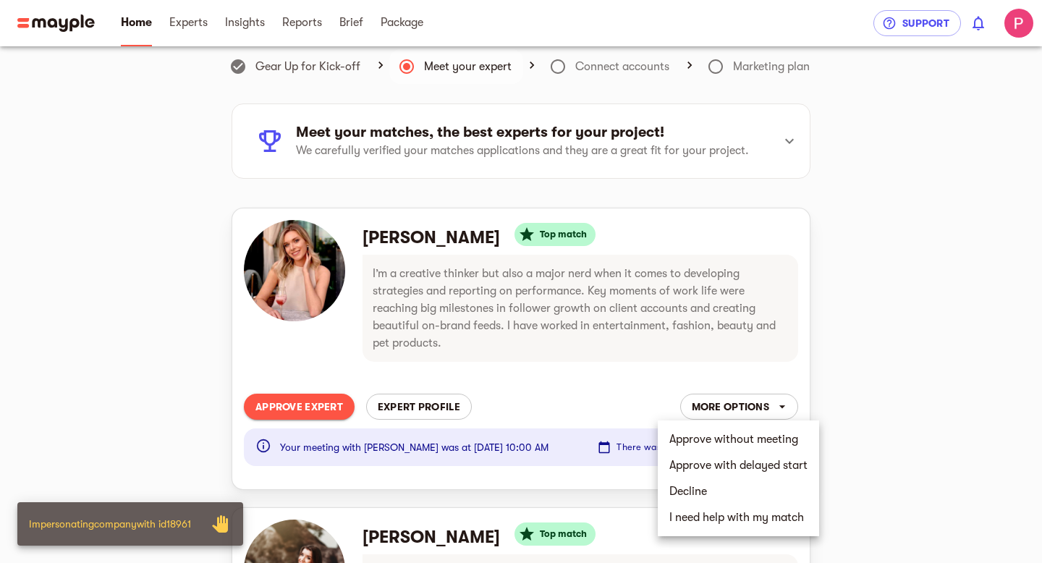
click at [738, 488] on li "Decline" at bounding box center [738, 491] width 161 height 26
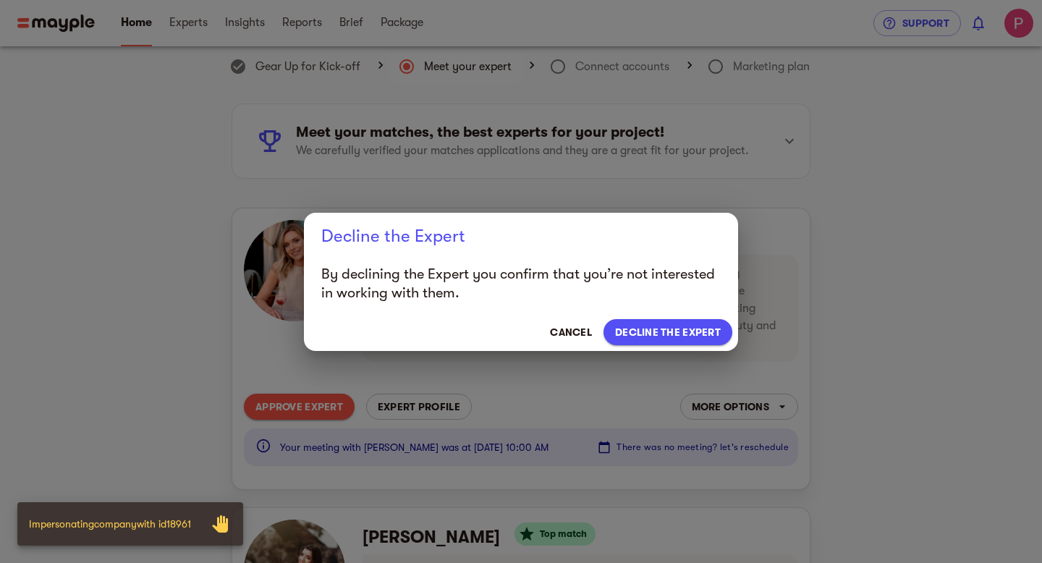
click at [662, 328] on span "Decline the expert" at bounding box center [668, 331] width 106 height 17
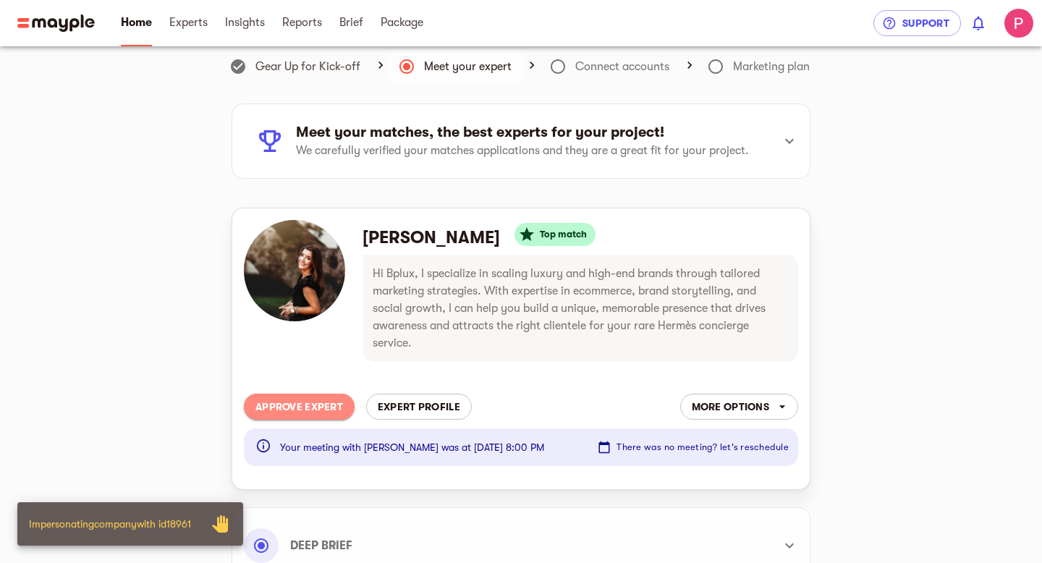
click at [312, 407] on span "Approve Expert" at bounding box center [299, 406] width 88 height 17
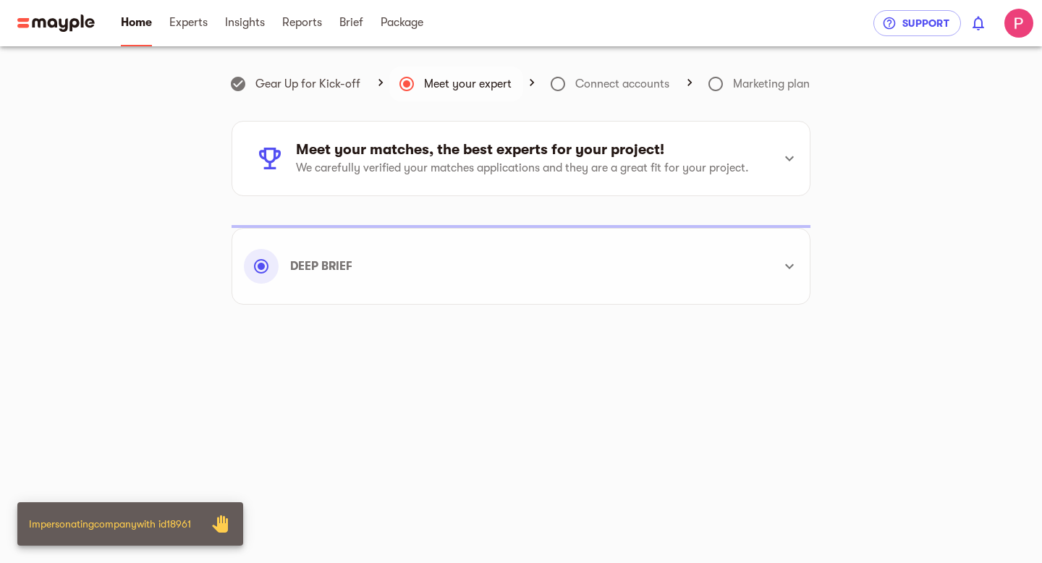
scroll to position [17, 0]
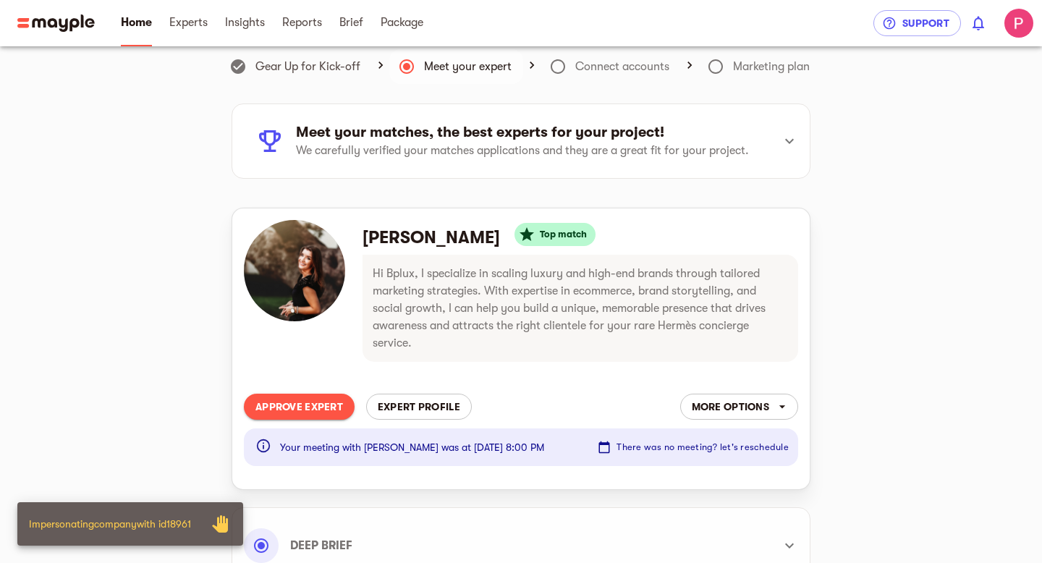
click at [345, 405] on button "Approve Expert" at bounding box center [299, 407] width 111 height 26
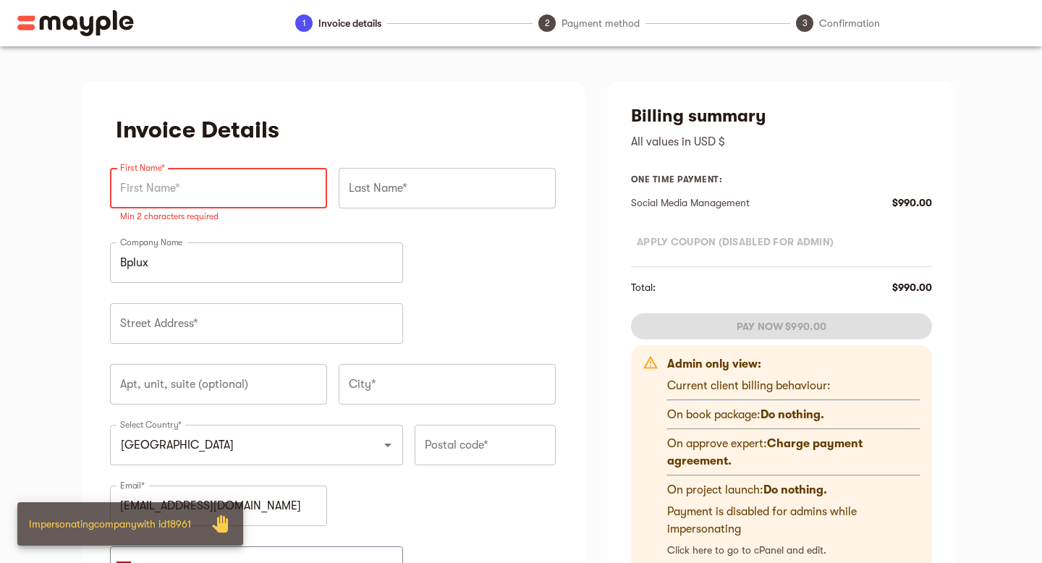
scroll to position [17, 0]
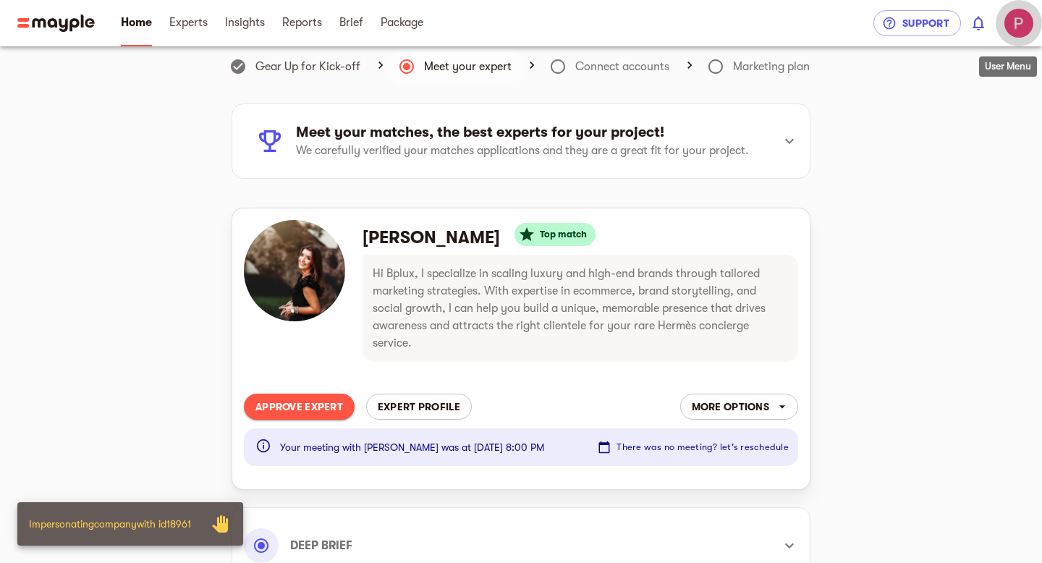
click at [1017, 29] on img "button" at bounding box center [1018, 23] width 29 height 29
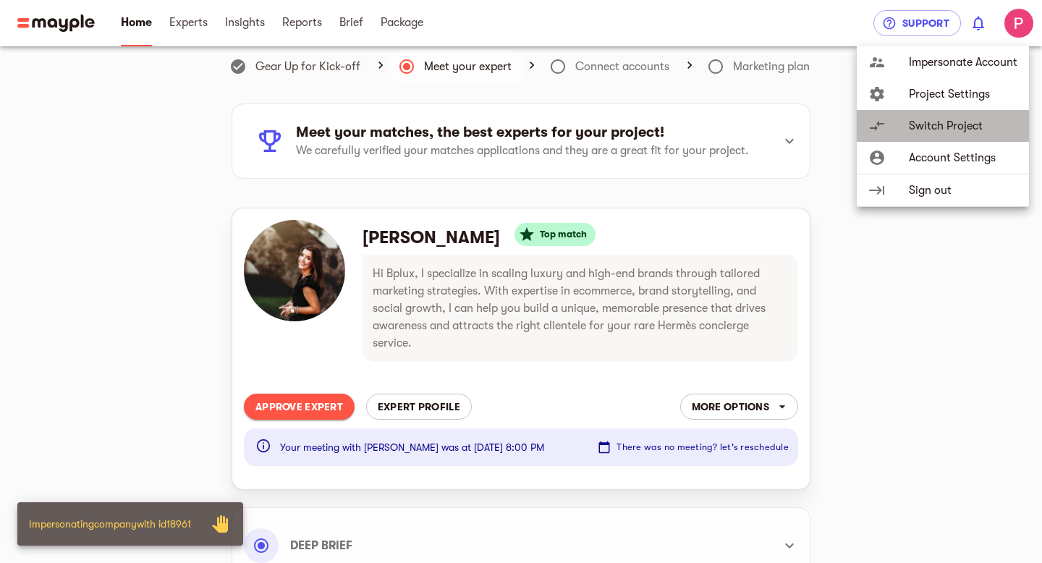
click at [922, 130] on span "Switch Project" at bounding box center [963, 125] width 109 height 17
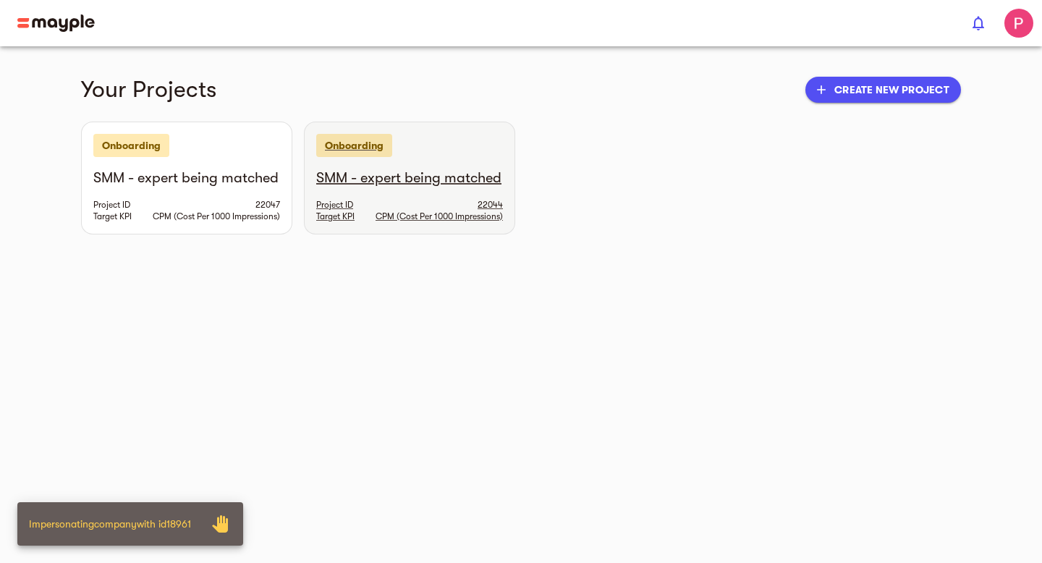
click at [402, 207] on div "SMM - expert being matched Project ID 22044 Target KPI CPM (Cost Per 1000 Impre…" at bounding box center [410, 201] width 210 height 65
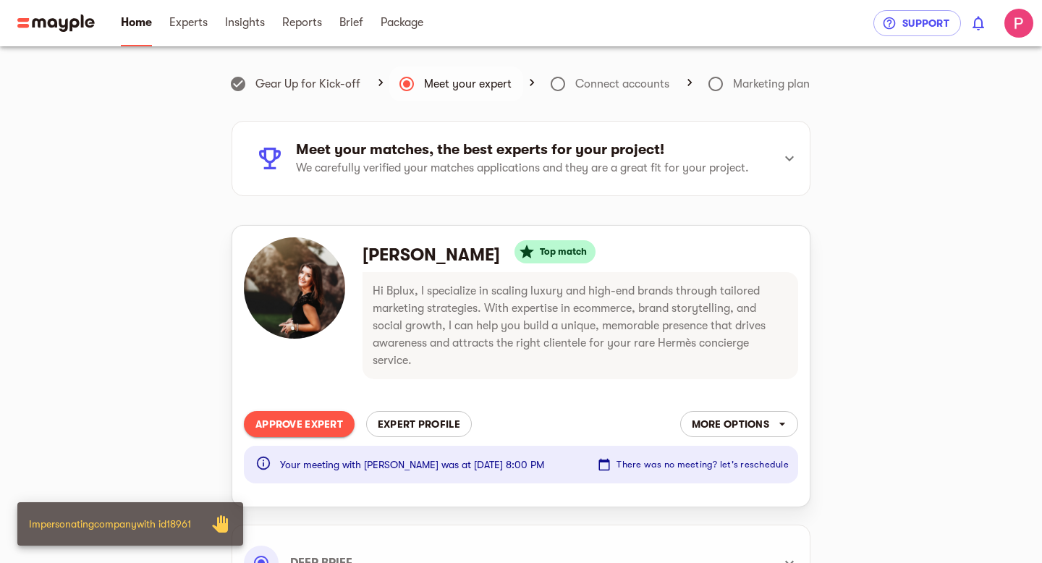
click at [308, 425] on span "Approve Expert" at bounding box center [299, 423] width 88 height 17
click at [1019, 32] on img "button" at bounding box center [1018, 23] width 29 height 29
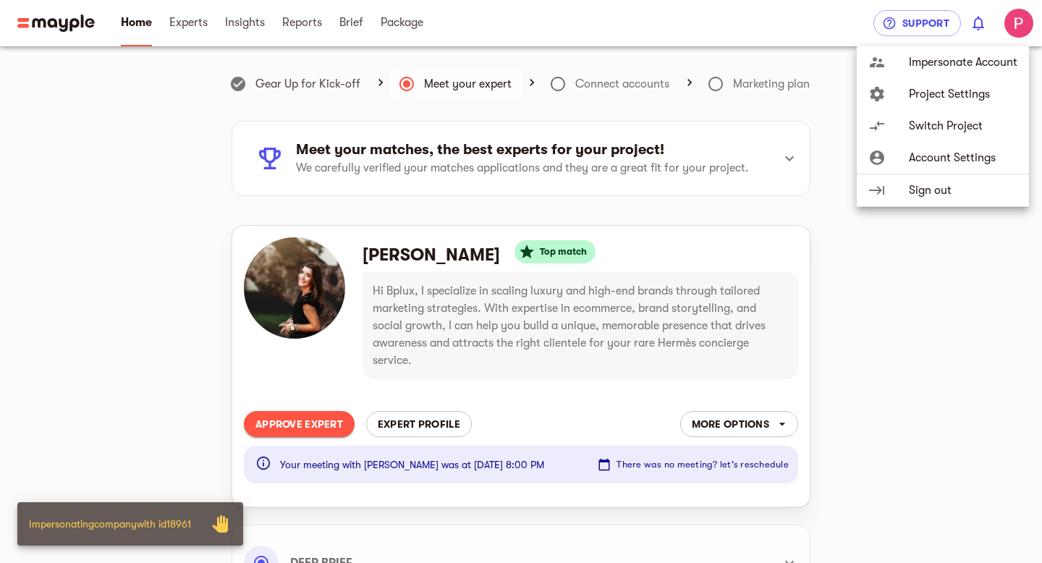
click at [993, 127] on span "Switch Project" at bounding box center [963, 125] width 109 height 17
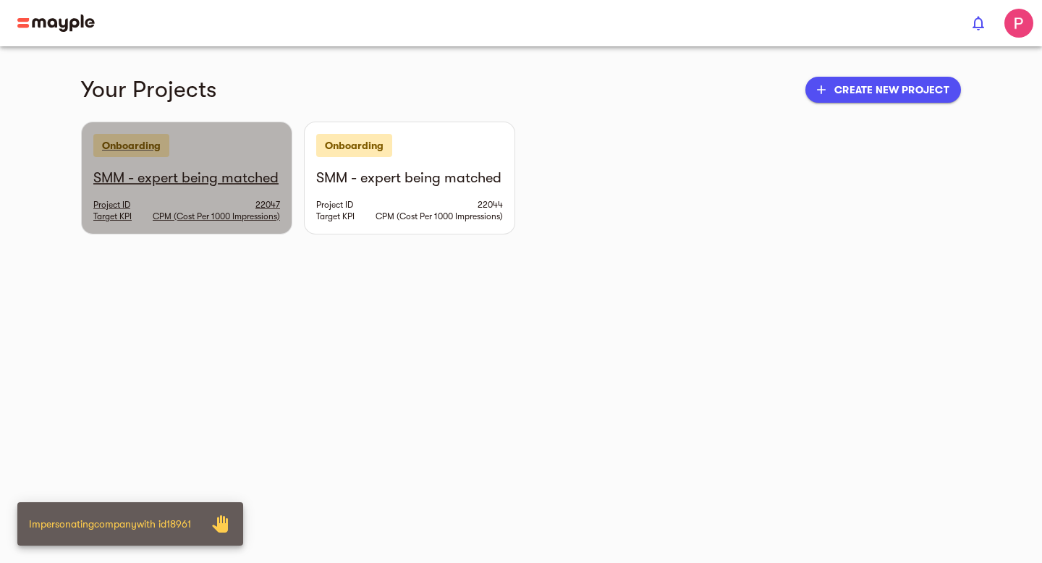
click at [203, 181] on h6 "SMM - expert being matched" at bounding box center [186, 178] width 187 height 19
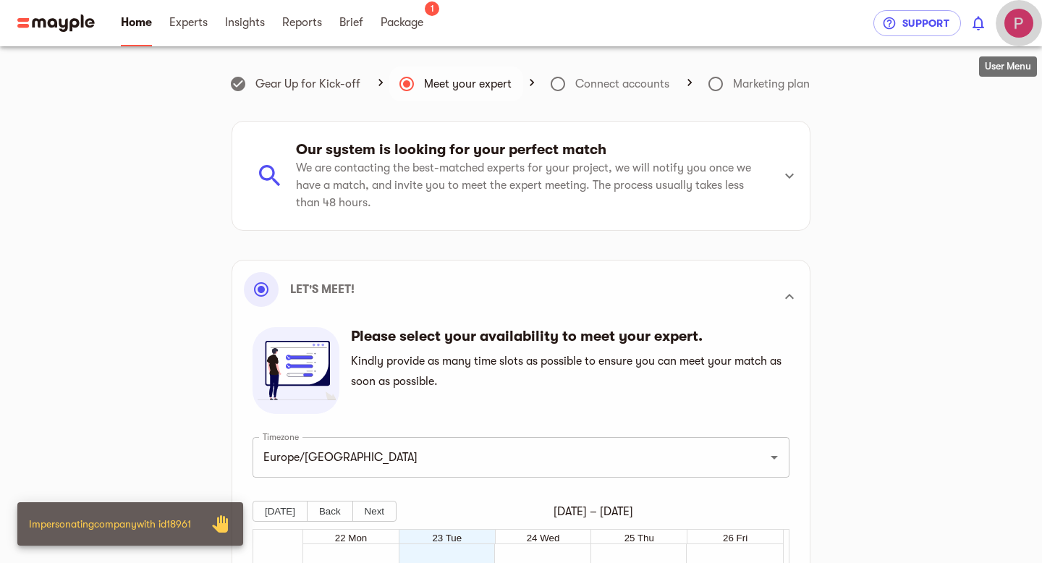
click at [1014, 32] on img "button" at bounding box center [1018, 23] width 29 height 29
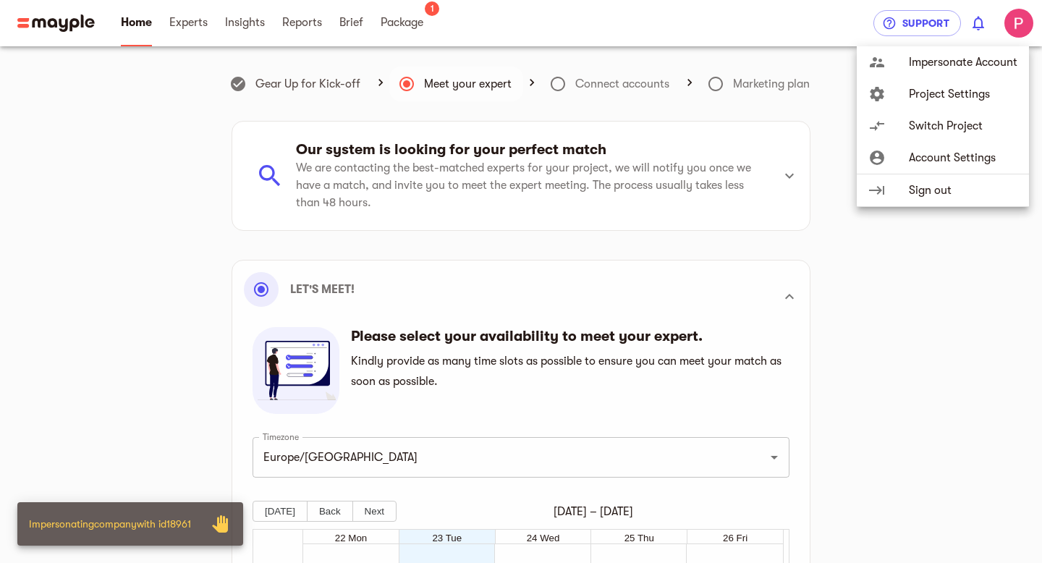
click at [941, 120] on span "Switch Project" at bounding box center [963, 125] width 109 height 17
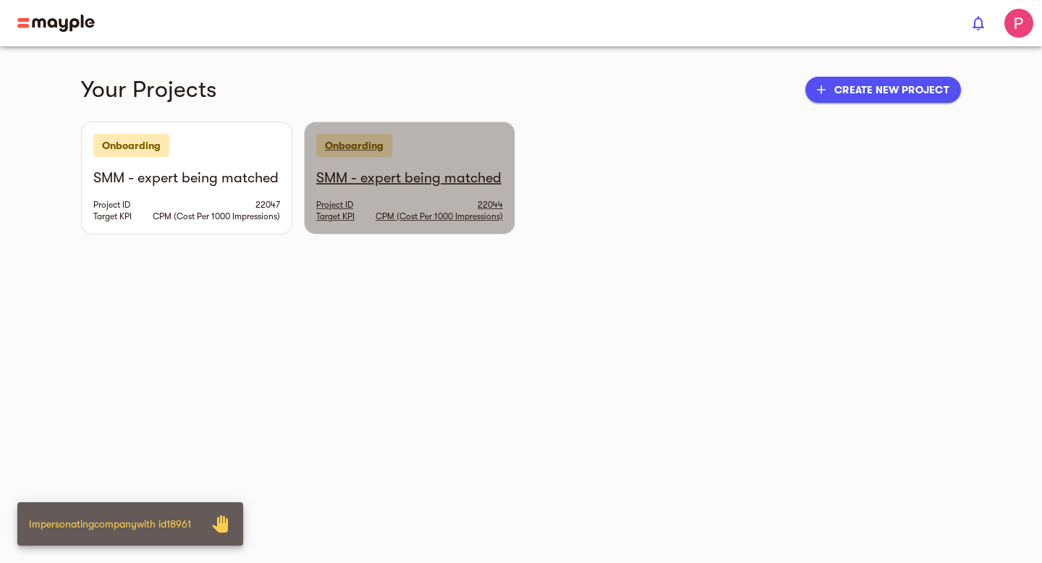
click at [382, 211] on div "Project ID 22044" at bounding box center [409, 205] width 187 height 12
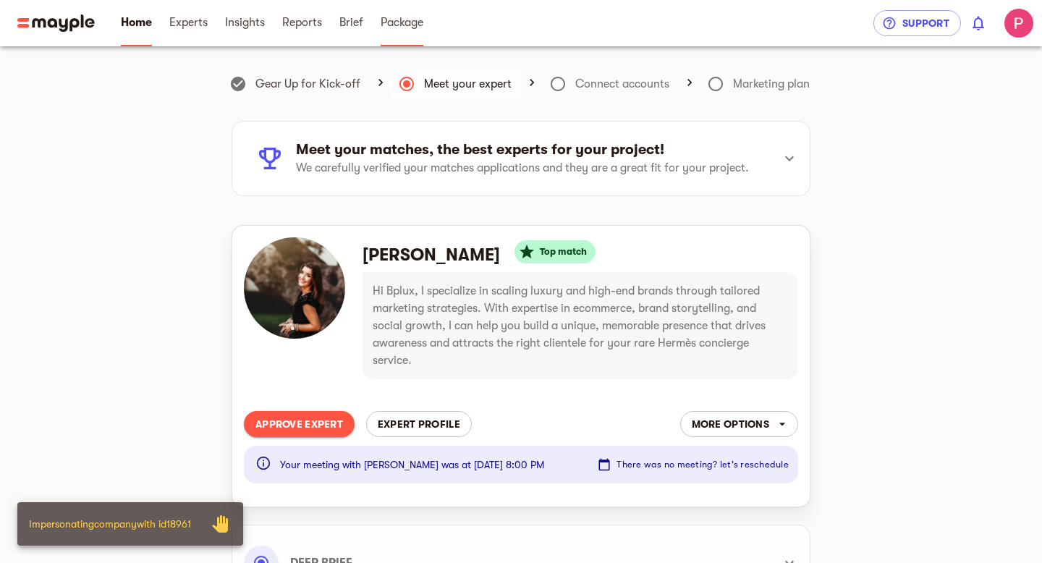
click at [394, 25] on span "Package" at bounding box center [402, 22] width 43 height 17
click at [318, 428] on span "Approve Expert" at bounding box center [299, 423] width 88 height 17
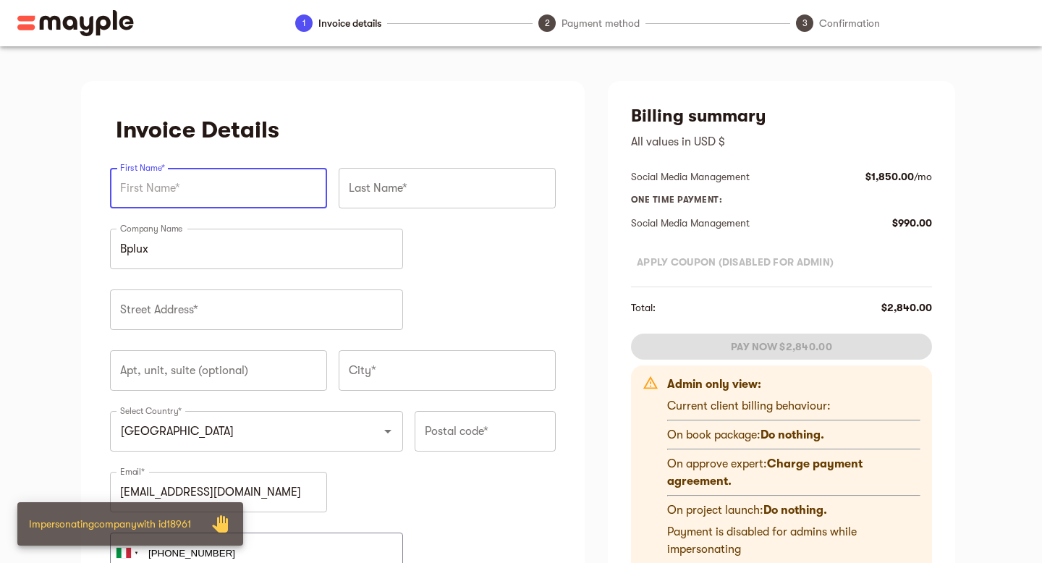
type input "[PHONE_NUMBER]"
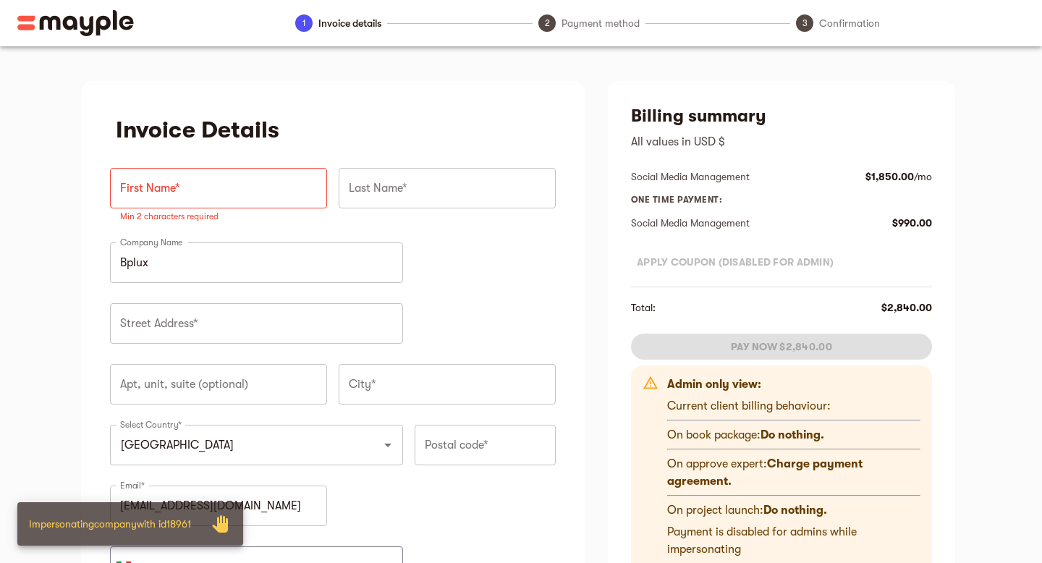
scroll to position [1, 0]
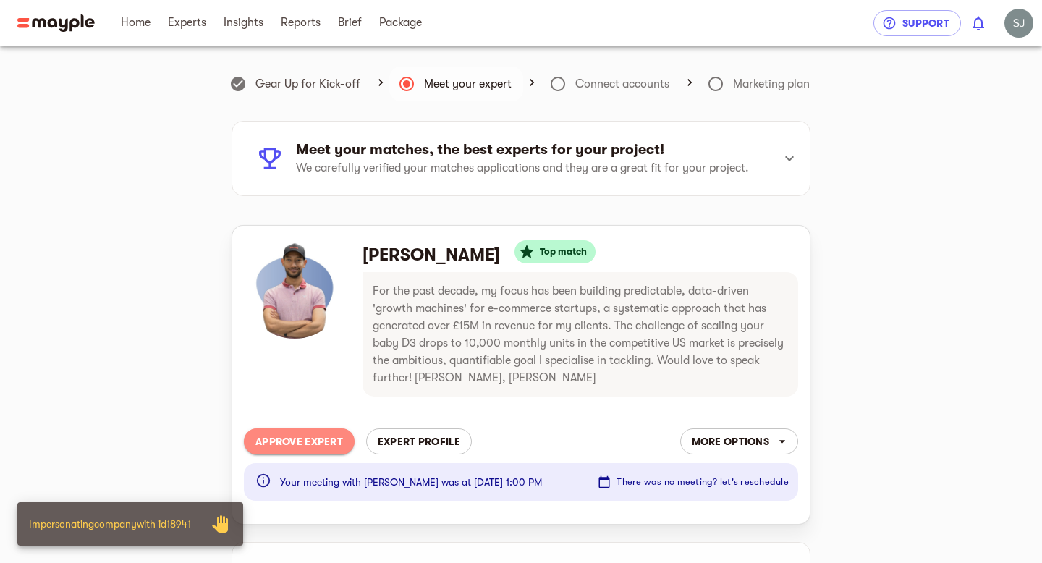
drag, startPoint x: 339, startPoint y: 440, endPoint x: 391, endPoint y: 219, distance: 226.7
click at [339, 440] on span "Approve Expert" at bounding box center [299, 441] width 88 height 17
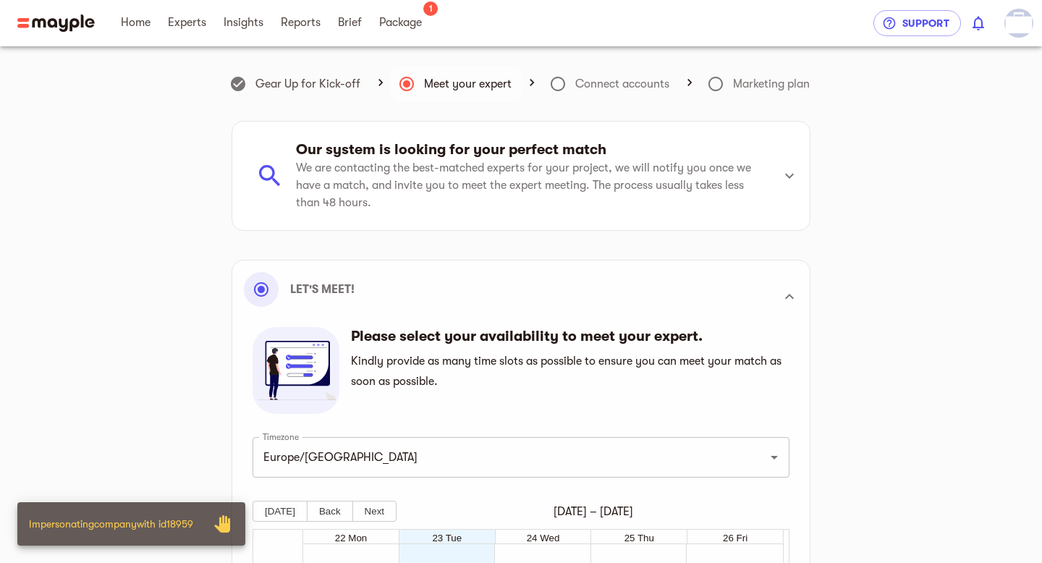
scroll to position [376, 0]
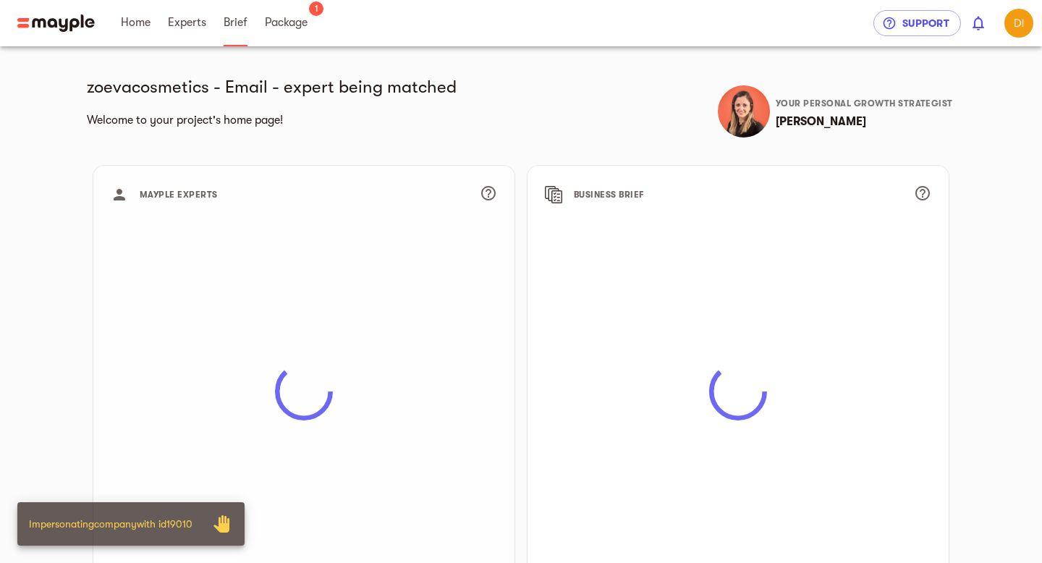
click at [241, 18] on span "Brief" at bounding box center [236, 22] width 24 height 17
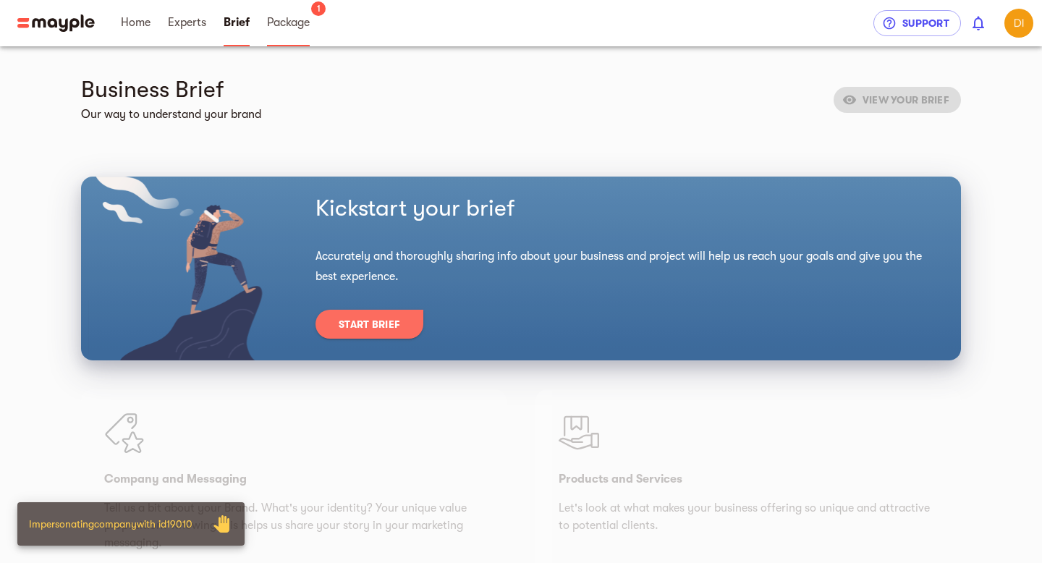
click at [297, 14] on span "Package" at bounding box center [288, 22] width 43 height 17
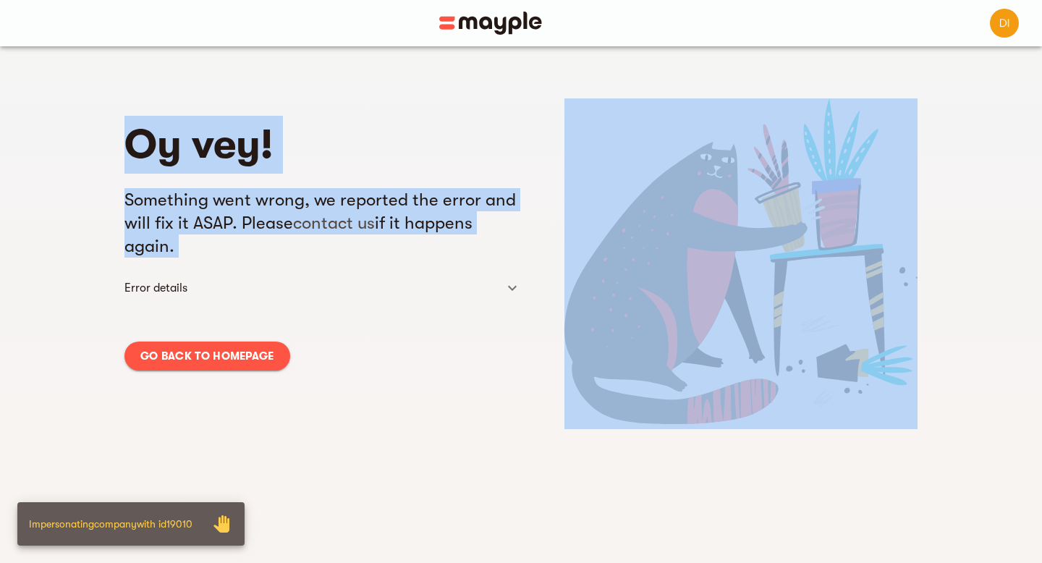
drag, startPoint x: 143, startPoint y: 164, endPoint x: 386, endPoint y: 370, distance: 319.3
click at [386, 370] on div "Oy vey! Something went wrong, we reported the error and will fix it ASAP. Pleas…" at bounding box center [521, 327] width 926 height 563
click at [386, 370] on div "Oy vey! Something went wrong, we reported the error and will fix it ASAP. Pleas…" at bounding box center [322, 353] width 396 height 511
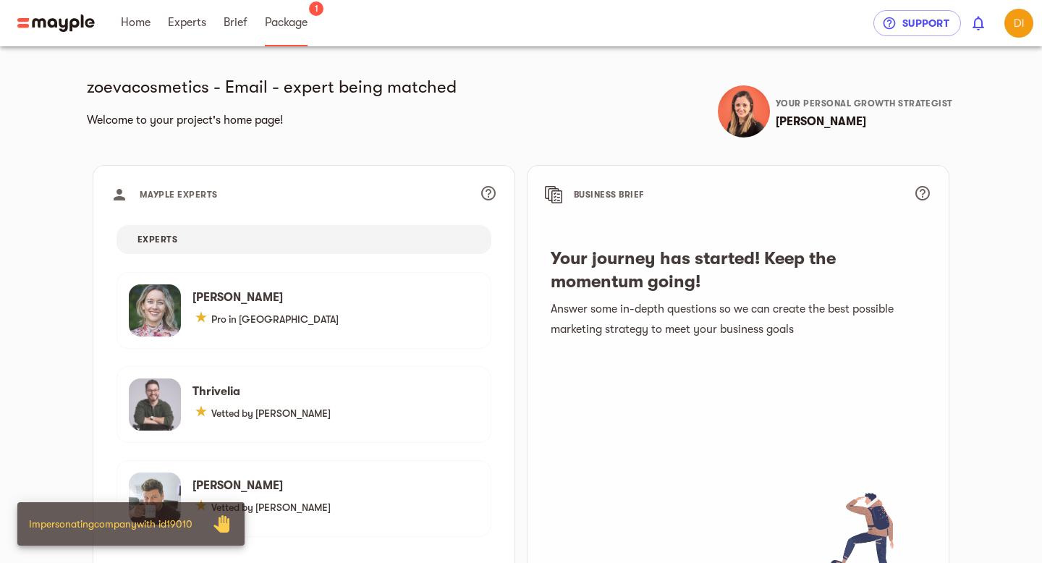
click at [294, 27] on span "Package" at bounding box center [286, 22] width 43 height 17
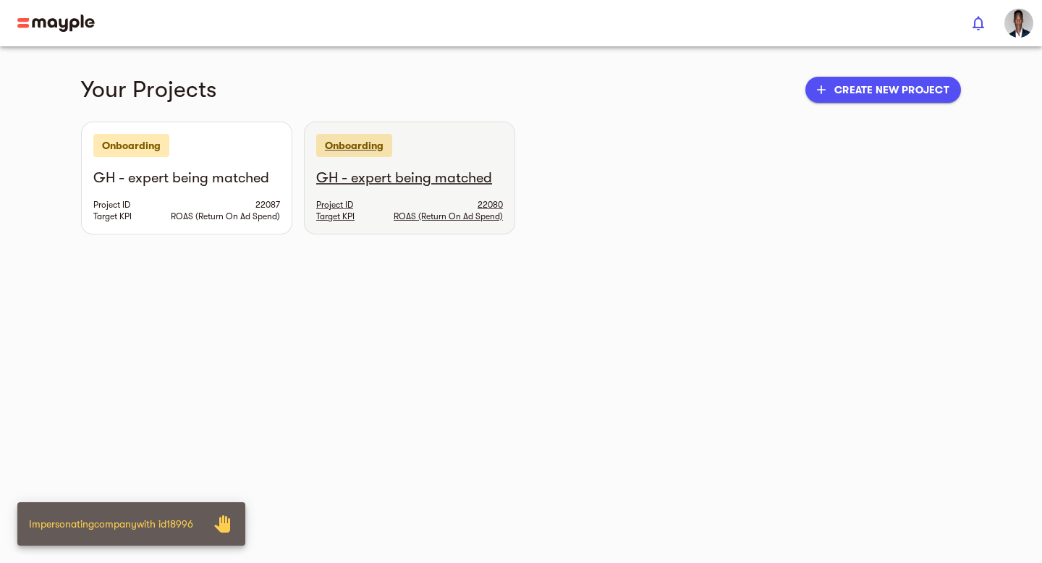
click at [407, 192] on div "GH - expert being matched Project ID 22080 Target KPI ROAS (Return On Ad Spend)" at bounding box center [410, 201] width 210 height 65
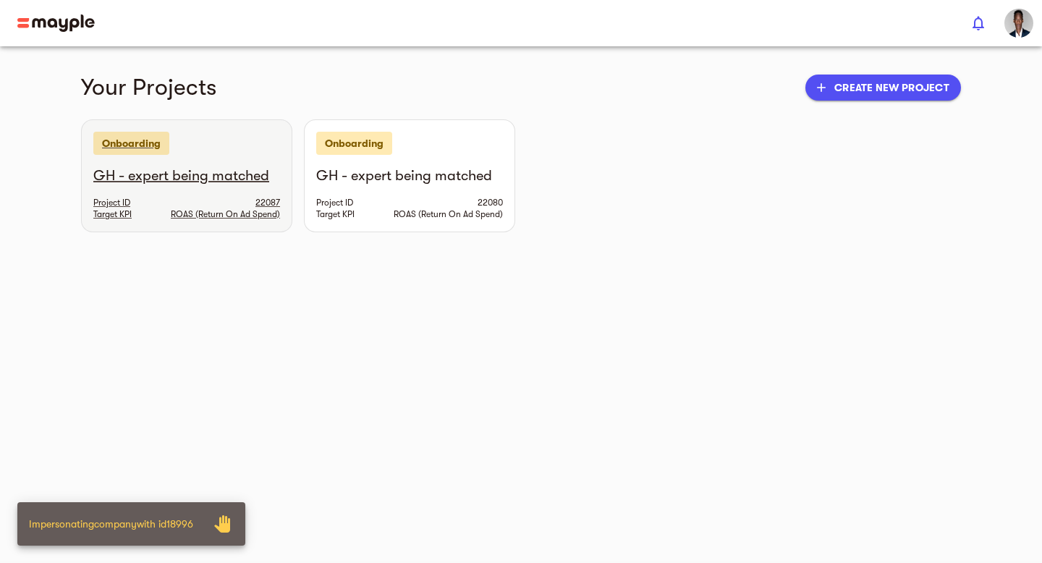
click at [188, 207] on div "Project ID 22087 Target KPI ROAS (Return On Ad Spend)" at bounding box center [186, 208] width 187 height 23
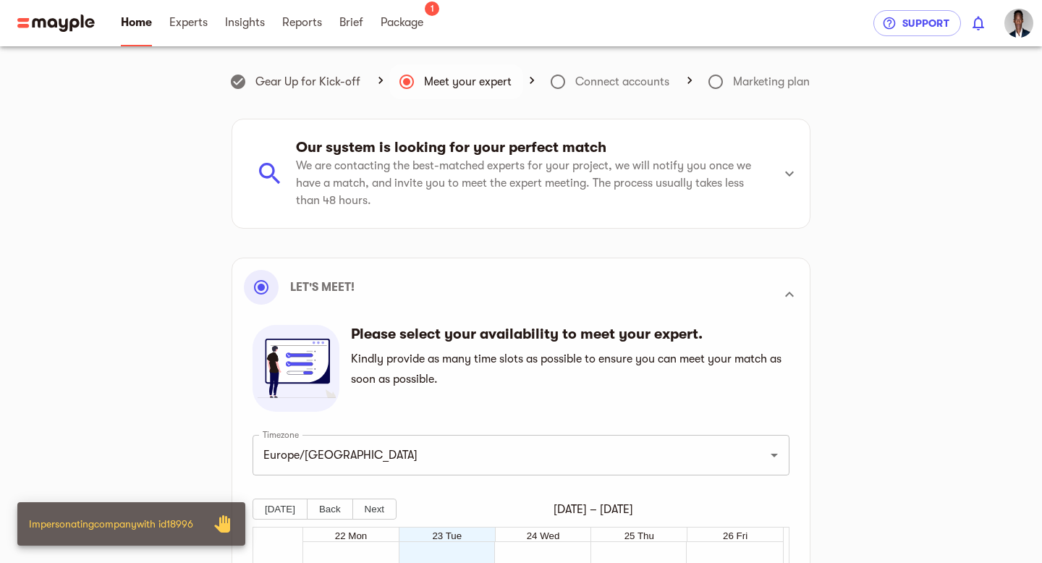
scroll to position [405, 0]
